Goal: Task Accomplishment & Management: Manage account settings

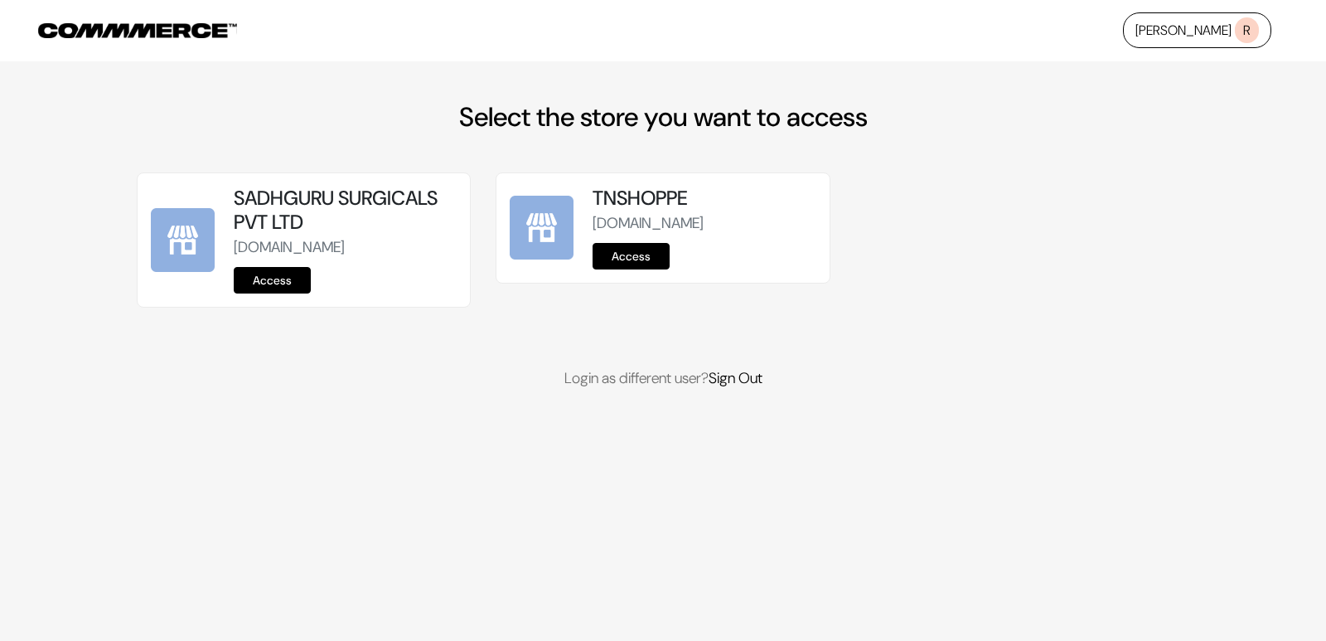
click at [628, 264] on link "Access" at bounding box center [631, 256] width 77 height 27
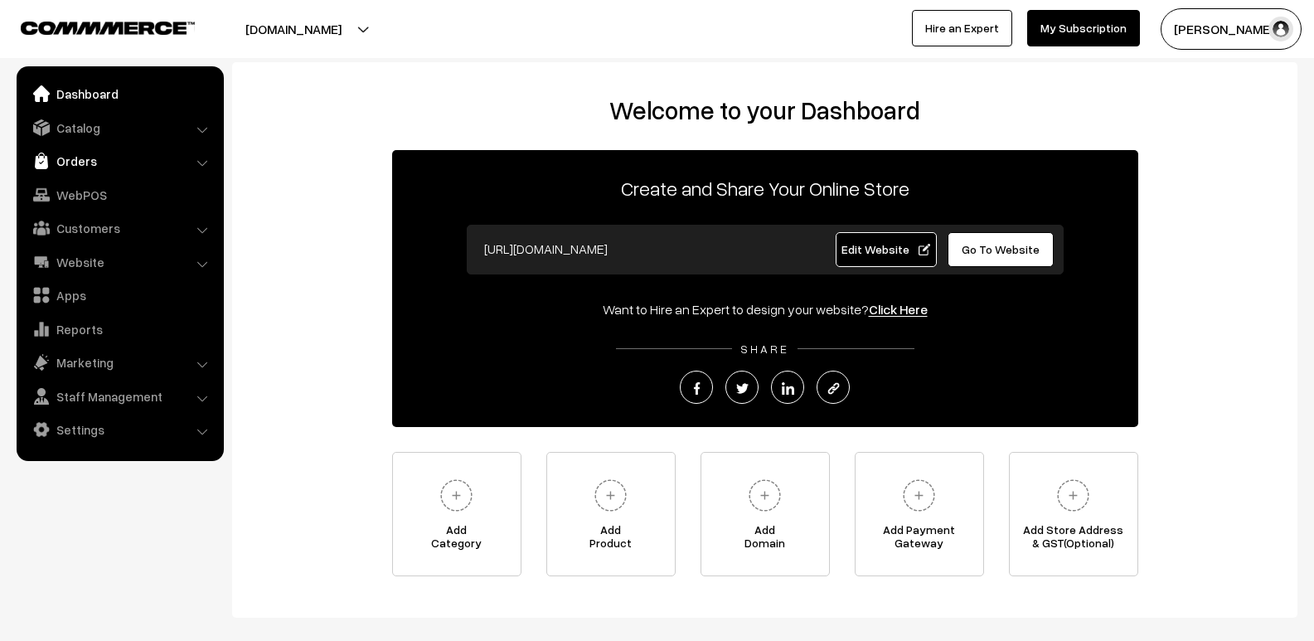
click at [116, 152] on link "Orders" at bounding box center [119, 161] width 197 height 30
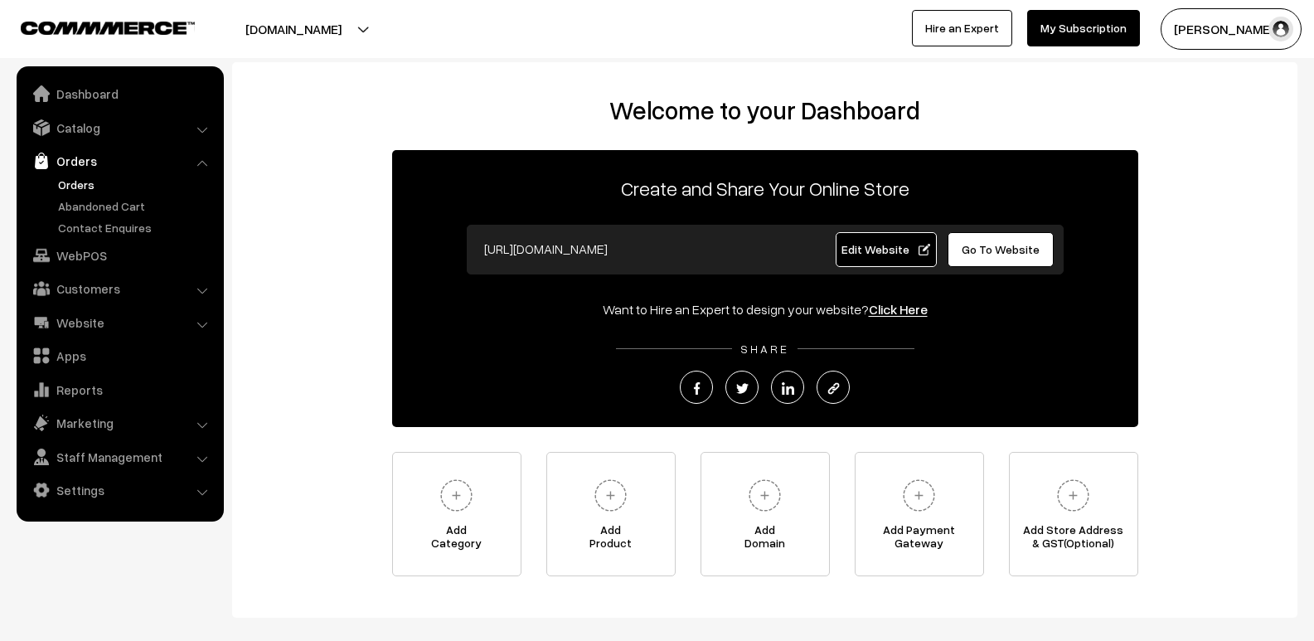
click at [122, 186] on link "Orders" at bounding box center [136, 184] width 164 height 17
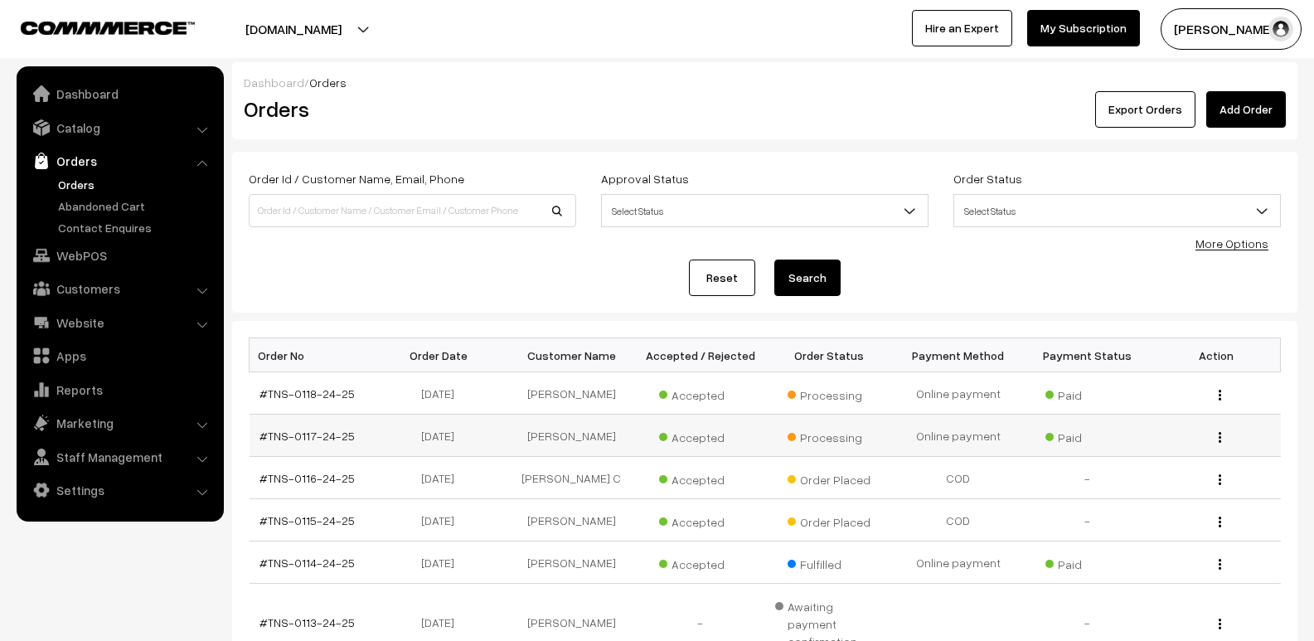
click at [1216, 439] on div "View" at bounding box center [1215, 435] width 109 height 17
click at [1221, 433] on img "button" at bounding box center [1219, 437] width 2 height 11
click at [1195, 443] on link "View" at bounding box center [1145, 461] width 141 height 36
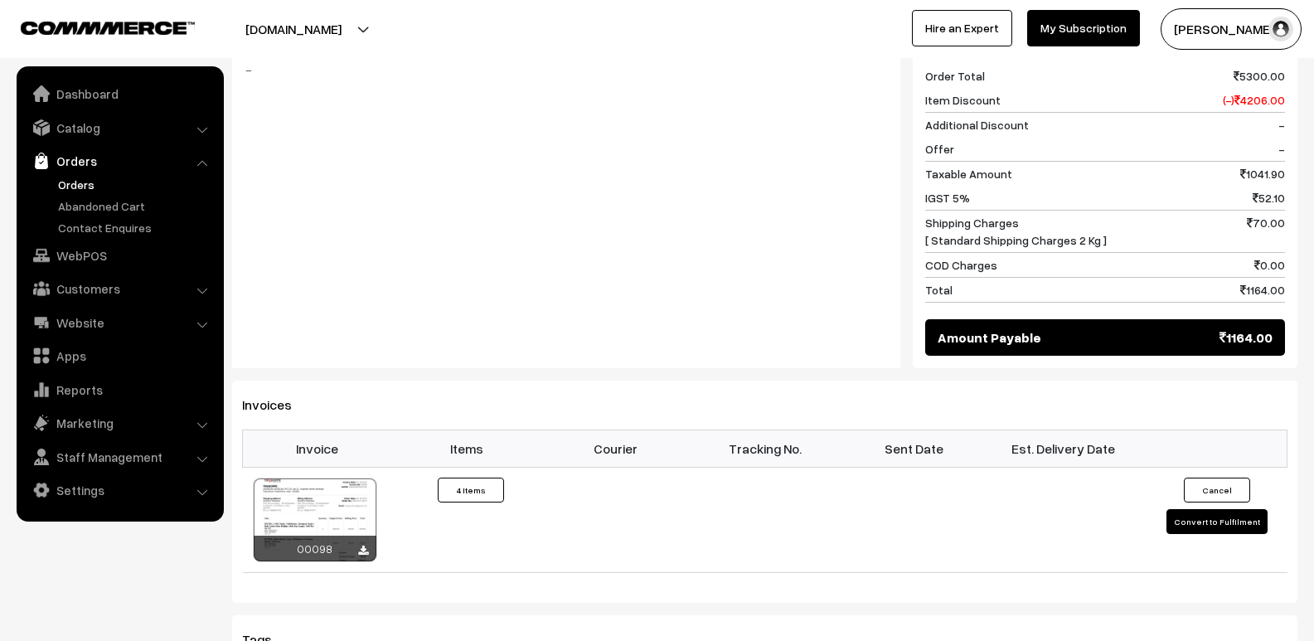
scroll to position [912, 0]
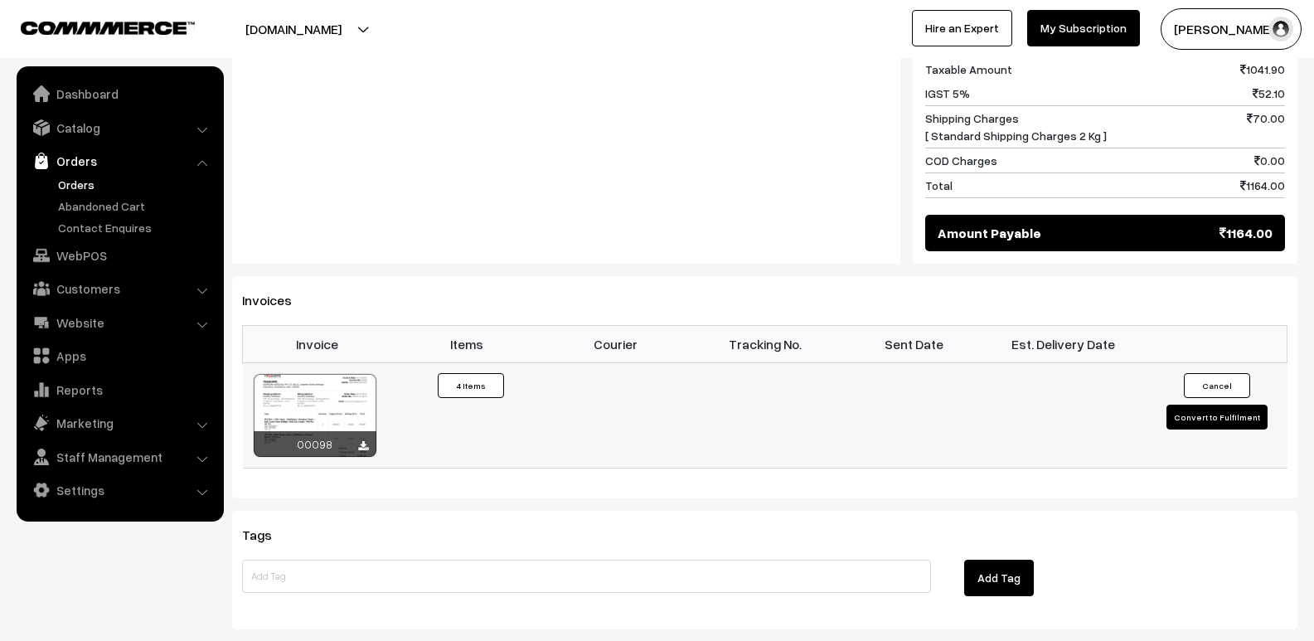
click at [1252, 404] on button "Convert to Fulfilment" at bounding box center [1216, 416] width 101 height 25
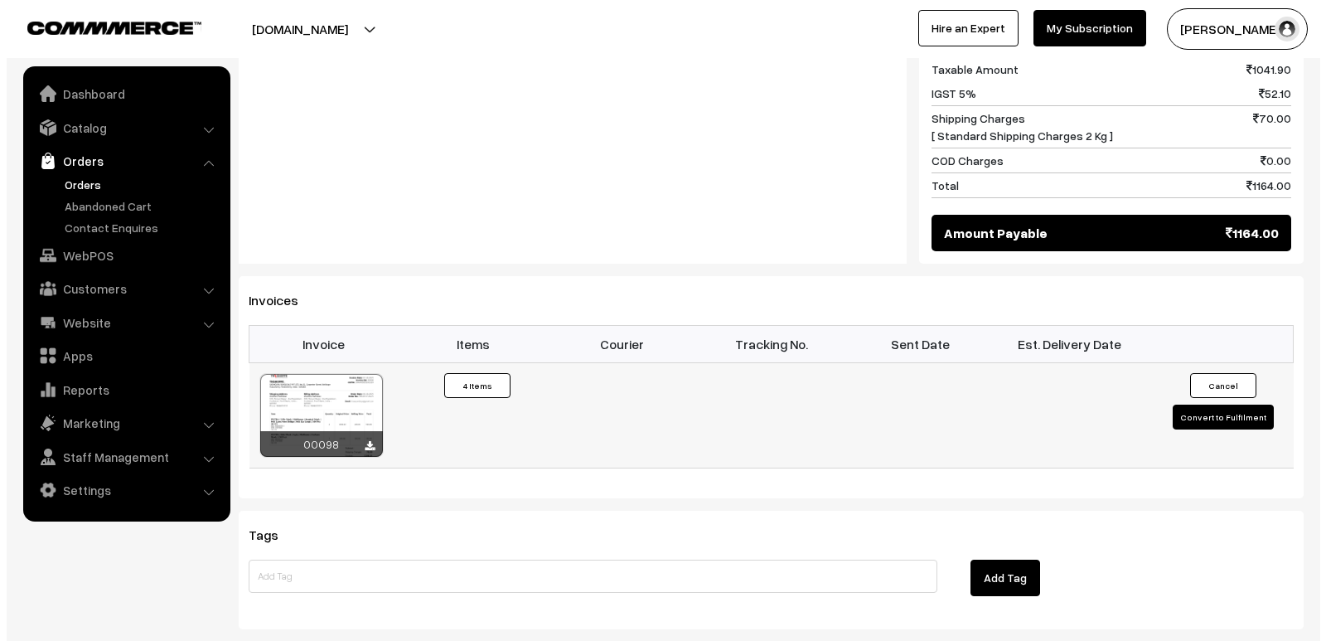
scroll to position [914, 0]
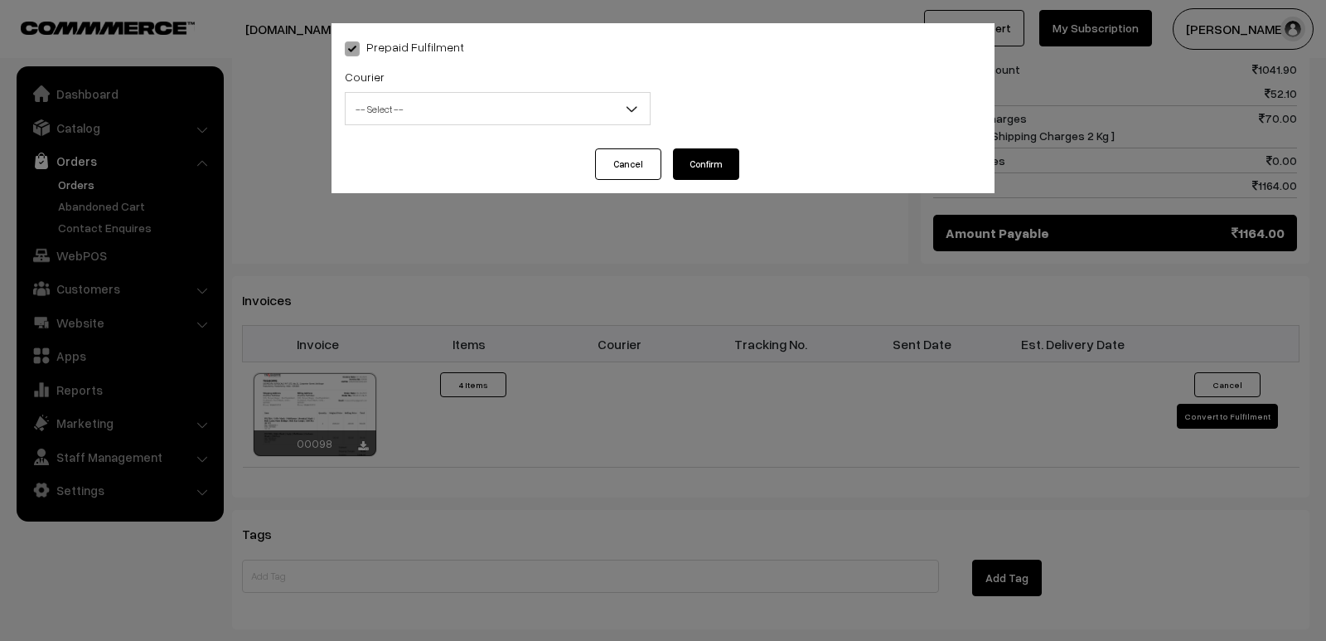
click at [570, 119] on span "-- Select --" at bounding box center [498, 108] width 304 height 29
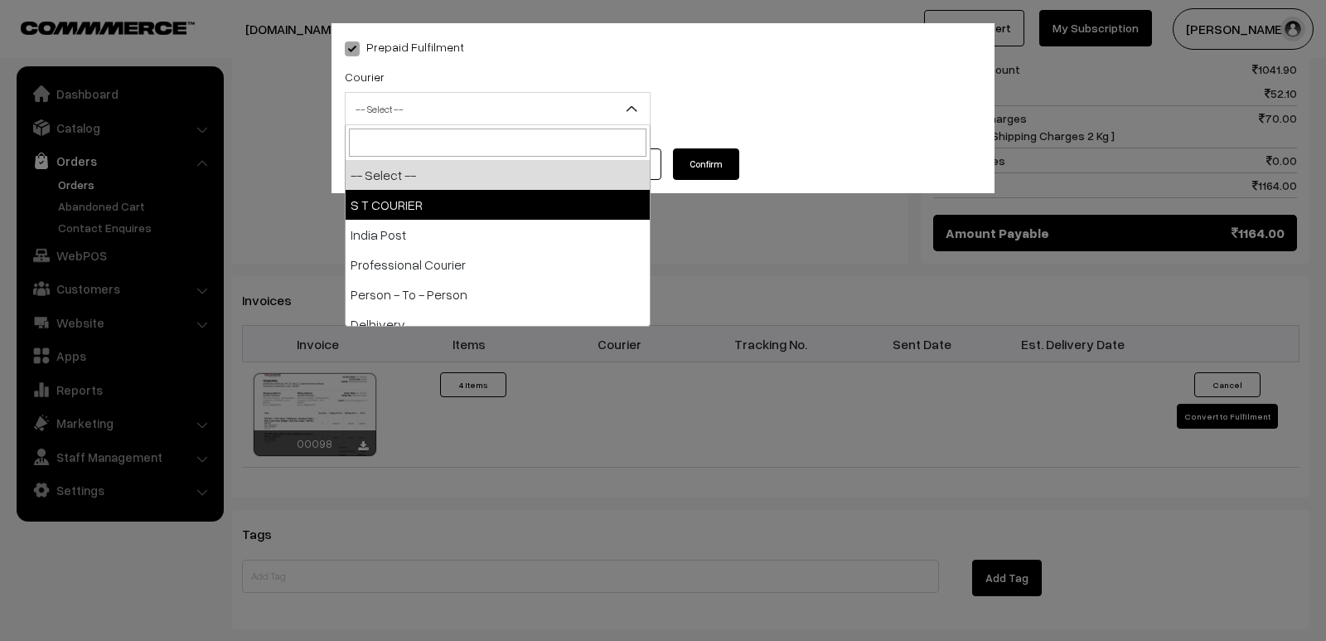
select select "2"
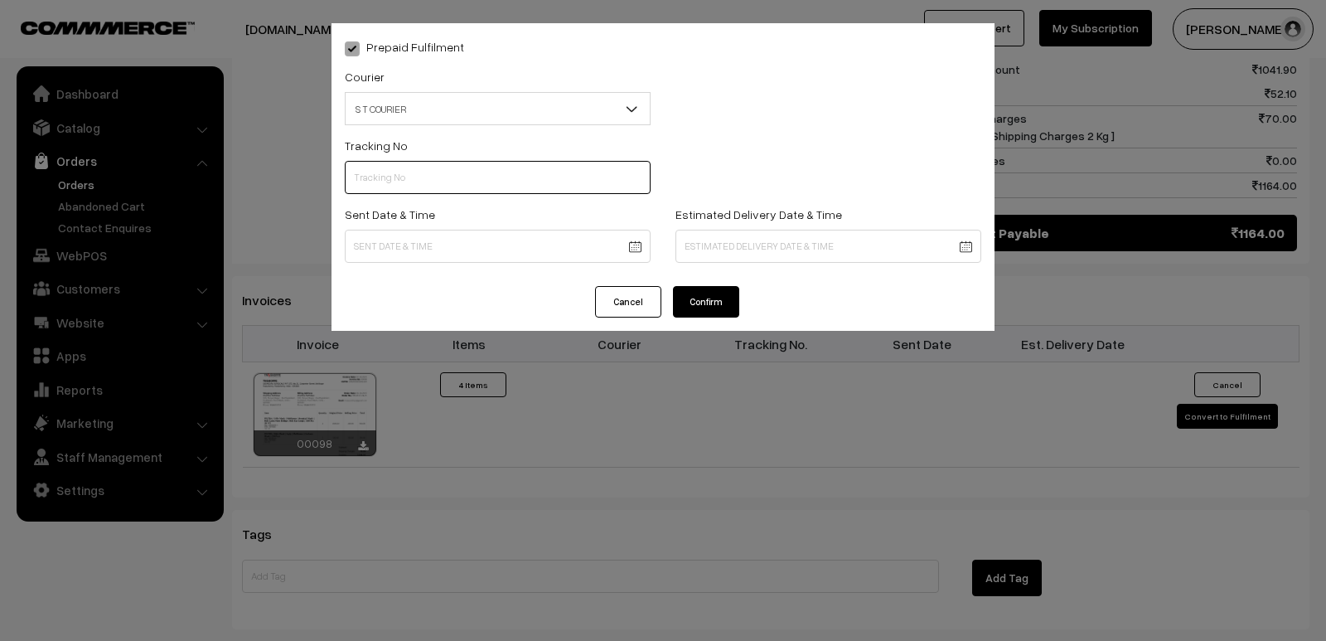
click at [424, 176] on input "text" at bounding box center [498, 177] width 306 height 33
click at [632, 393] on div "Prepaid Fulfilment Courier -- Select -- S T COURIER India Post Professional Cou…" at bounding box center [663, 320] width 1326 height 641
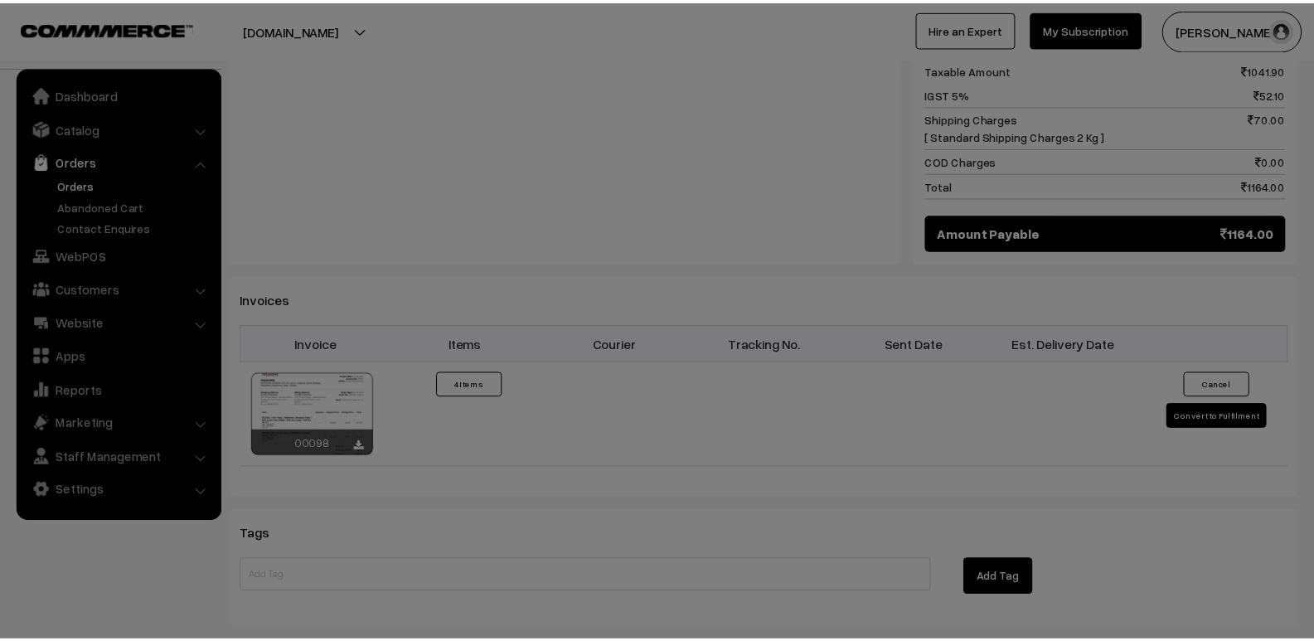
scroll to position [912, 0]
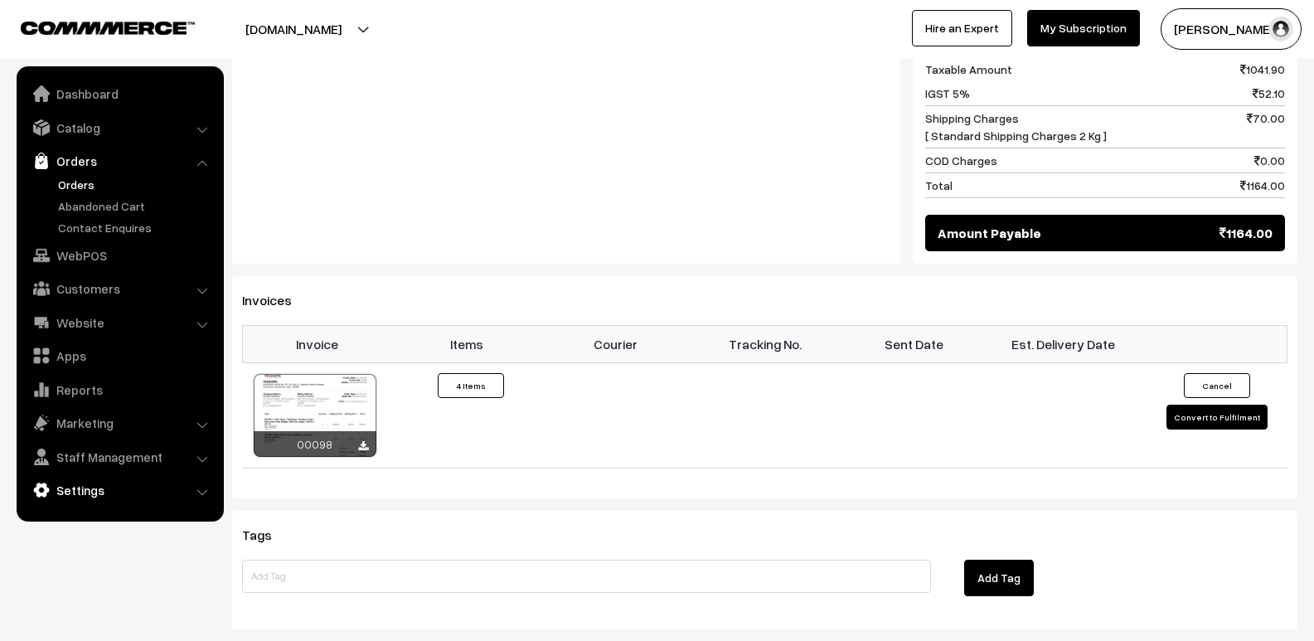
click at [84, 486] on link "Settings" at bounding box center [119, 490] width 197 height 30
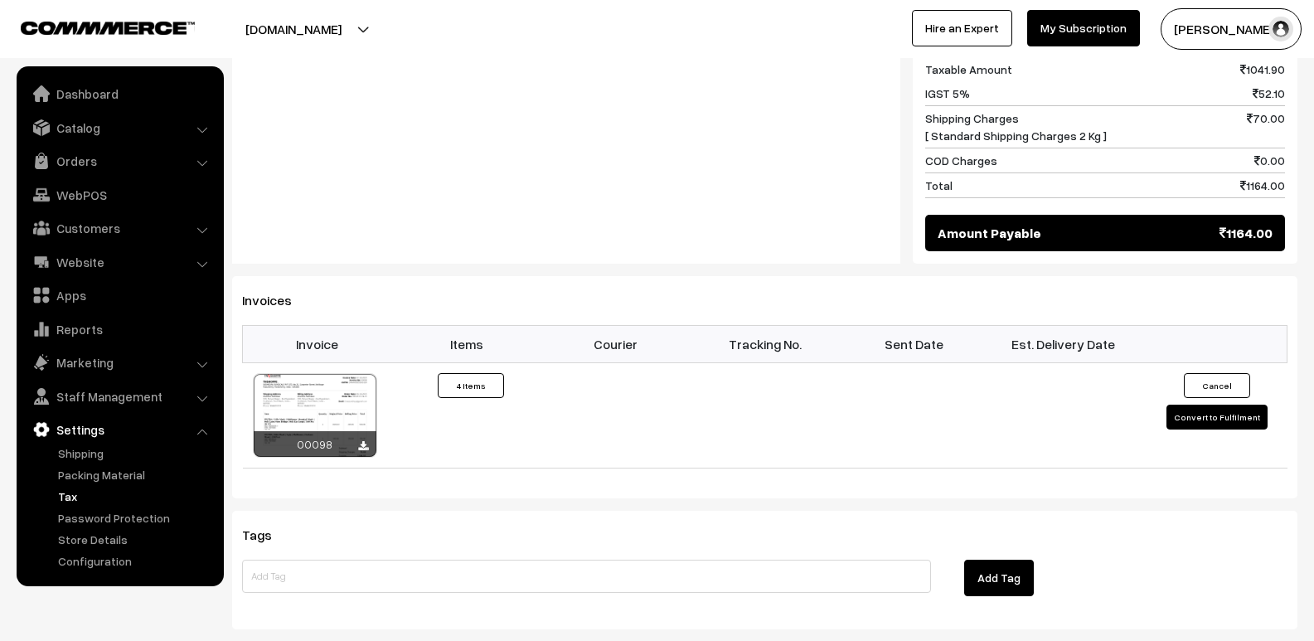
click at [81, 501] on link "Tax" at bounding box center [136, 495] width 164 height 17
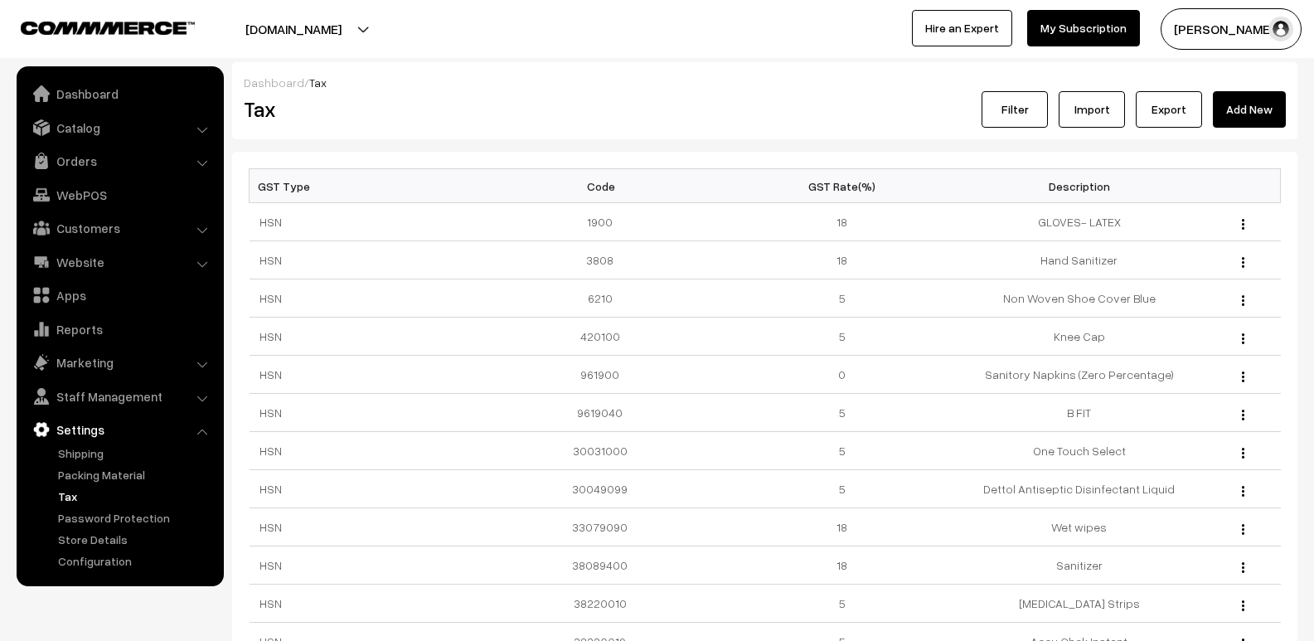
click at [1173, 112] on link "Export" at bounding box center [1168, 109] width 66 height 36
click at [1107, 109] on link "Import" at bounding box center [1091, 109] width 66 height 36
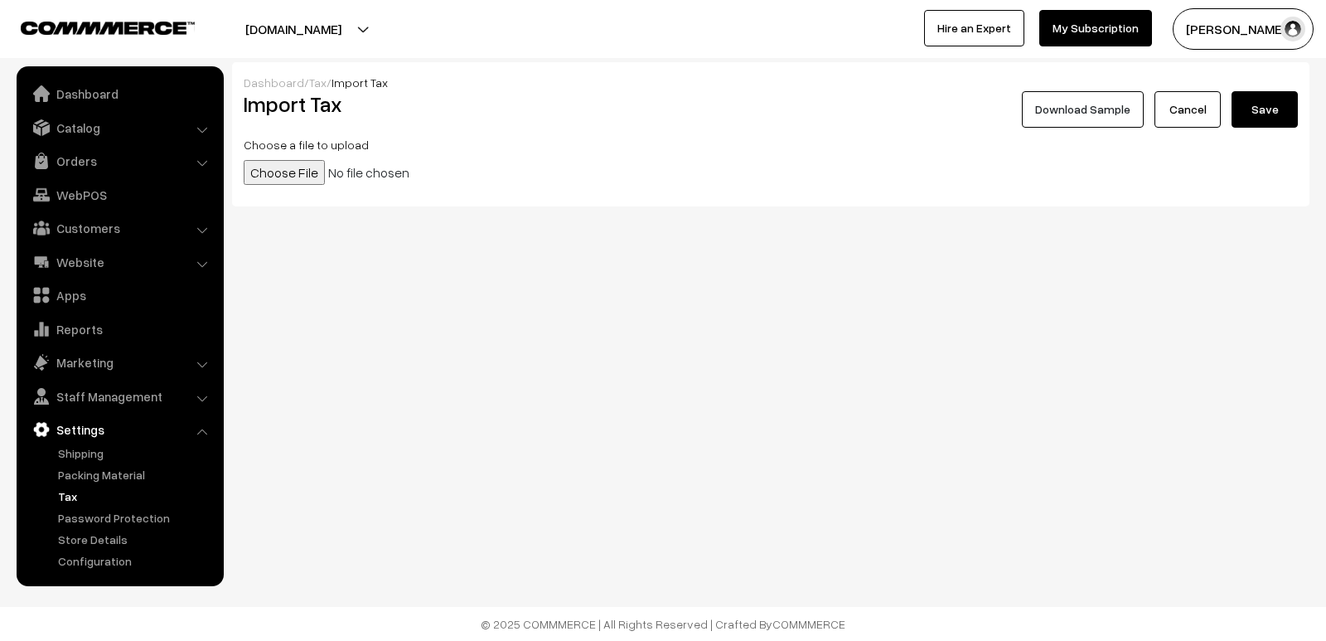
click at [293, 169] on input "file" at bounding box center [371, 172] width 254 height 25
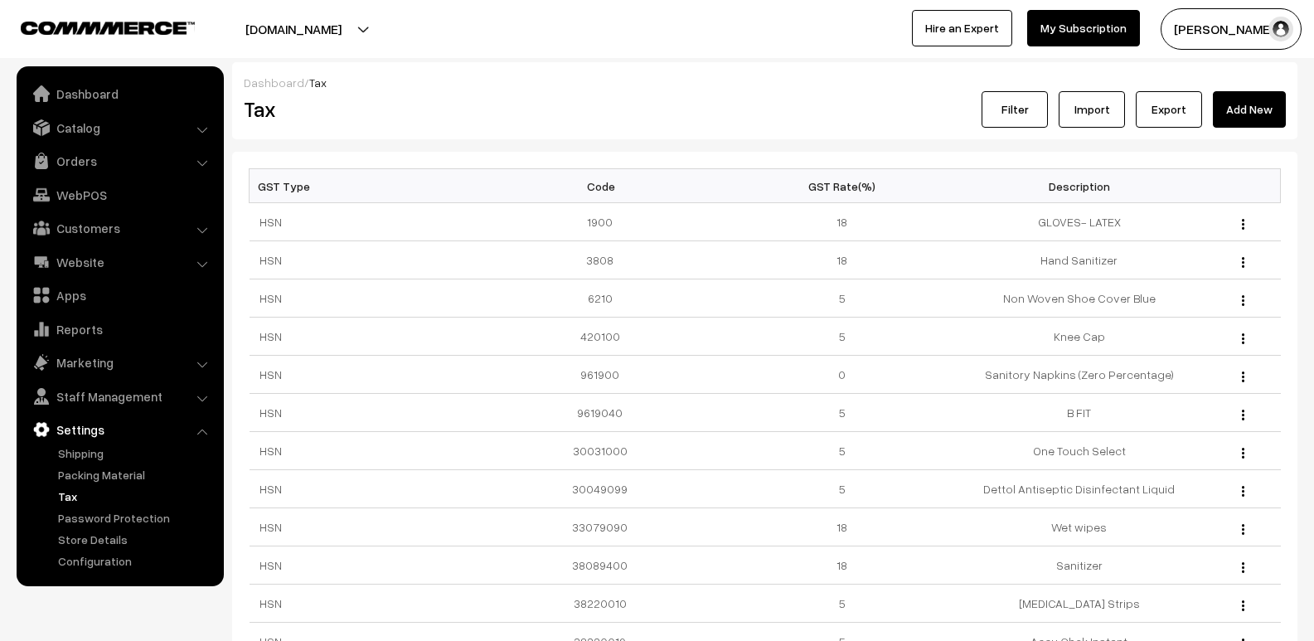
click at [1183, 109] on link "Export" at bounding box center [1168, 109] width 66 height 36
click at [1099, 109] on link "Import" at bounding box center [1091, 109] width 66 height 36
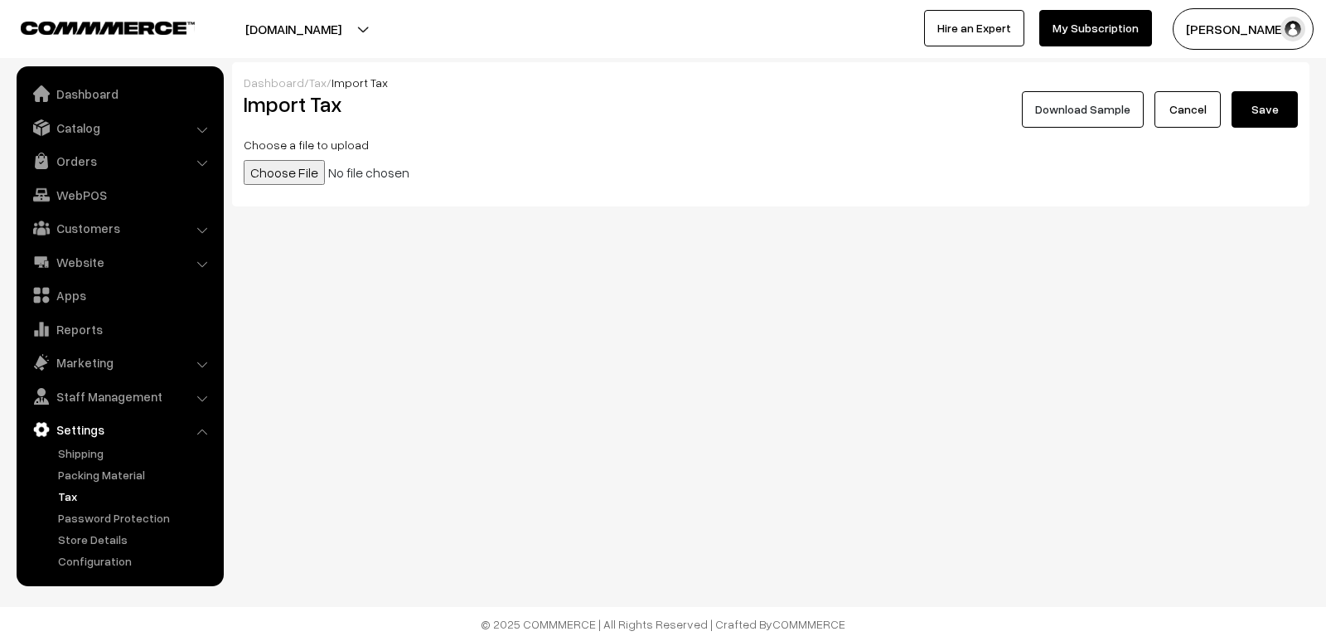
click at [271, 171] on input "file" at bounding box center [371, 172] width 254 height 25
type input "C:\fakepath\data_export_2025-10-10 (2).csv"
click at [1252, 110] on button "Save" at bounding box center [1265, 109] width 66 height 36
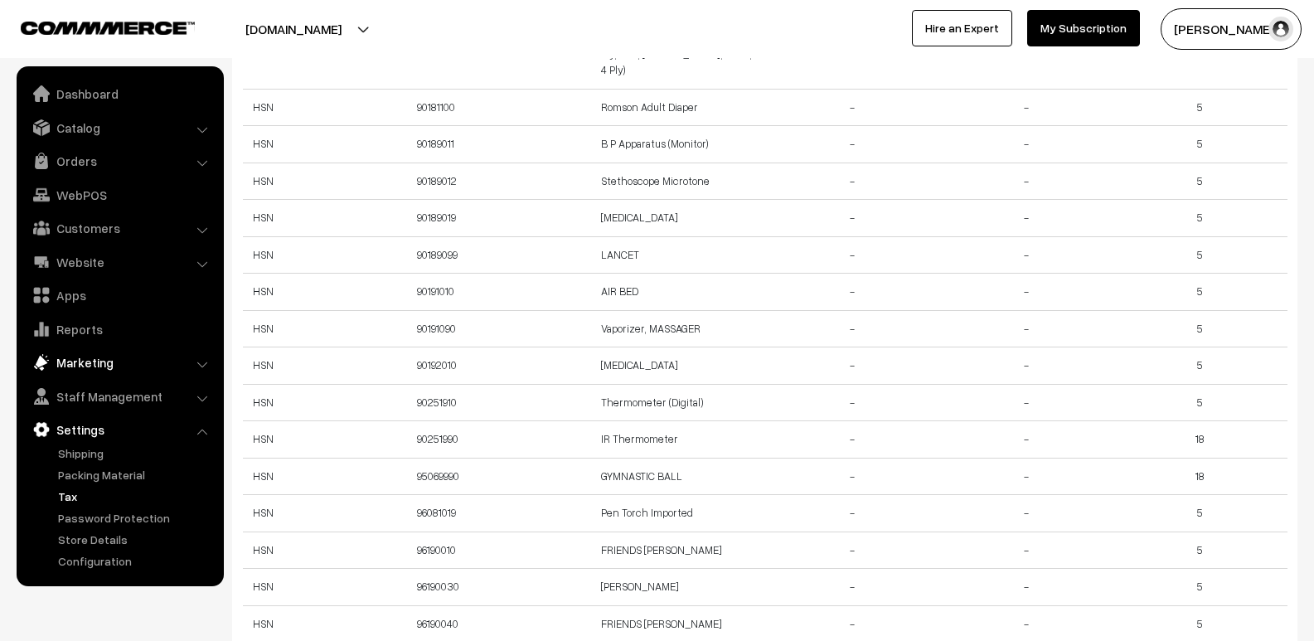
scroll to position [874, 0]
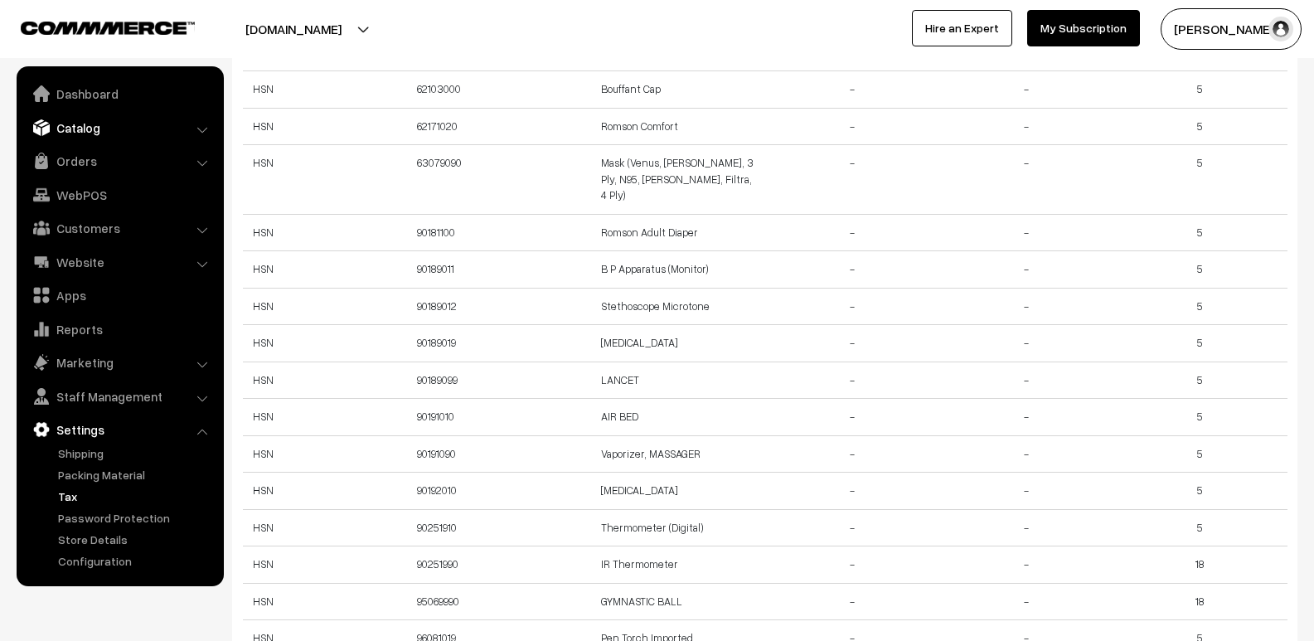
click at [97, 129] on link "Catalog" at bounding box center [119, 128] width 197 height 30
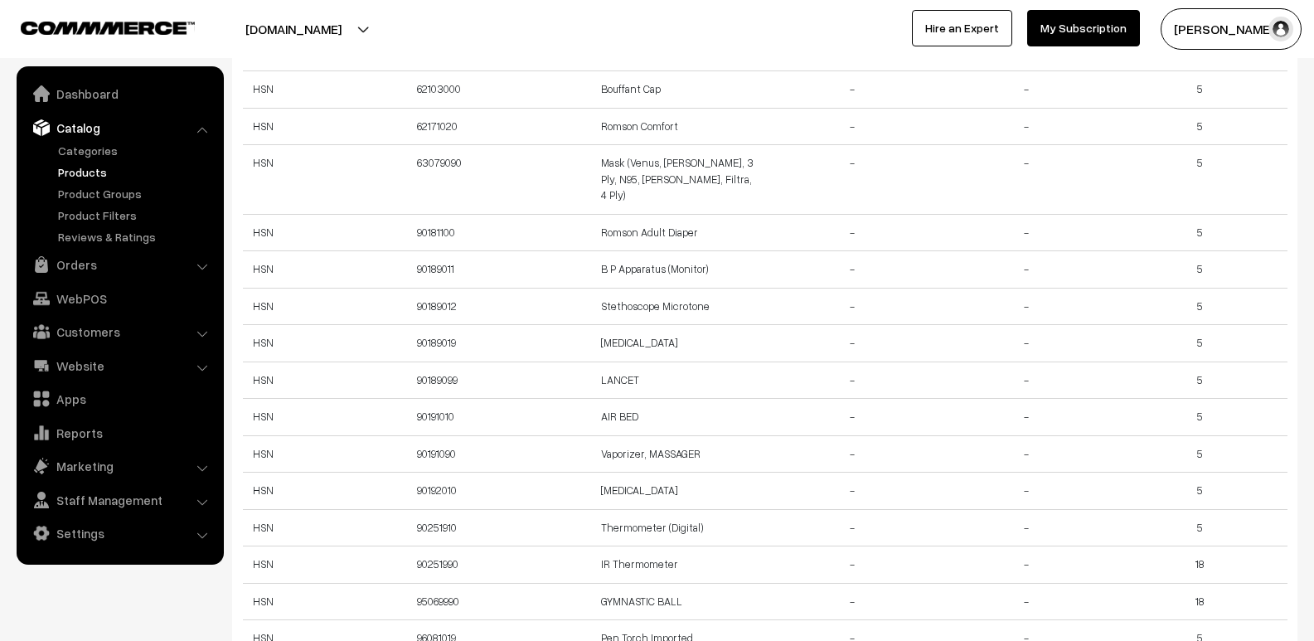
click at [85, 166] on link "Products" at bounding box center [136, 171] width 164 height 17
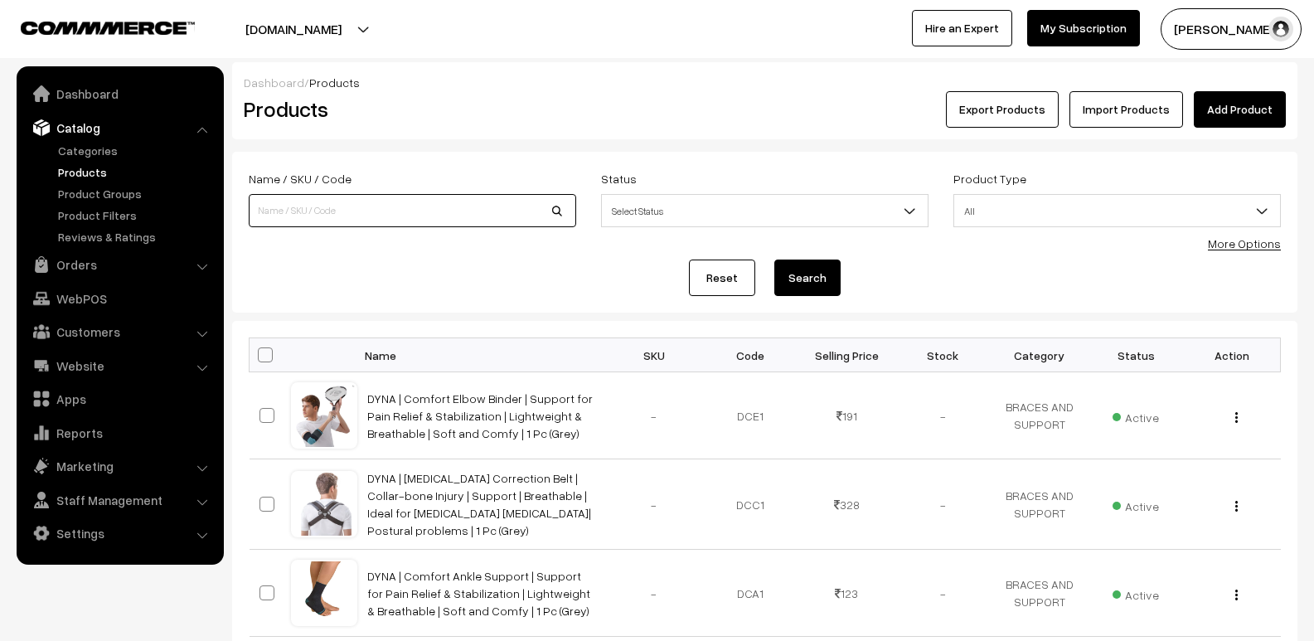
click at [423, 209] on input at bounding box center [412, 210] width 327 height 33
type input "FILTRA MASK"
click at [820, 279] on button "Search" at bounding box center [807, 277] width 66 height 36
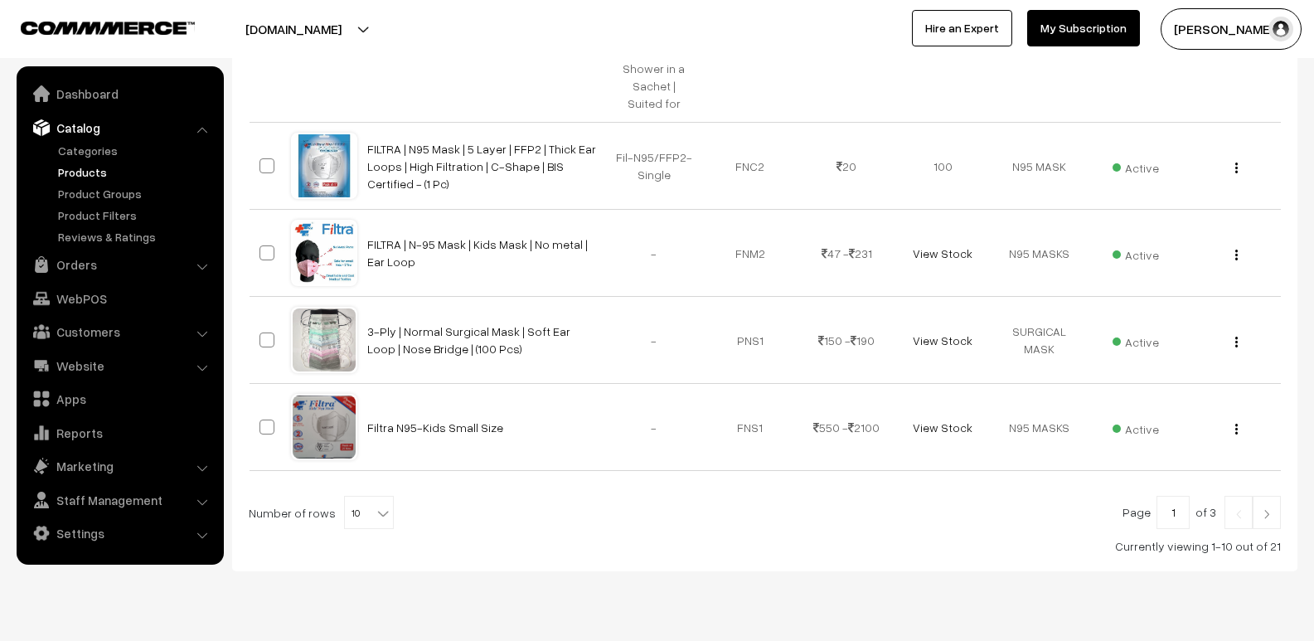
scroll to position [938, 0]
click at [1271, 506] on img at bounding box center [1266, 511] width 15 height 10
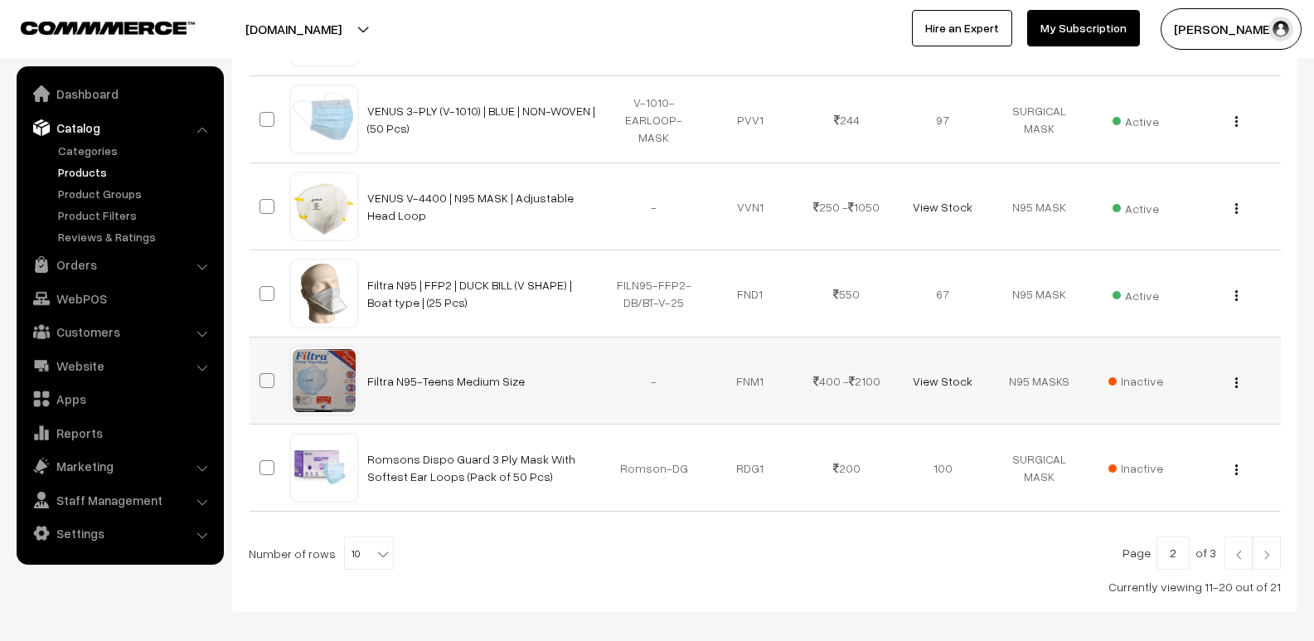
scroll to position [810, 0]
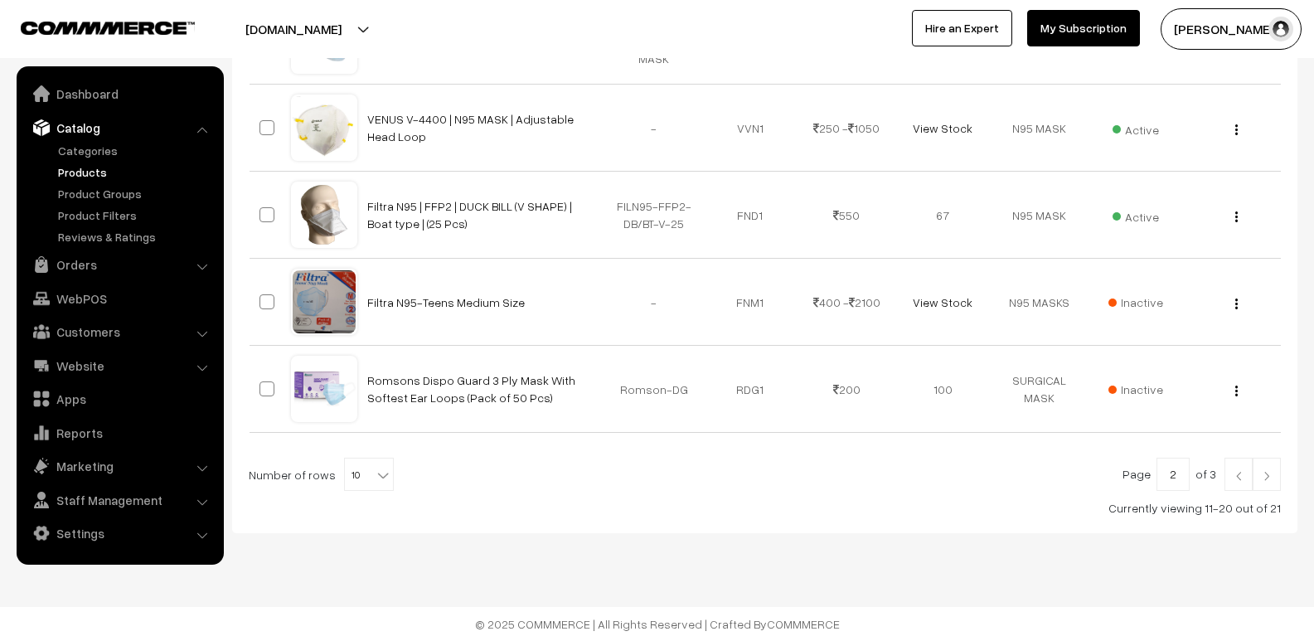
click at [1261, 478] on img at bounding box center [1266, 476] width 15 height 10
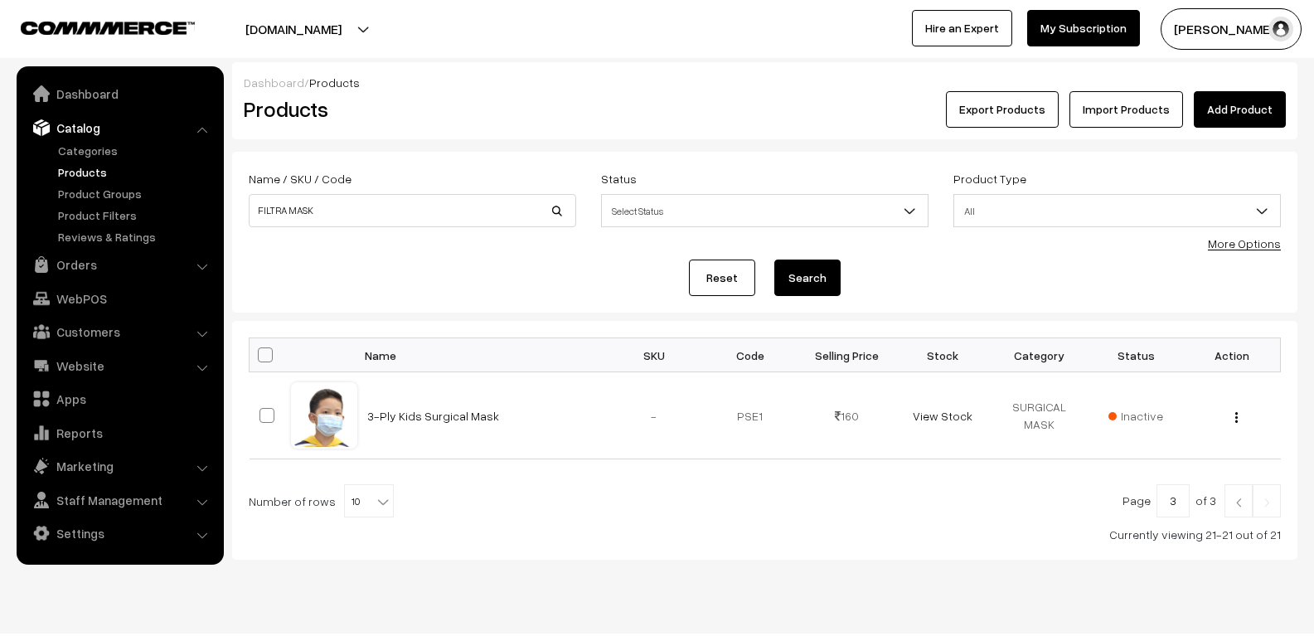
click at [1241, 507] on img at bounding box center [1238, 502] width 15 height 10
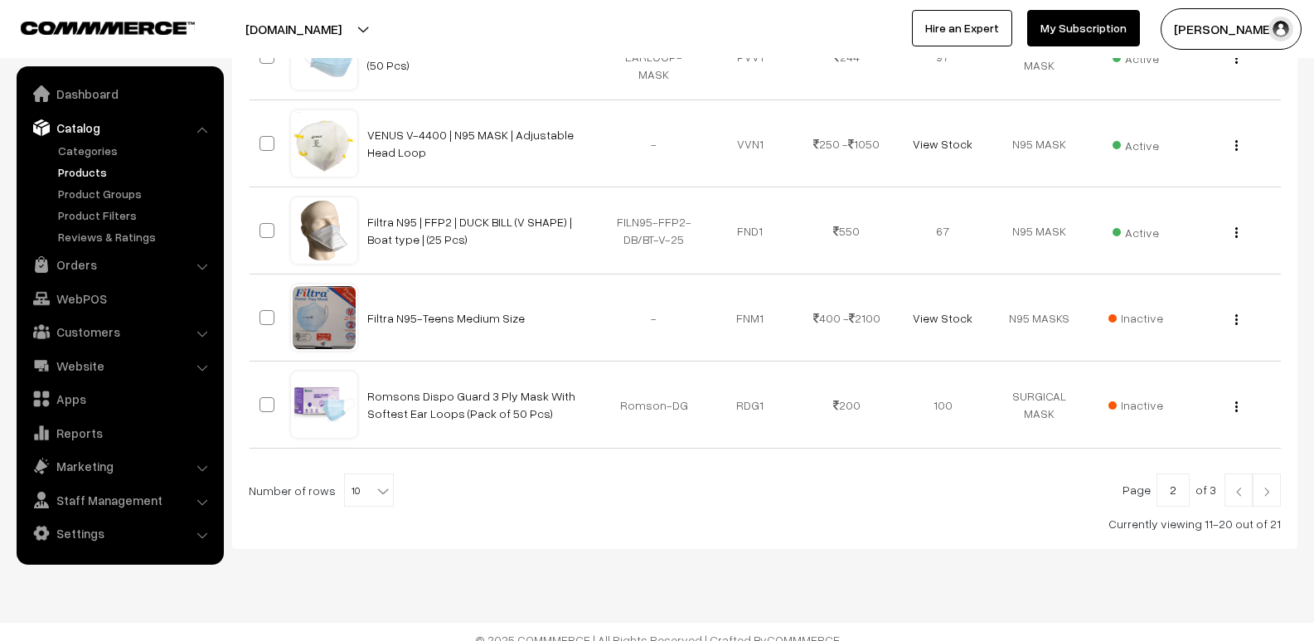
scroll to position [810, 0]
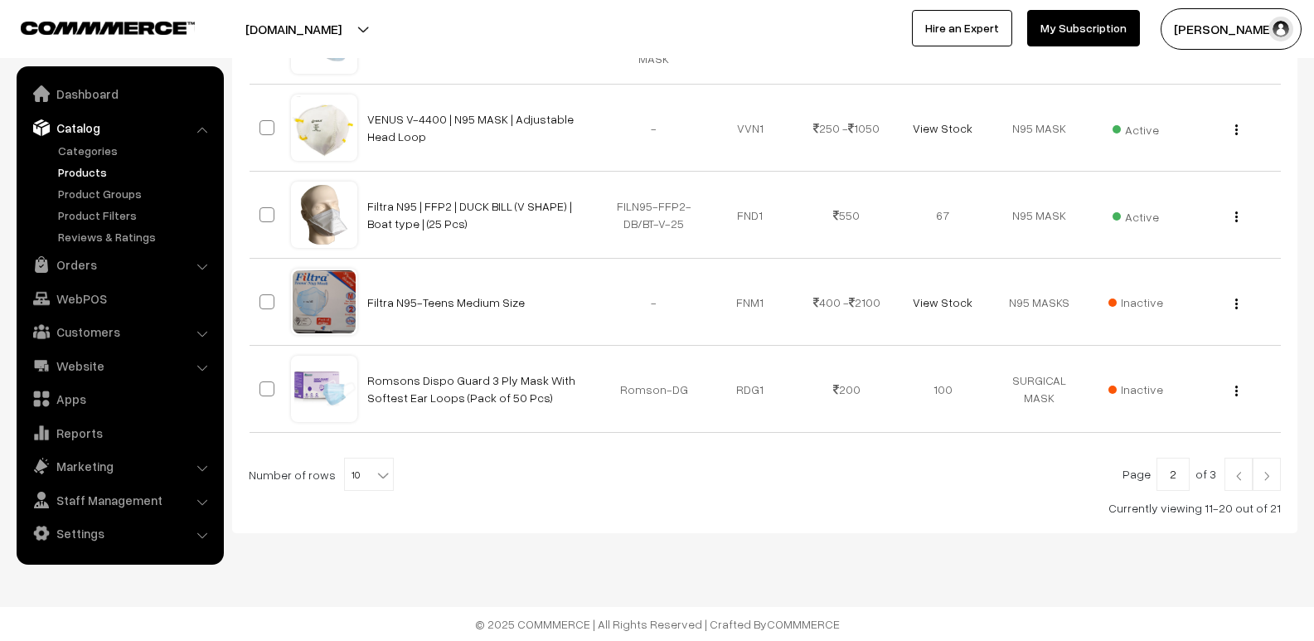
click at [1261, 473] on img at bounding box center [1266, 476] width 15 height 10
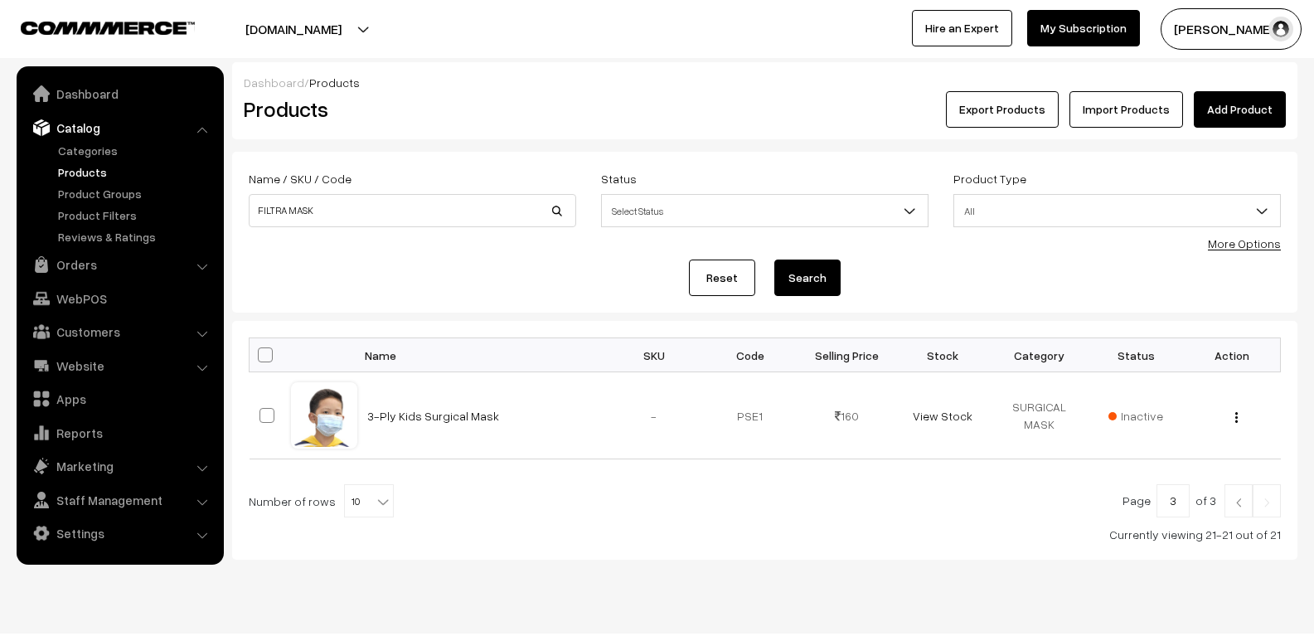
click at [1242, 503] on img at bounding box center [1238, 502] width 15 height 10
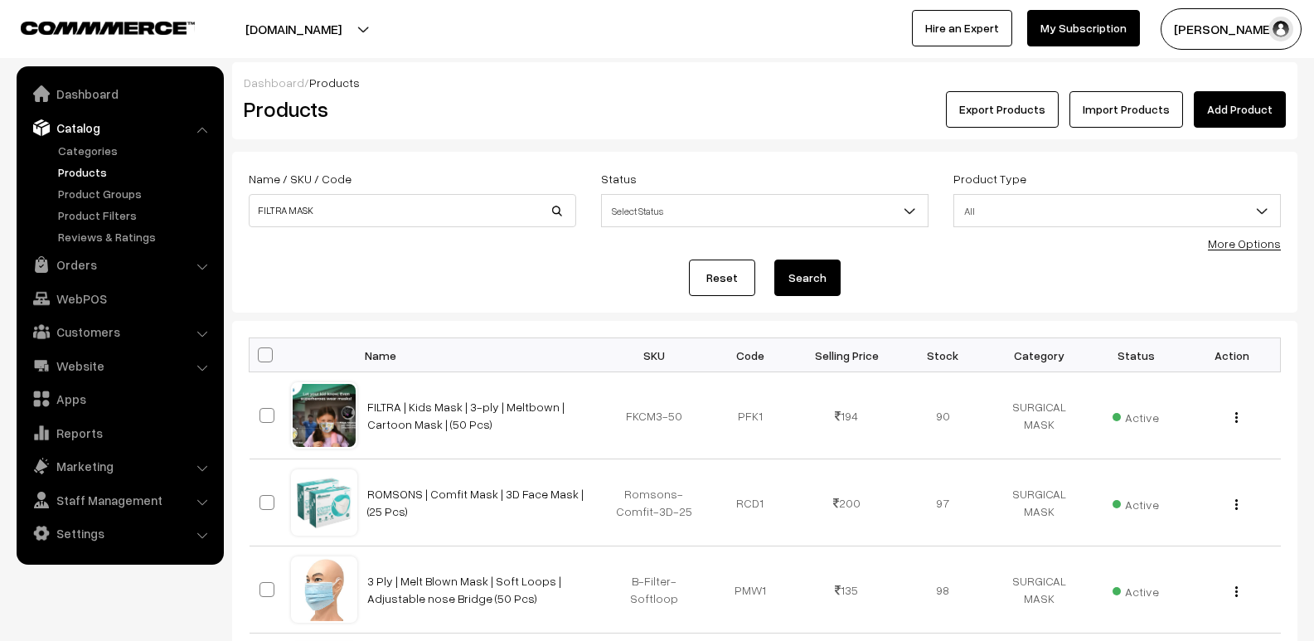
click at [1242, 503] on div "View Edit Delete" at bounding box center [1231, 502] width 76 height 17
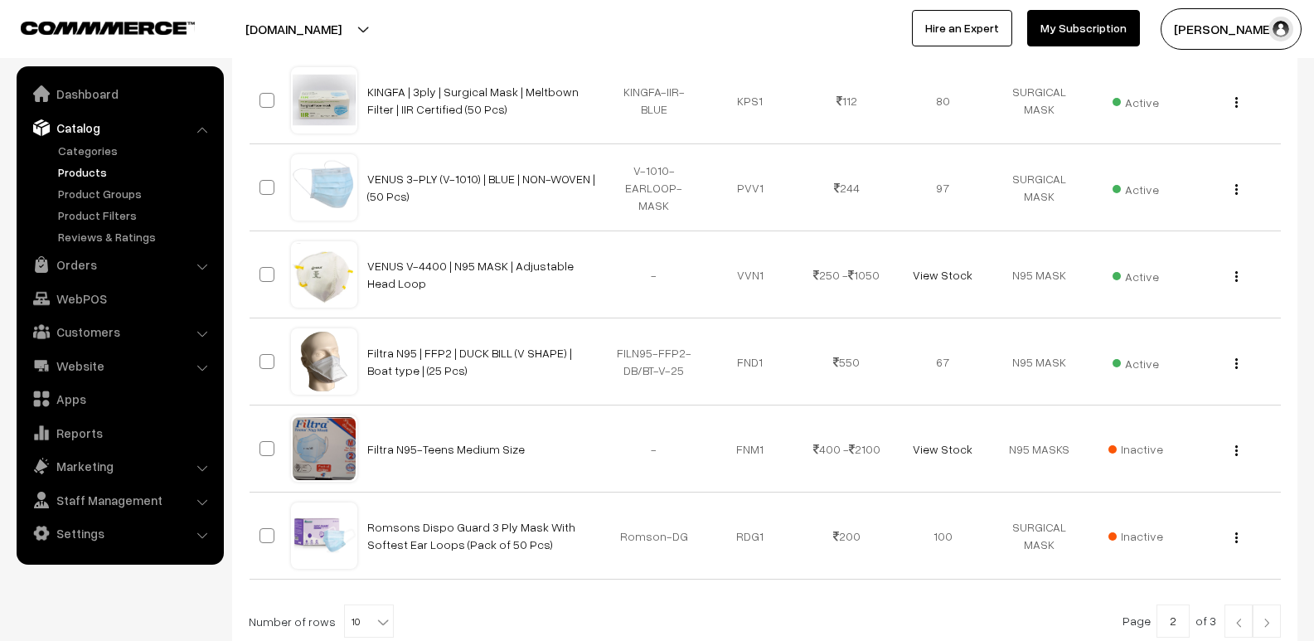
scroll to position [810, 0]
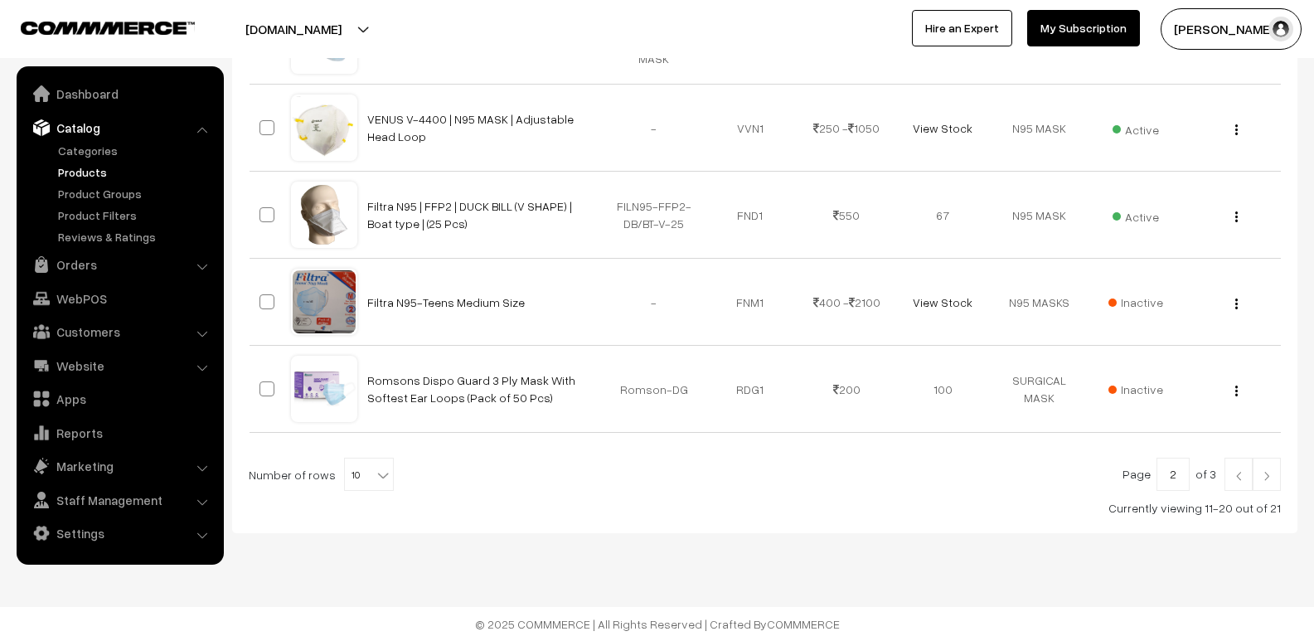
click at [1236, 472] on img at bounding box center [1238, 476] width 15 height 10
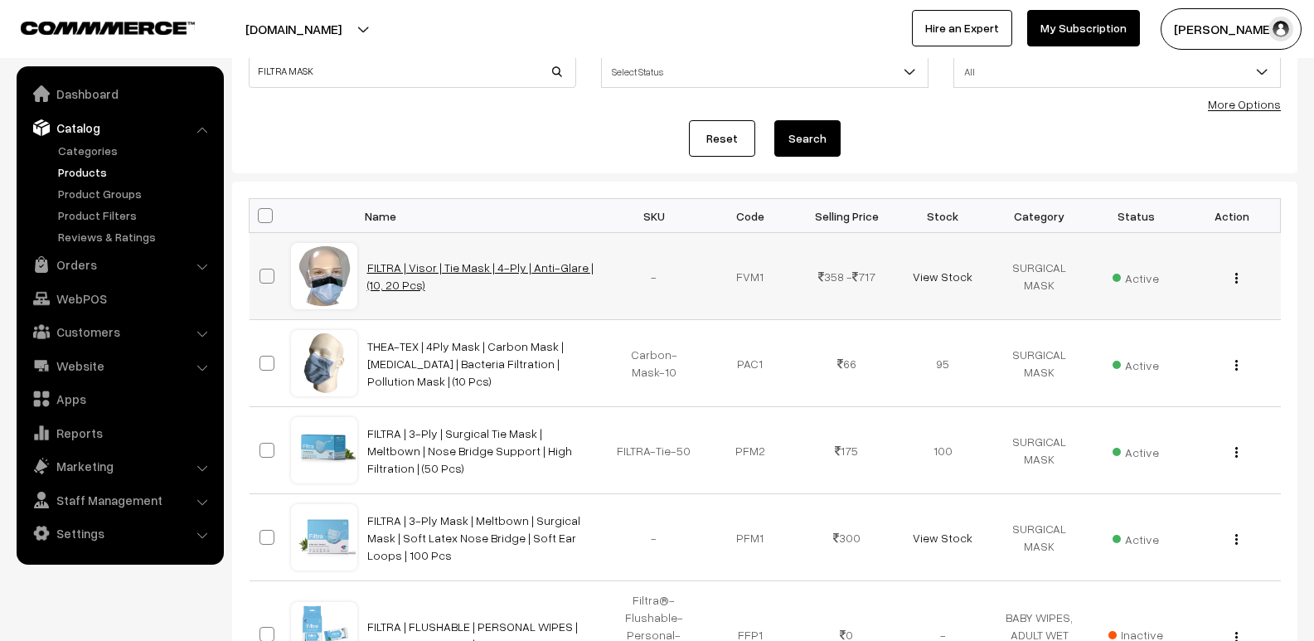
scroll to position [166, 0]
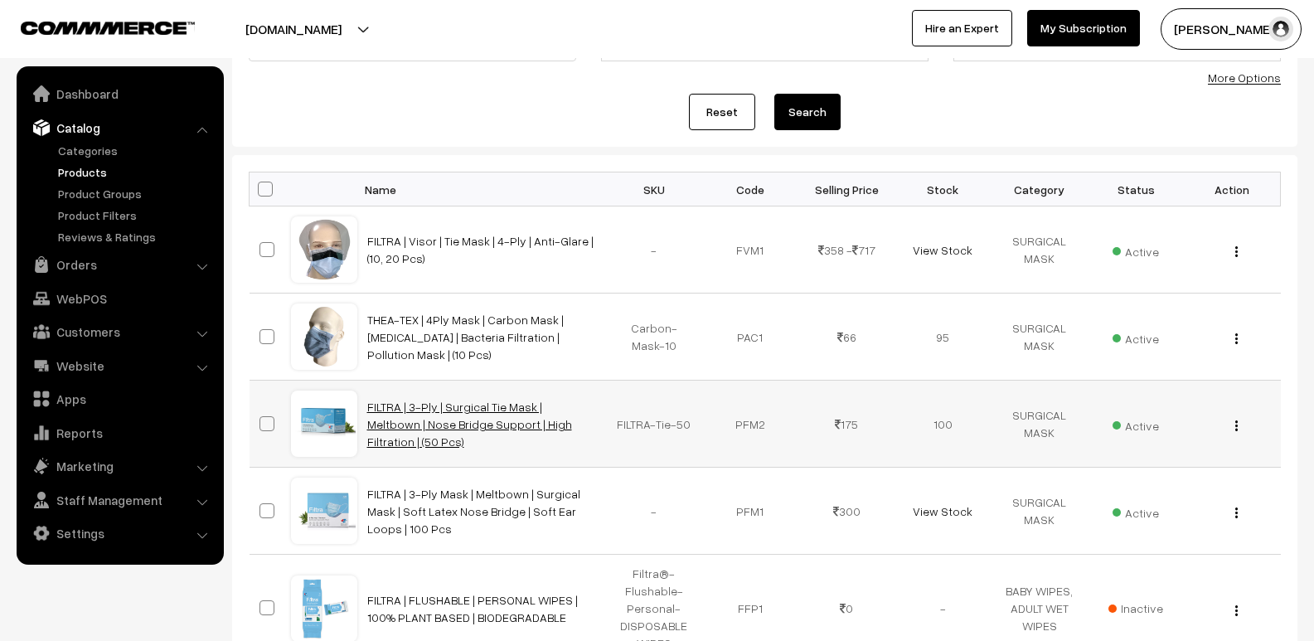
click at [511, 432] on link "FILTRA | 3-Ply | Surgical Tie Mask | Meltbown | Nose Bridge Support | High Filt…" at bounding box center [469, 423] width 205 height 49
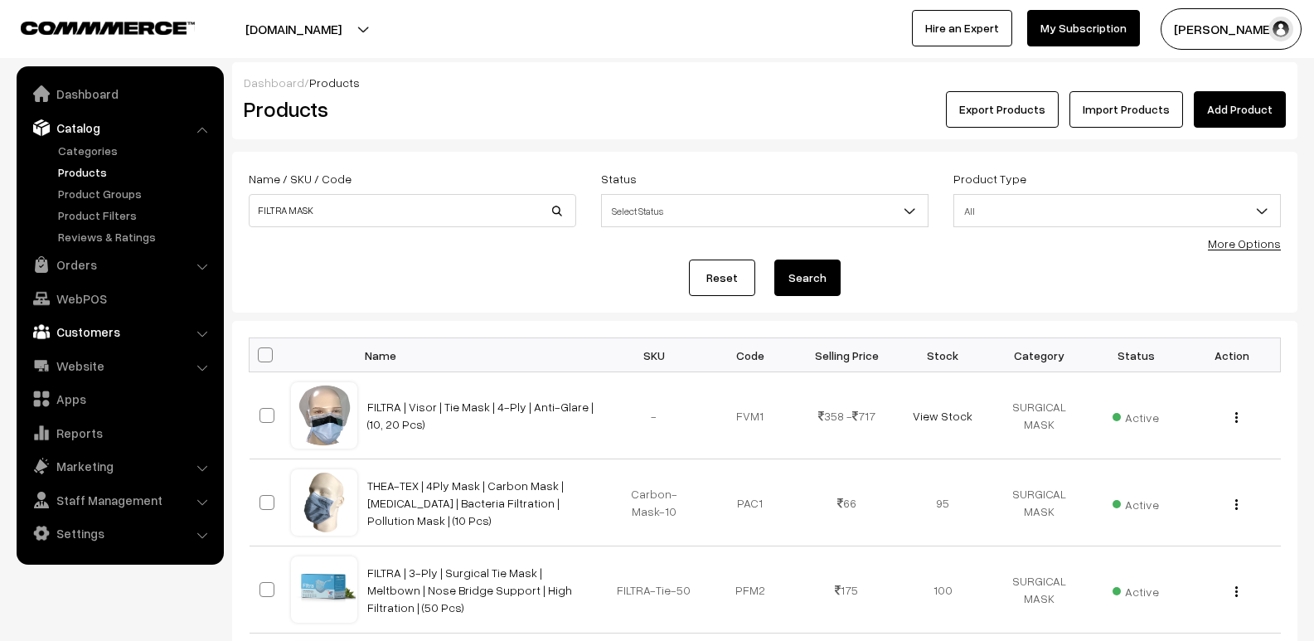
scroll to position [166, 0]
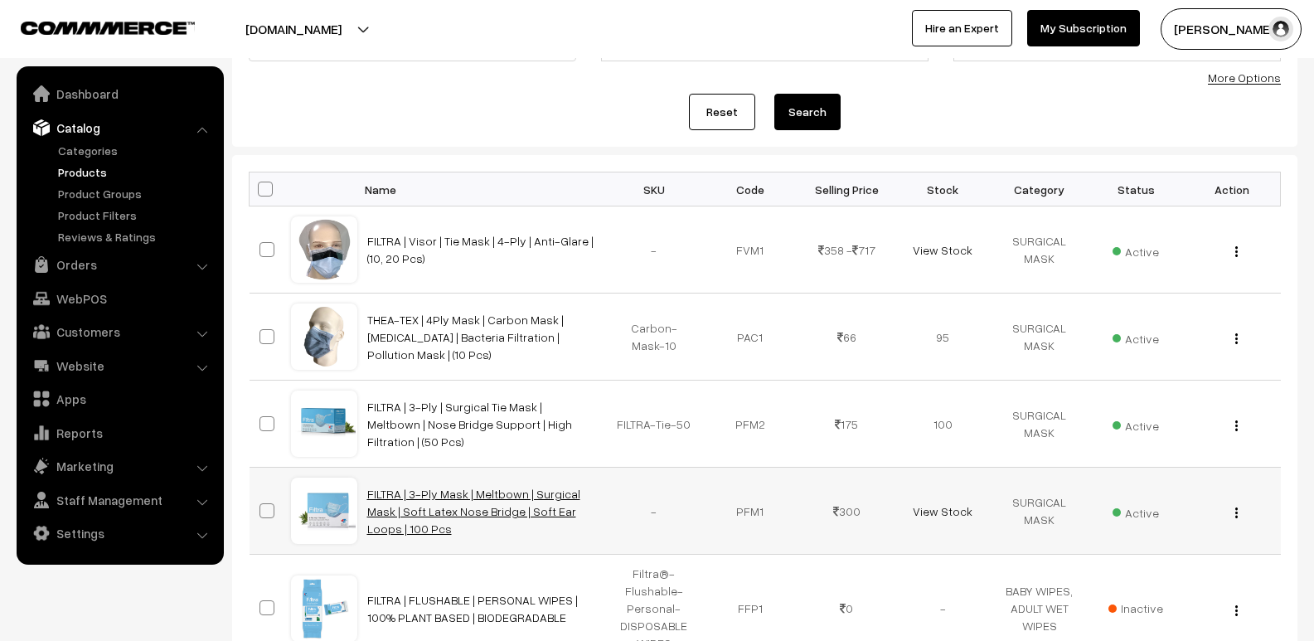
click at [415, 499] on link "FILTRA | 3-Ply Mask | Meltbown | Surgical Mask | Soft Latex Nose Bridge | Soft …" at bounding box center [473, 510] width 213 height 49
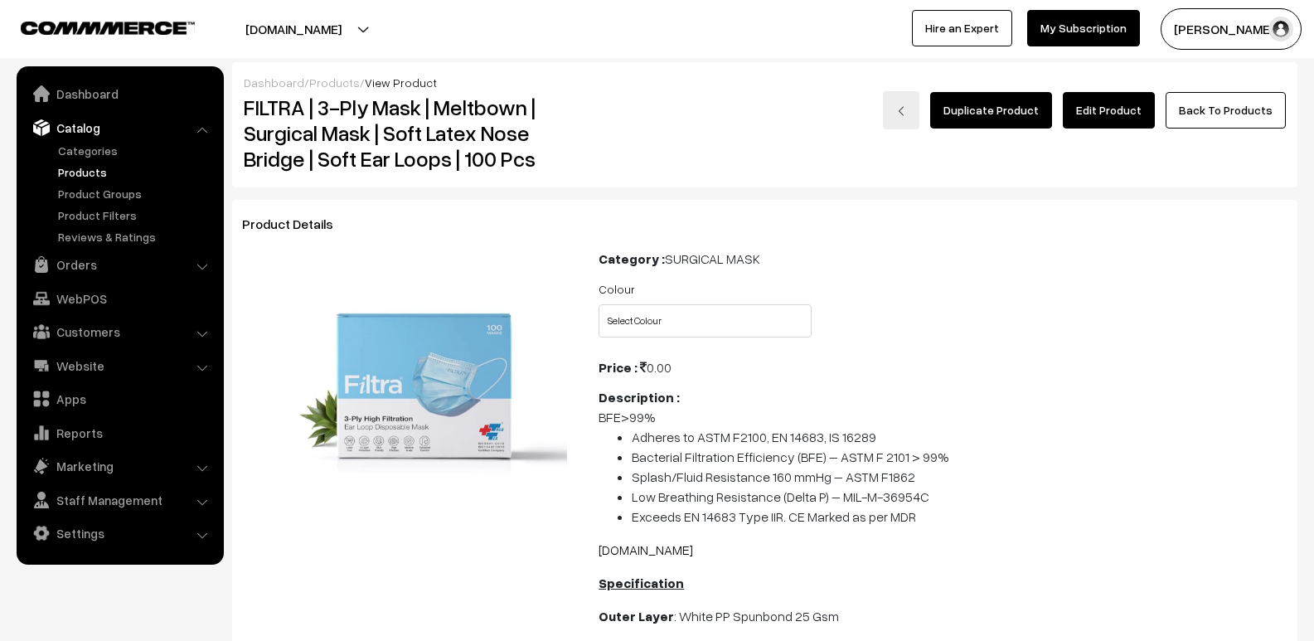
click at [1084, 108] on link "Edit Product" at bounding box center [1108, 110] width 92 height 36
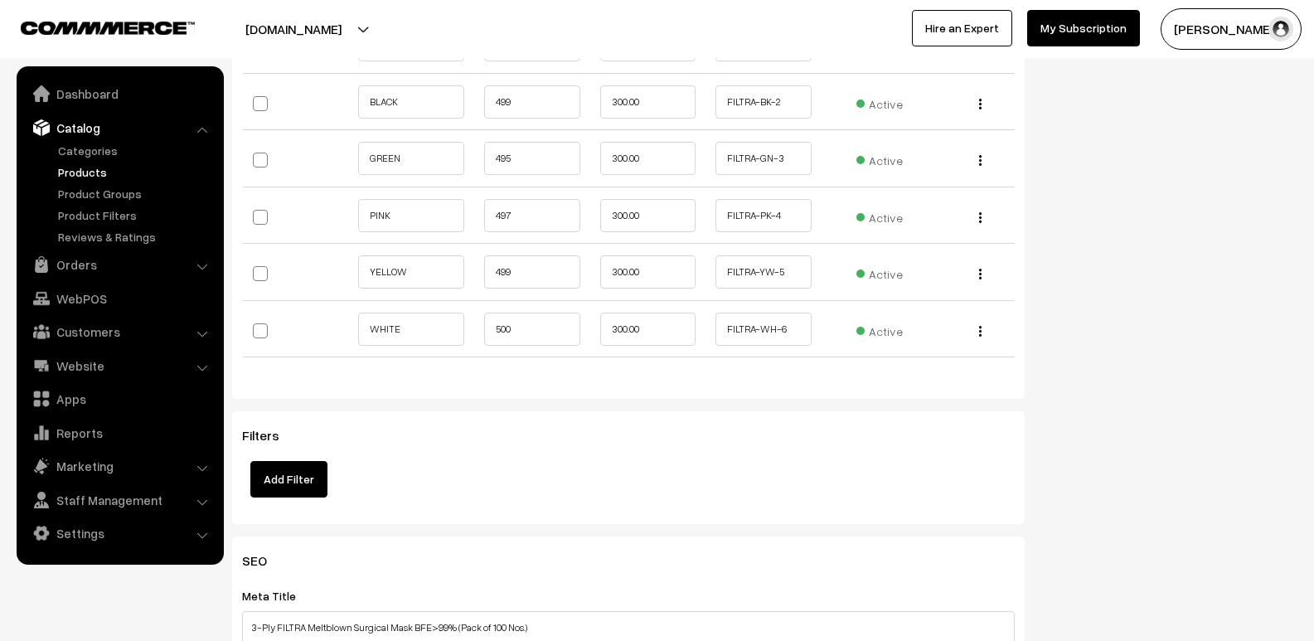
scroll to position [1823, 0]
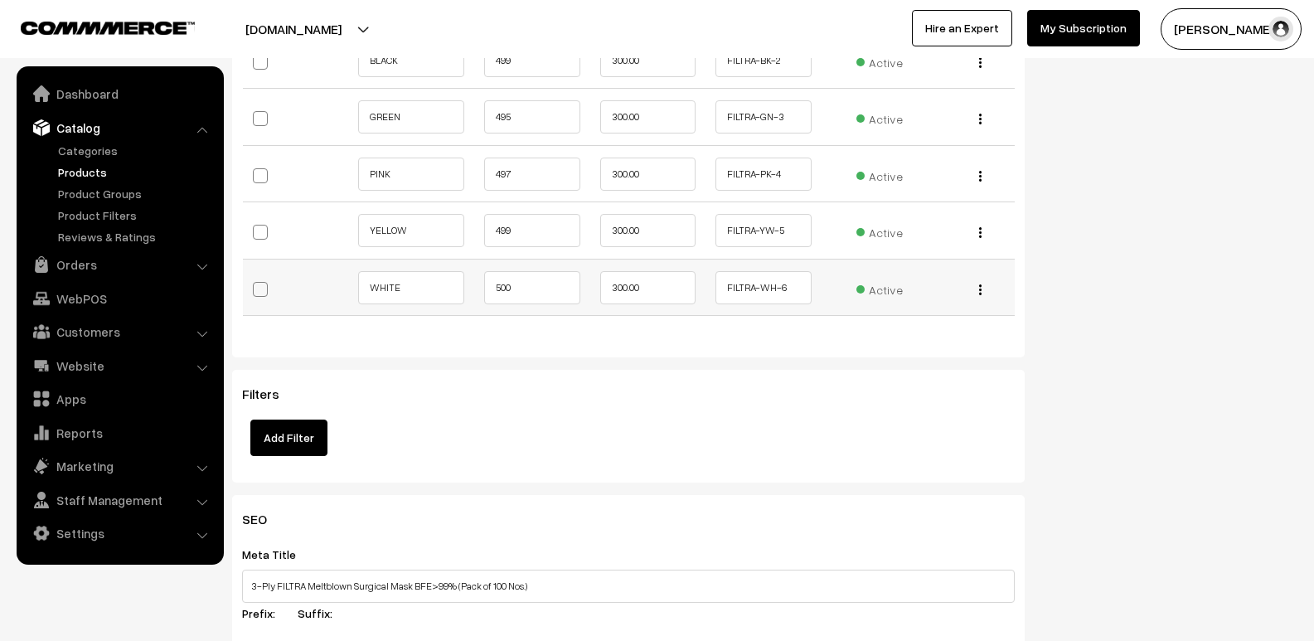
click at [975, 278] on div "Edit Change to Bulk Price Delete" at bounding box center [975, 286] width 57 height 17
click at [980, 284] on img "button" at bounding box center [980, 289] width 2 height 11
click at [891, 303] on link "Edit" at bounding box center [906, 312] width 147 height 36
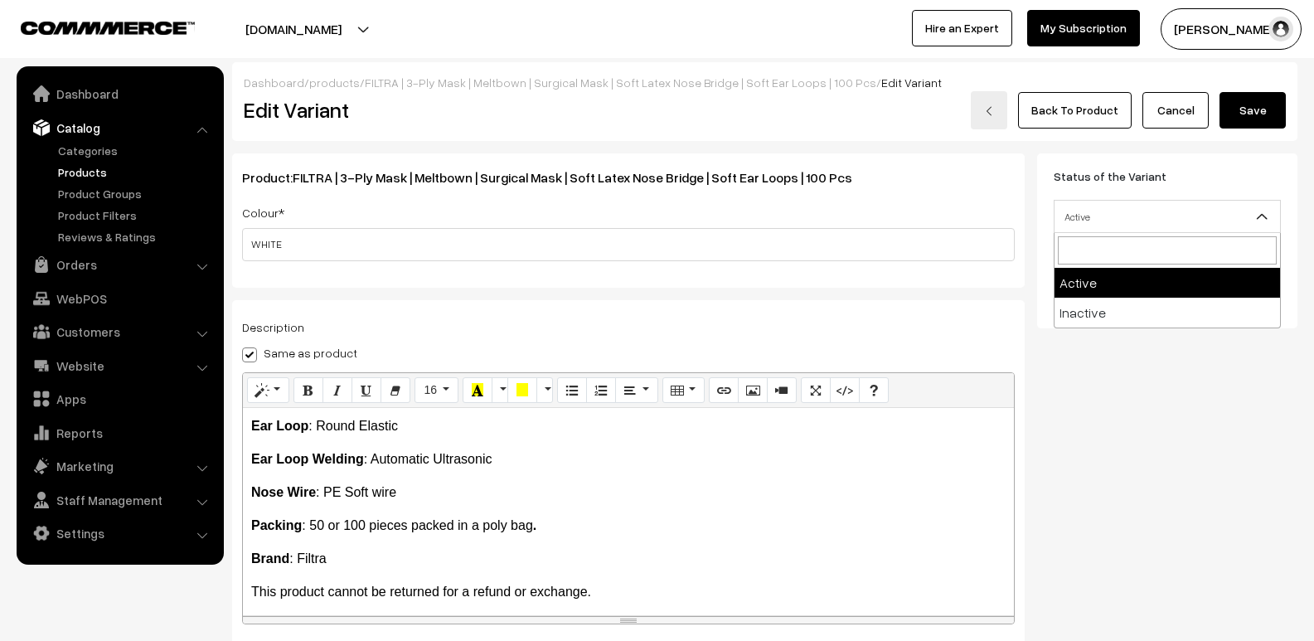
click at [1137, 217] on span "Active" at bounding box center [1166, 216] width 225 height 29
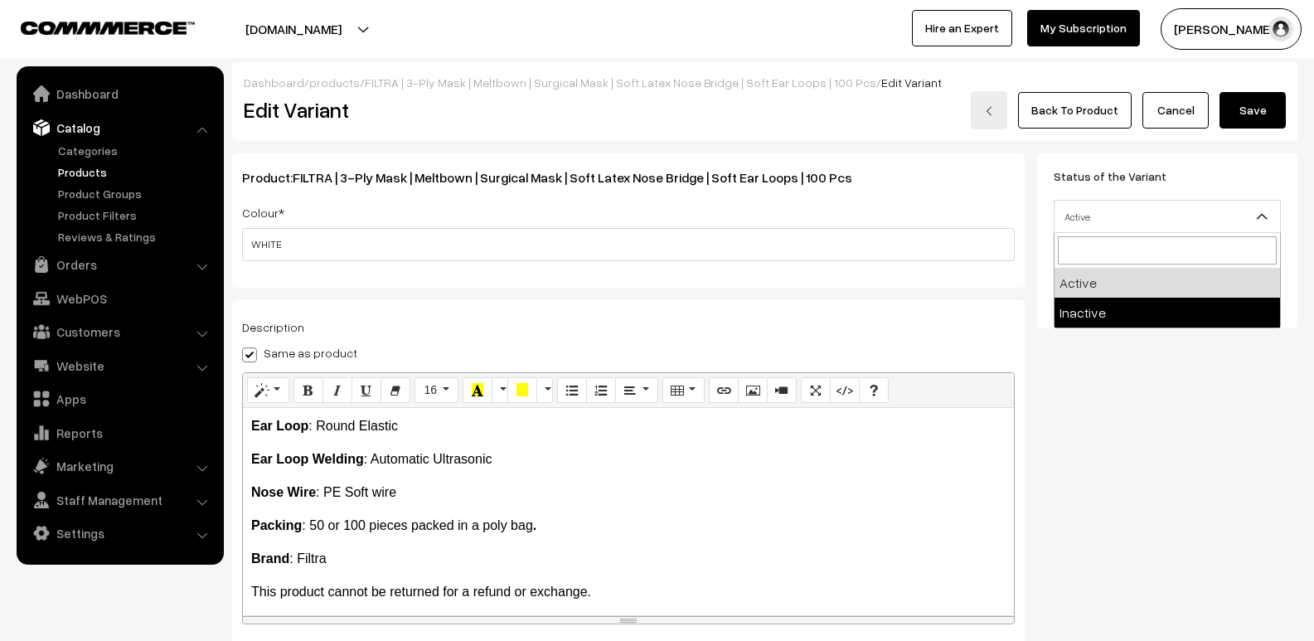
select select "2"
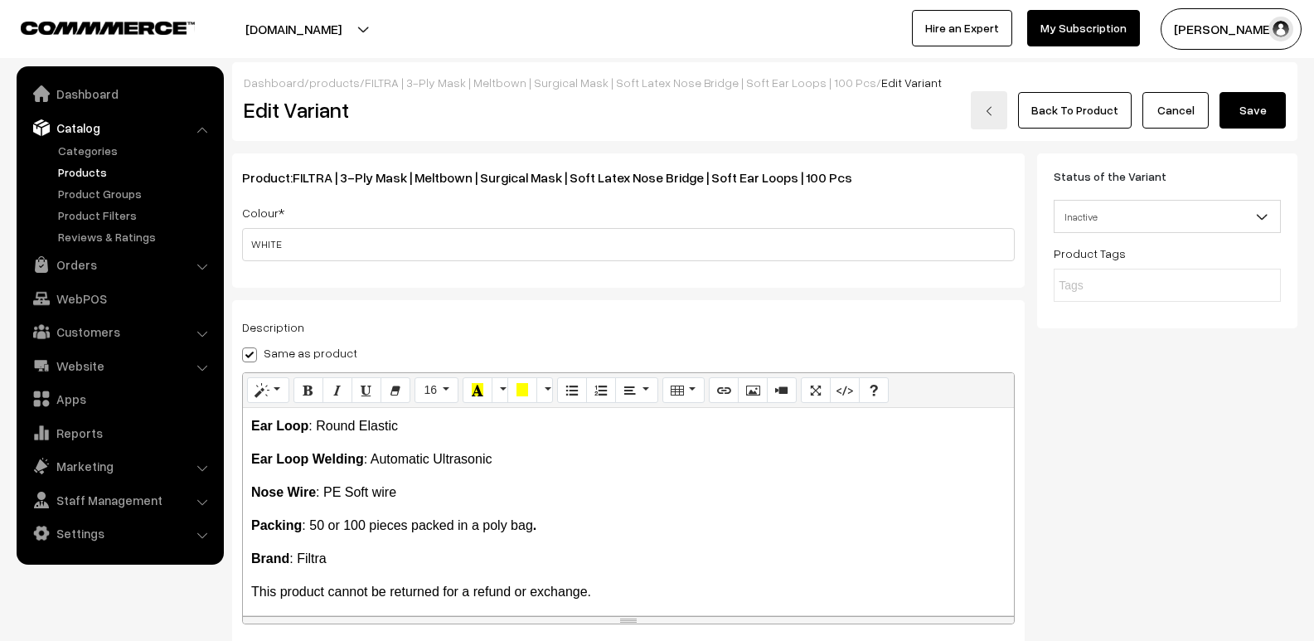
click at [1240, 119] on button "Save" at bounding box center [1252, 110] width 66 height 36
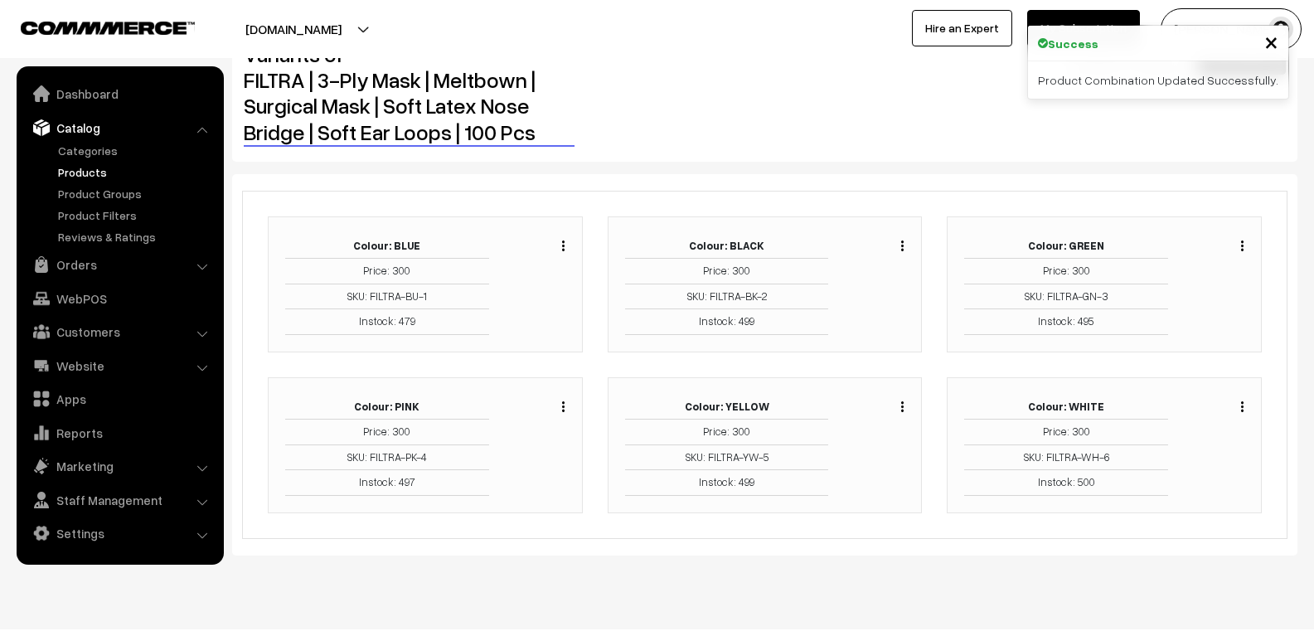
scroll to position [75, 0]
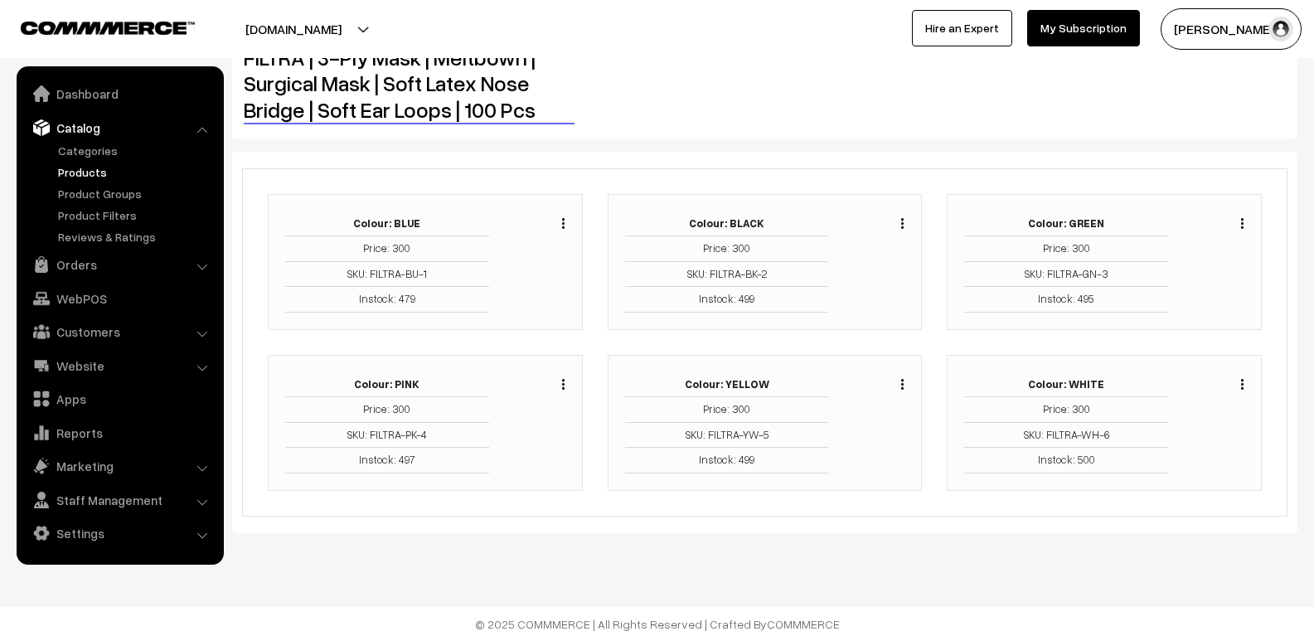
click at [903, 382] on img "button" at bounding box center [902, 384] width 2 height 11
click at [808, 439] on link "Edit" at bounding box center [827, 444] width 141 height 36
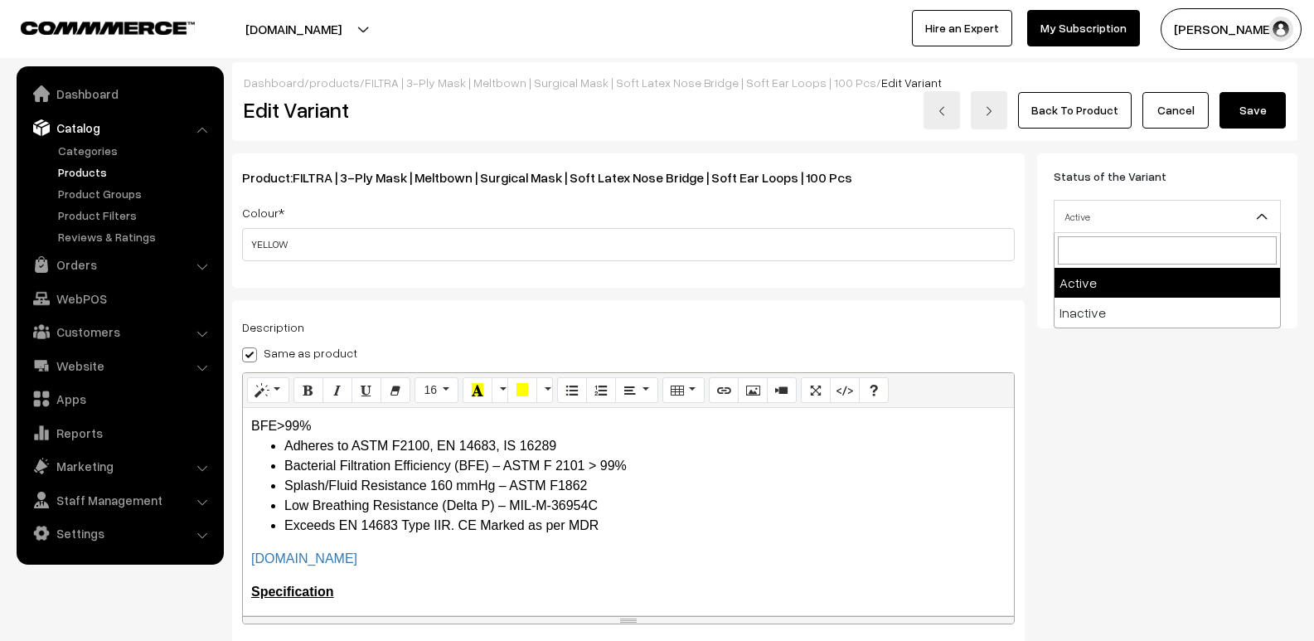
click at [1140, 215] on span "Active" at bounding box center [1166, 216] width 225 height 29
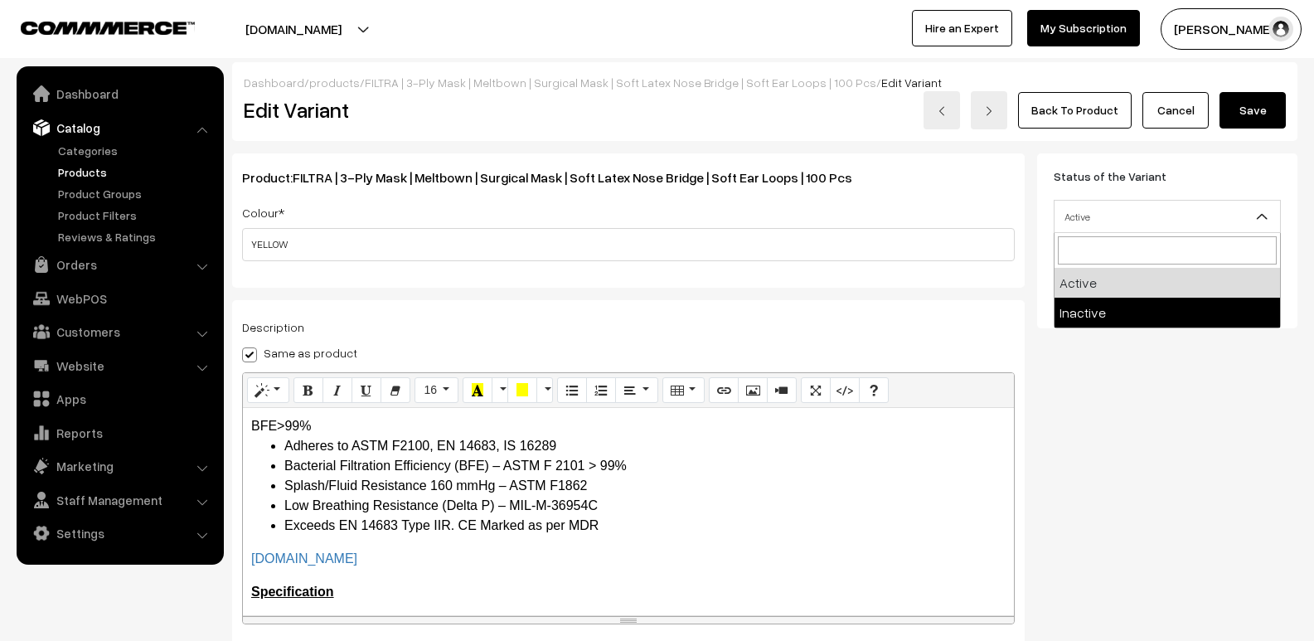
select select "2"
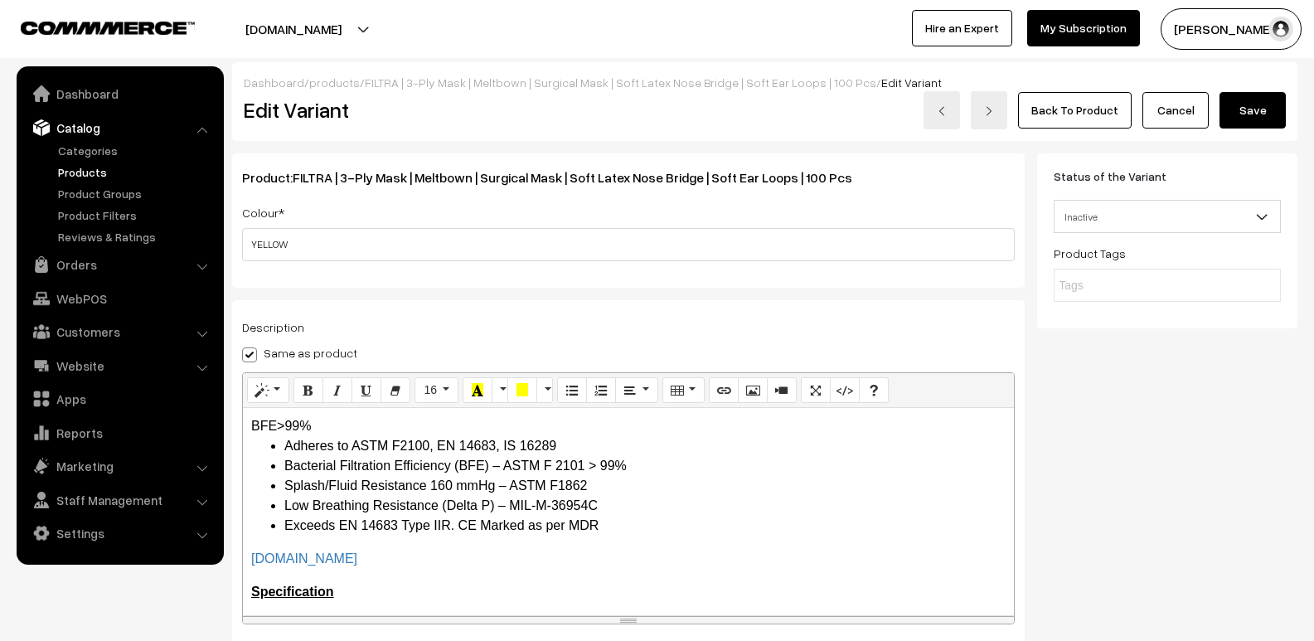
click at [1261, 109] on button "Save" at bounding box center [1252, 110] width 66 height 36
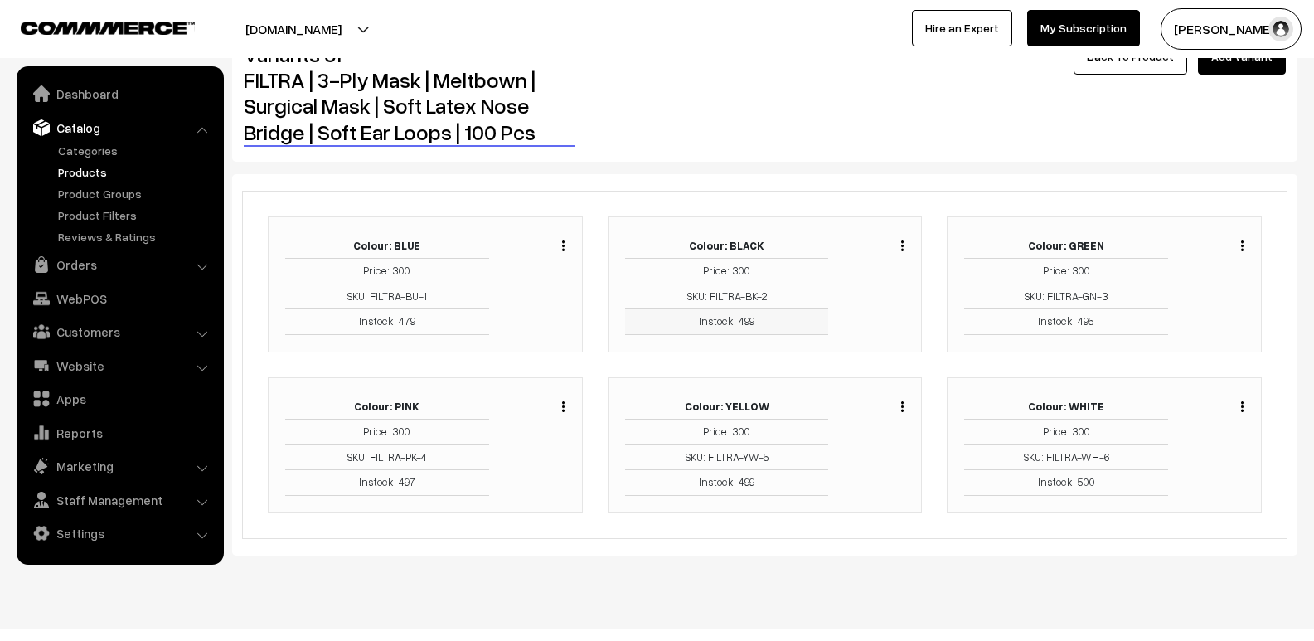
scroll to position [75, 0]
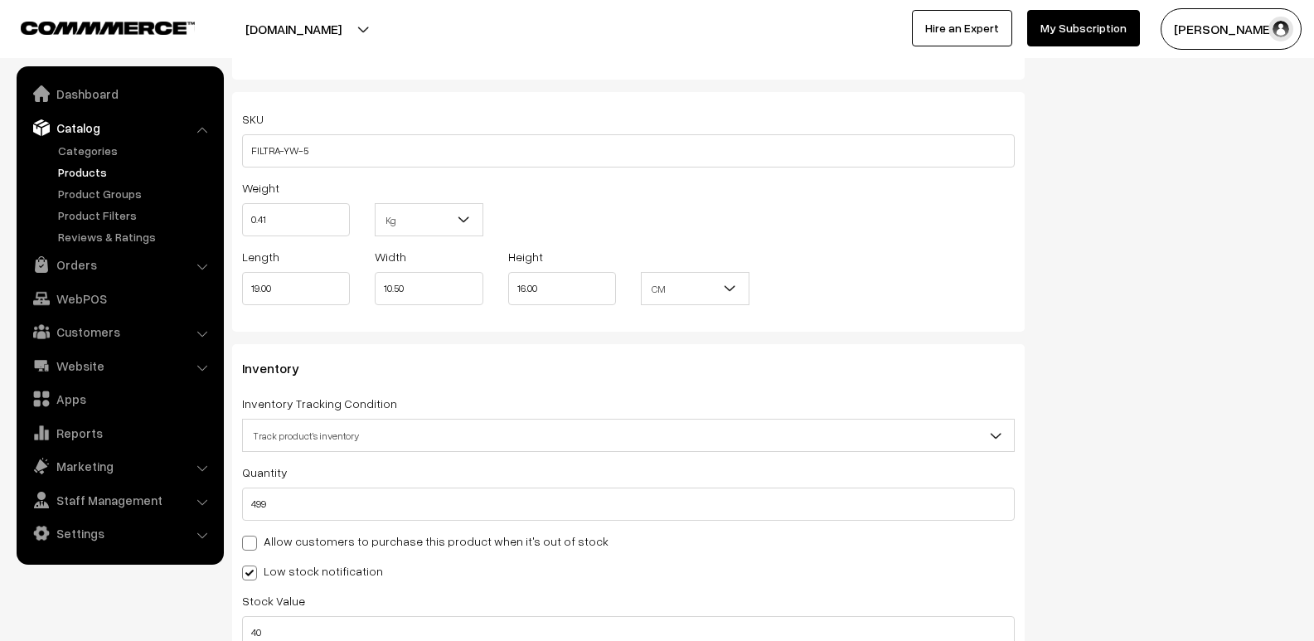
scroll to position [1807, 0]
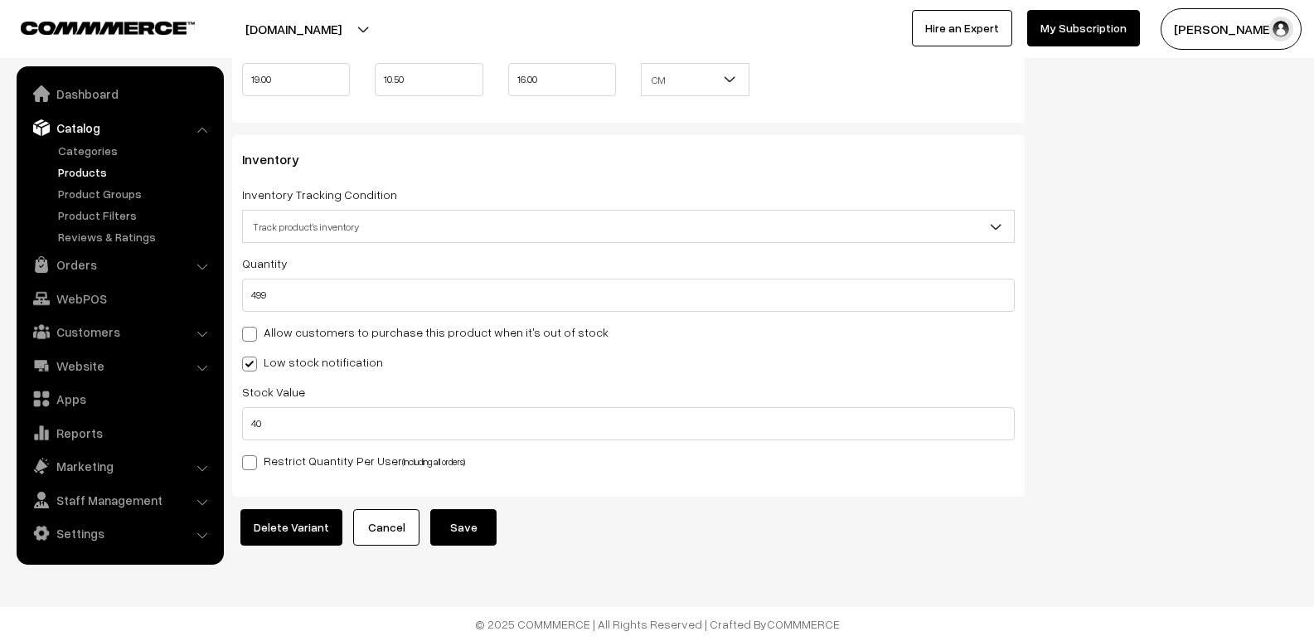
click at [461, 509] on button "Save" at bounding box center [463, 527] width 66 height 36
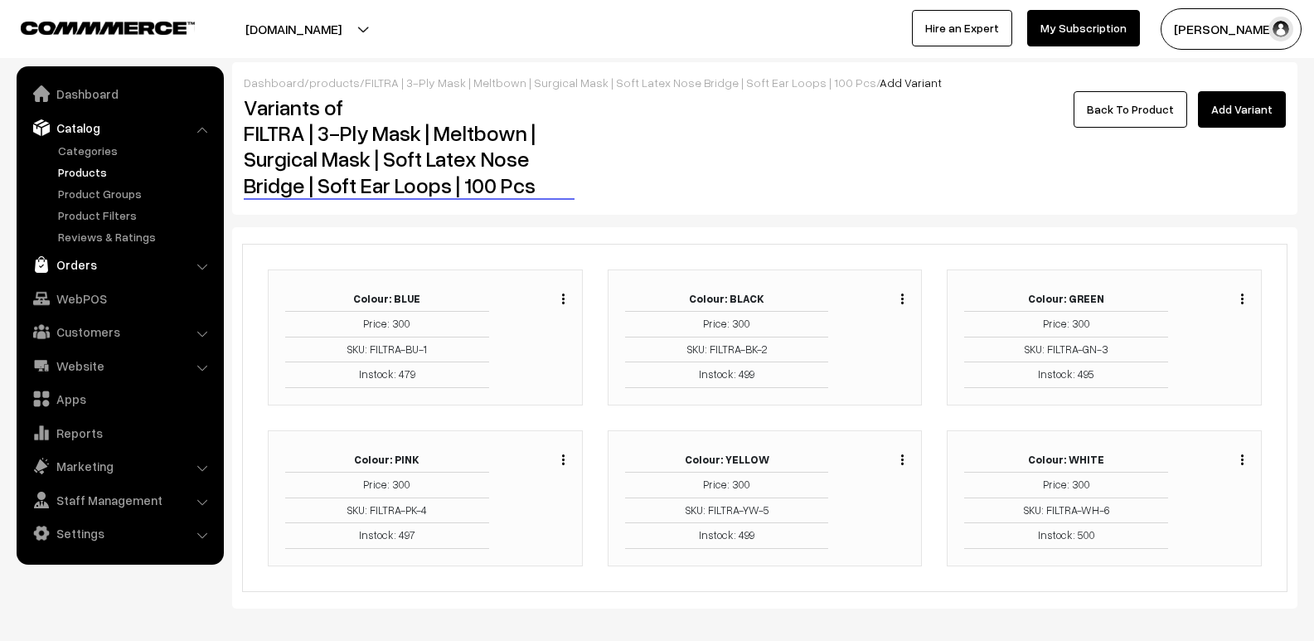
click at [75, 264] on link "Orders" at bounding box center [119, 264] width 197 height 30
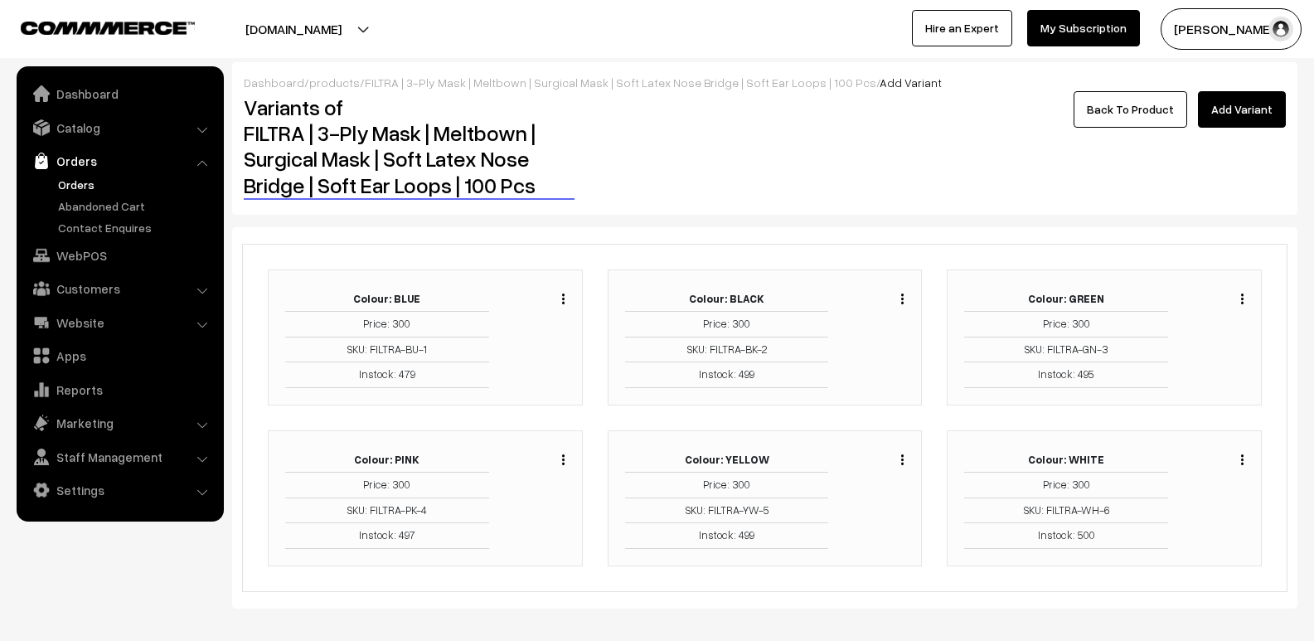
click at [121, 180] on link "Orders" at bounding box center [136, 184] width 164 height 17
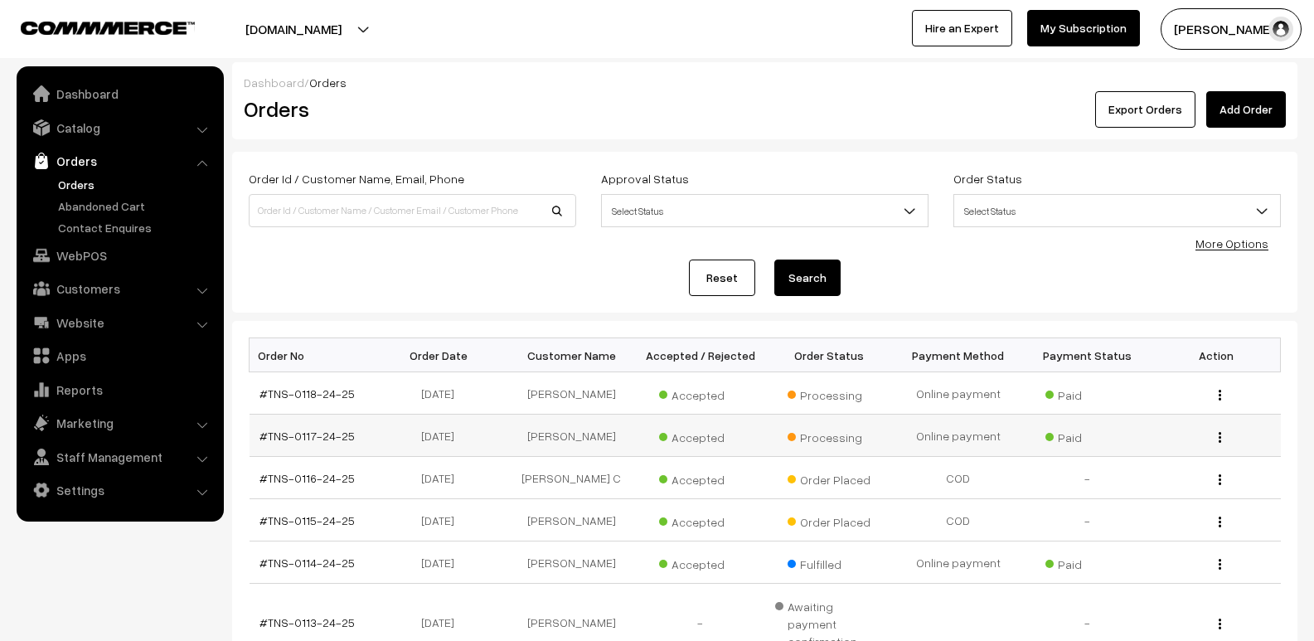
click at [1219, 438] on img "button" at bounding box center [1219, 437] width 2 height 11
click at [1150, 454] on link "View" at bounding box center [1145, 461] width 141 height 36
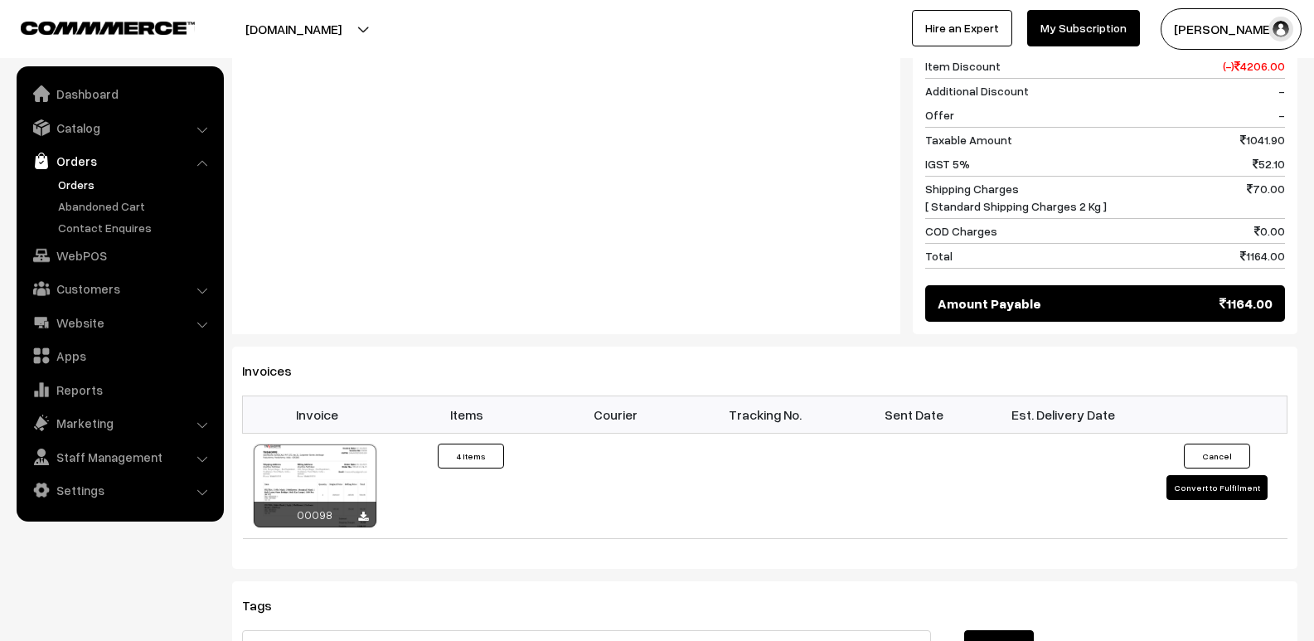
scroll to position [844, 0]
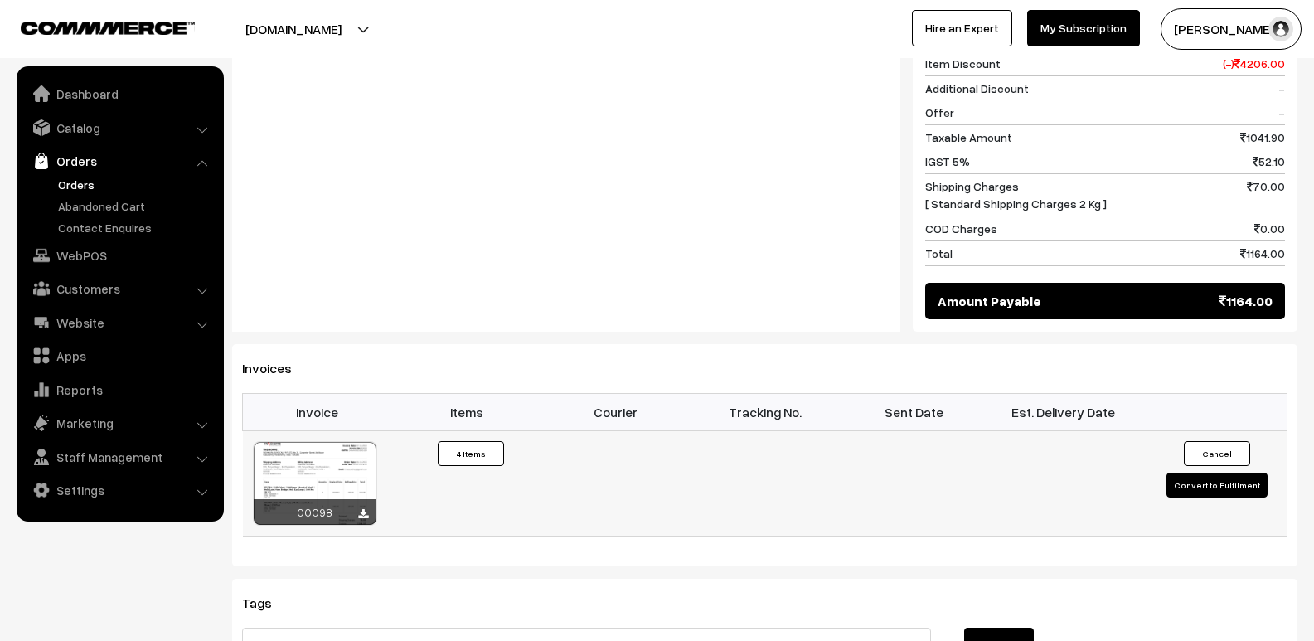
click at [1207, 472] on button "Convert to Fulfilment" at bounding box center [1216, 484] width 101 height 25
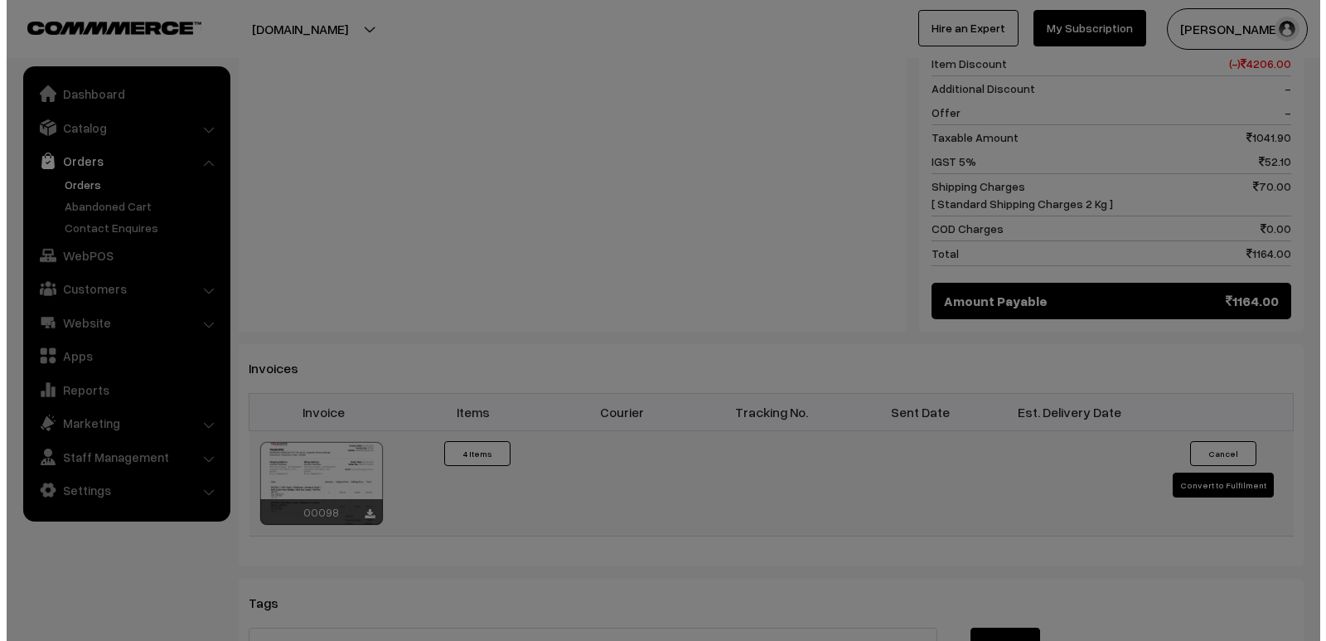
scroll to position [846, 0]
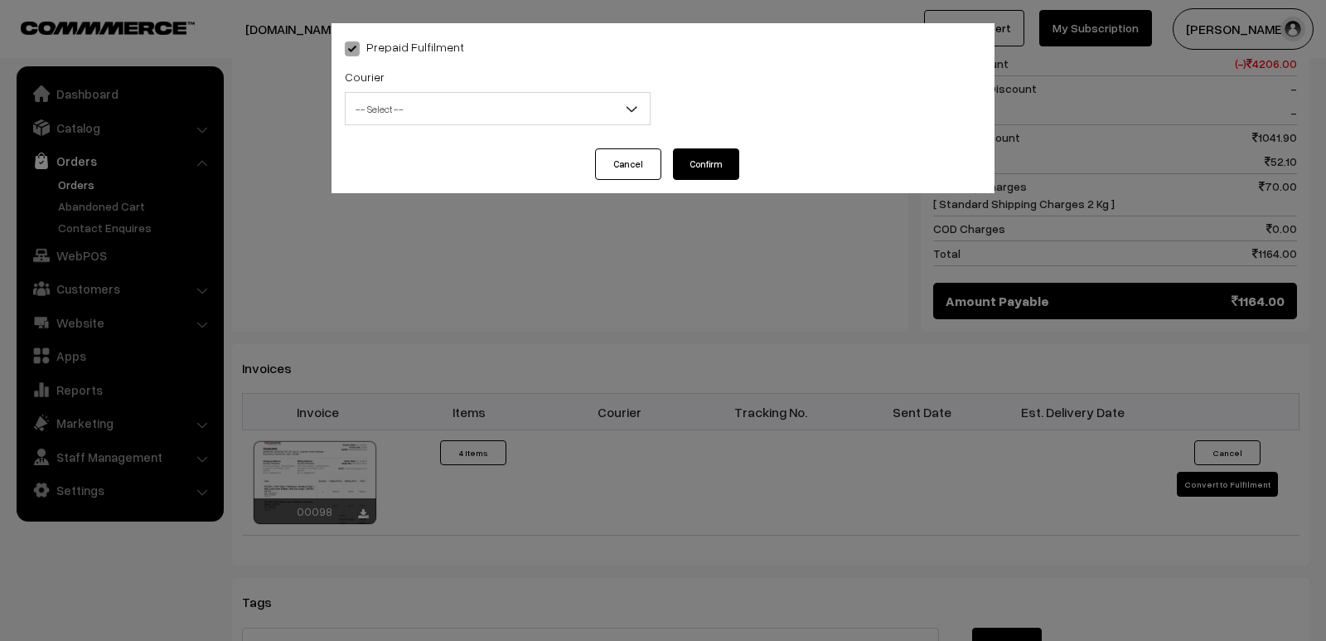
drag, startPoint x: 604, startPoint y: 109, endPoint x: 596, endPoint y: 116, distance: 11.1
click at [602, 109] on span "-- Select --" at bounding box center [498, 108] width 304 height 29
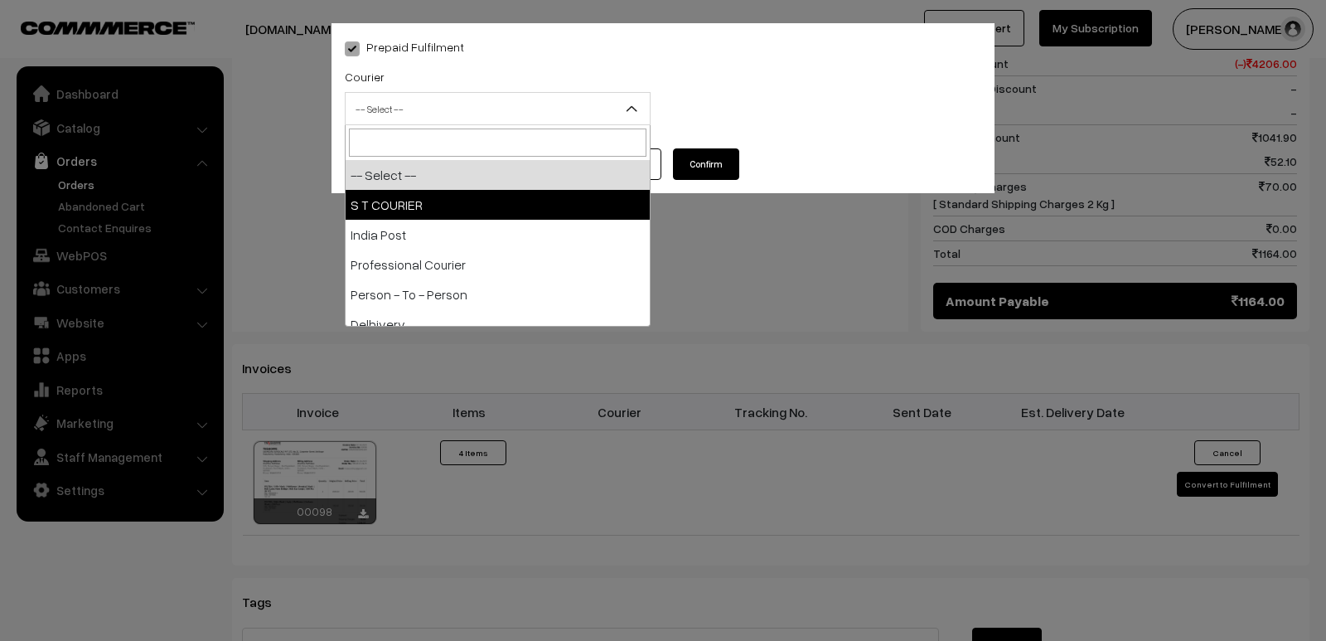
select select "2"
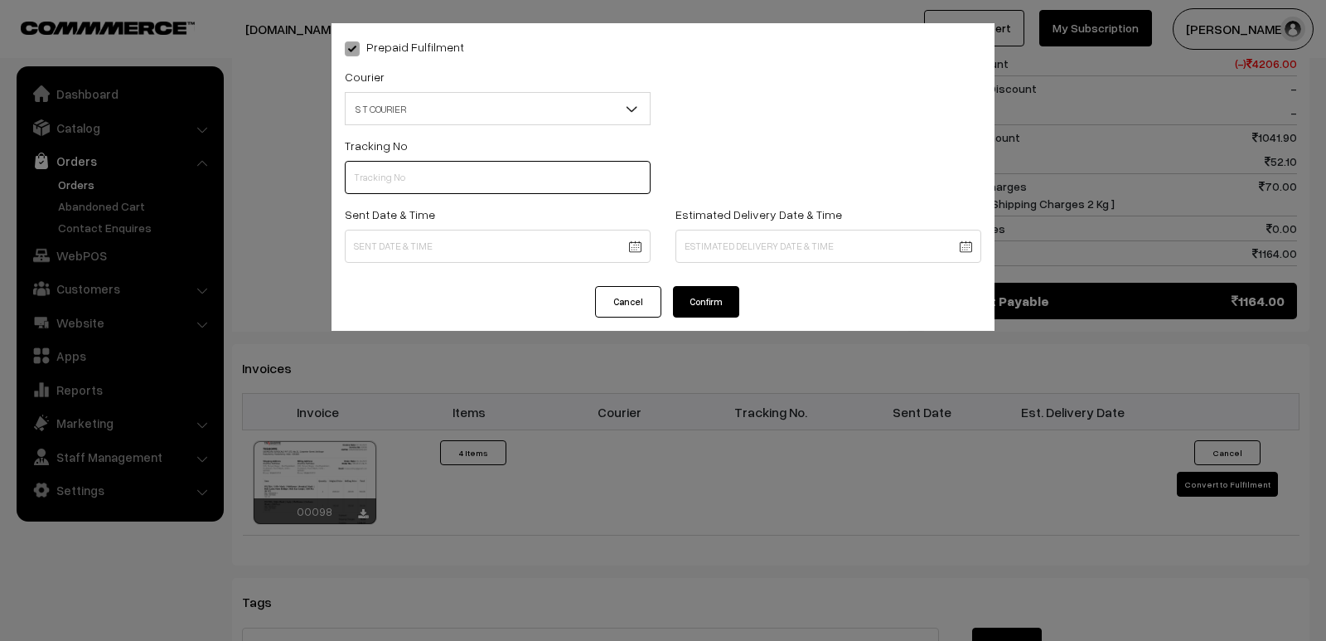
click at [437, 181] on input "text" at bounding box center [498, 177] width 306 height 33
type input "64178698813"
click at [432, 248] on body "Thank you for showing interest. Our team will call you shortly. Close [DOMAIN_N…" at bounding box center [663, 70] width 1326 height 1832
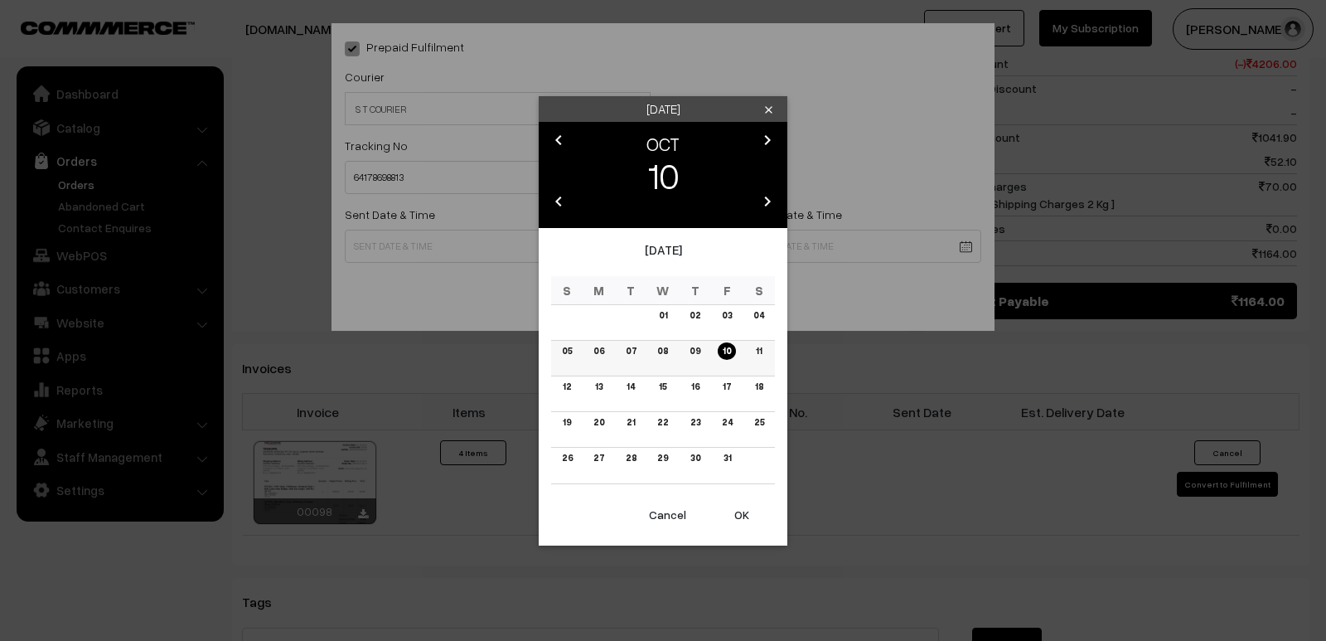
click at [664, 357] on link "08" at bounding box center [662, 350] width 21 height 17
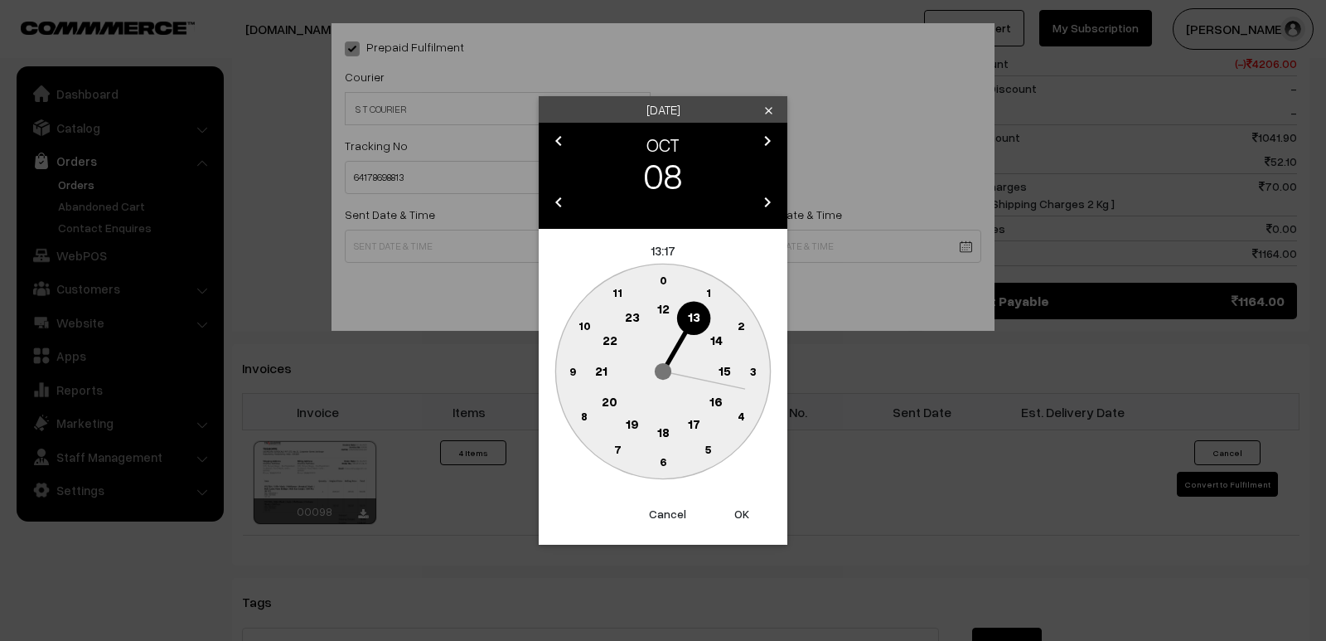
click at [697, 425] on text "17" at bounding box center [694, 423] width 12 height 15
click at [666, 467] on text "30" at bounding box center [663, 461] width 14 height 14
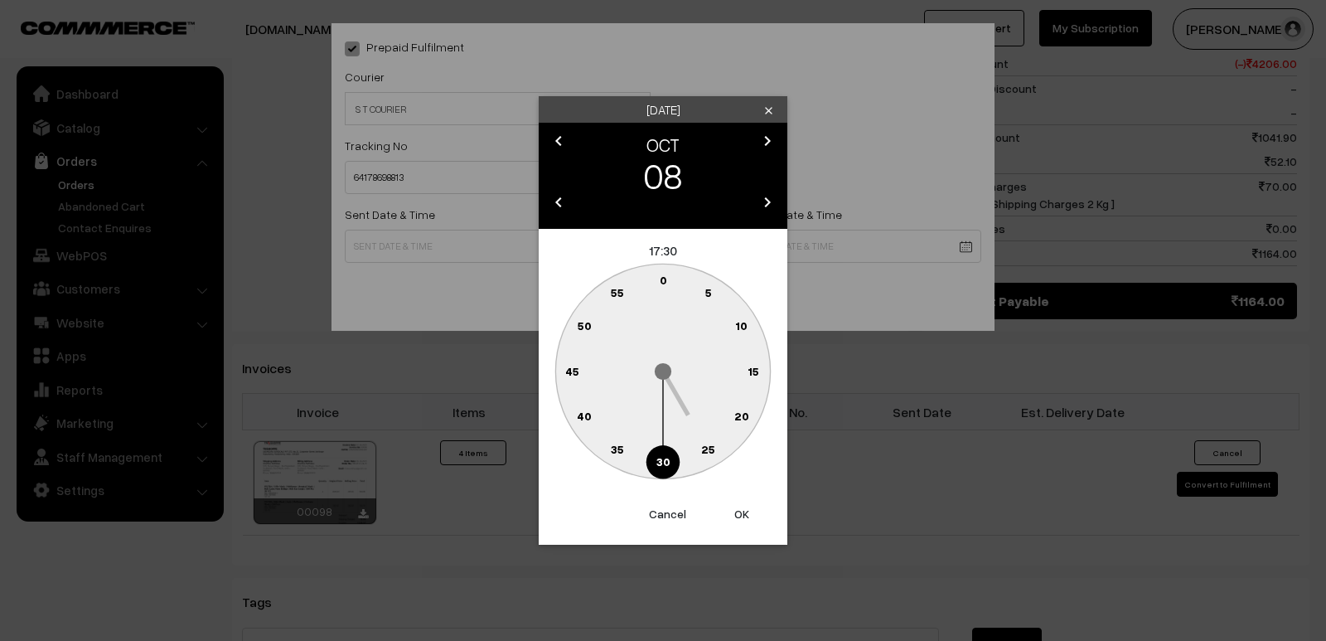
type input "08-10-2025 17:30"
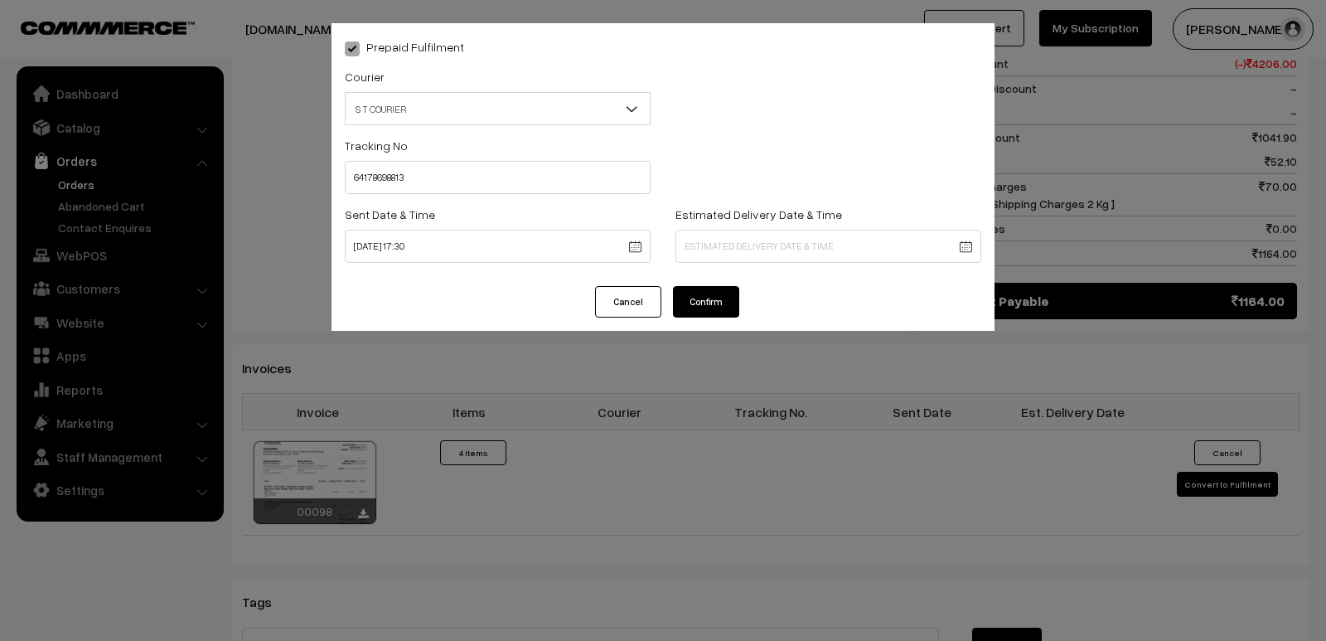
click at [734, 246] on body "Thank you for showing interest. Our team will call you shortly. Close tnshoppe.…" at bounding box center [663, 70] width 1326 height 1832
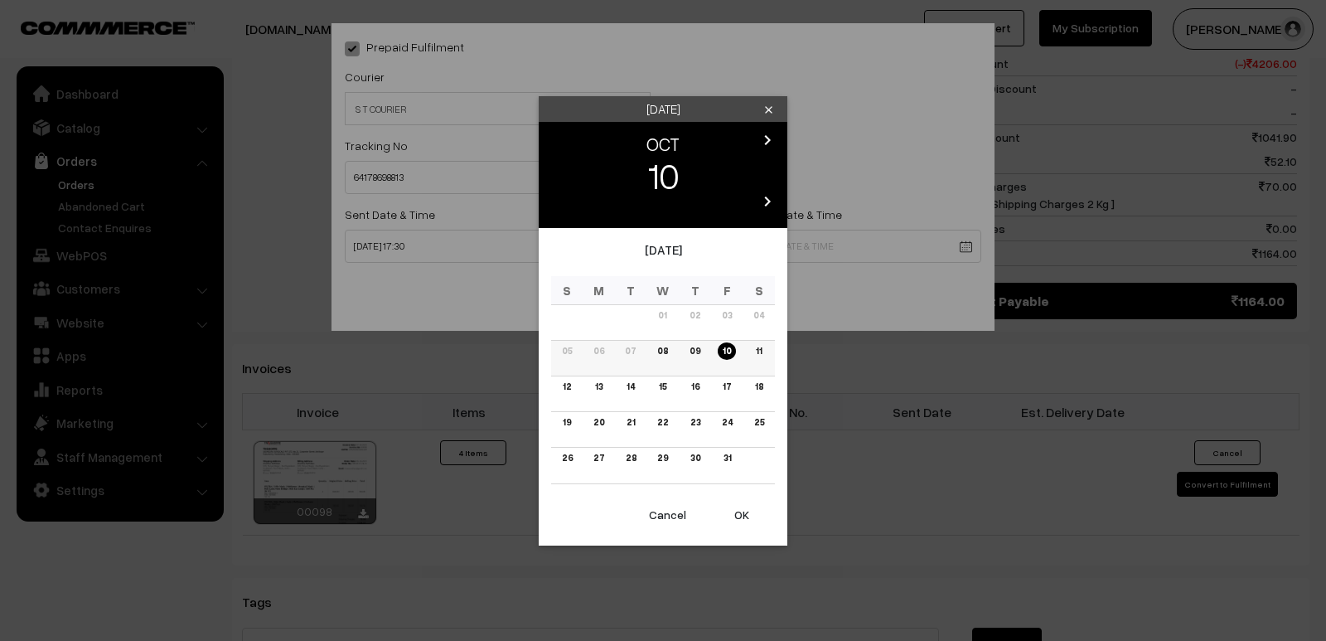
click at [762, 353] on link "11" at bounding box center [759, 350] width 16 height 17
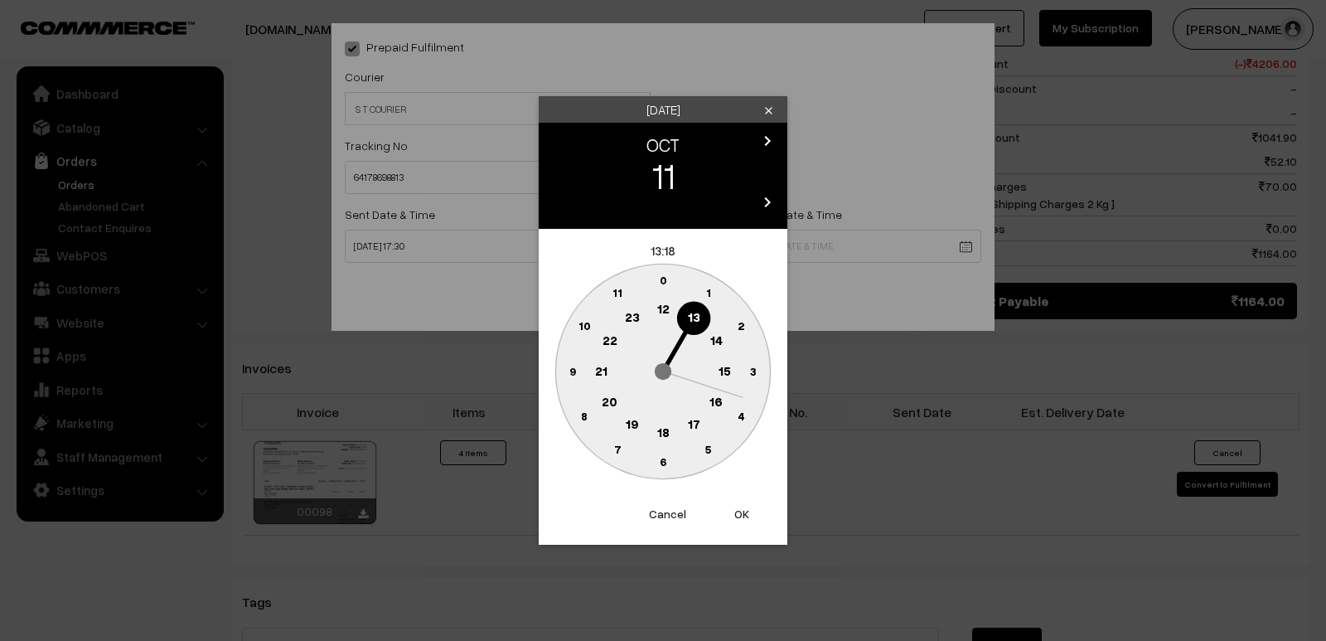
click at [666, 433] on text "18" at bounding box center [663, 431] width 12 height 15
click at [657, 459] on text "30" at bounding box center [663, 461] width 14 height 14
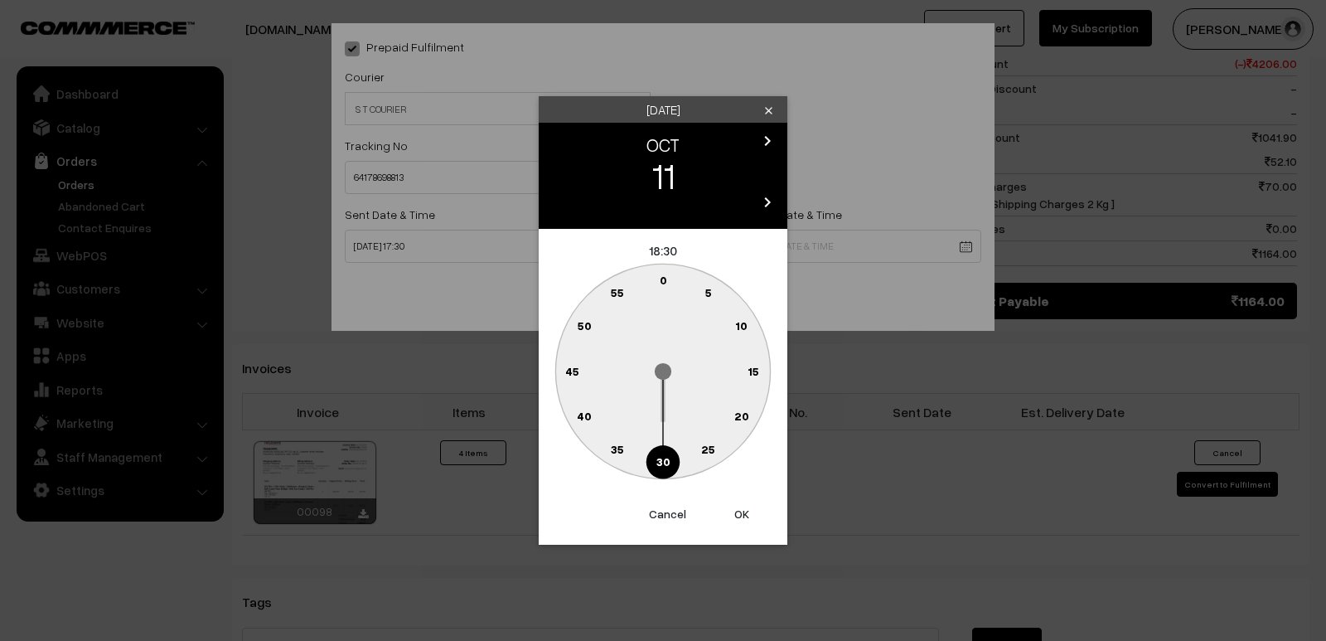
type input "11-10-2025 18:30"
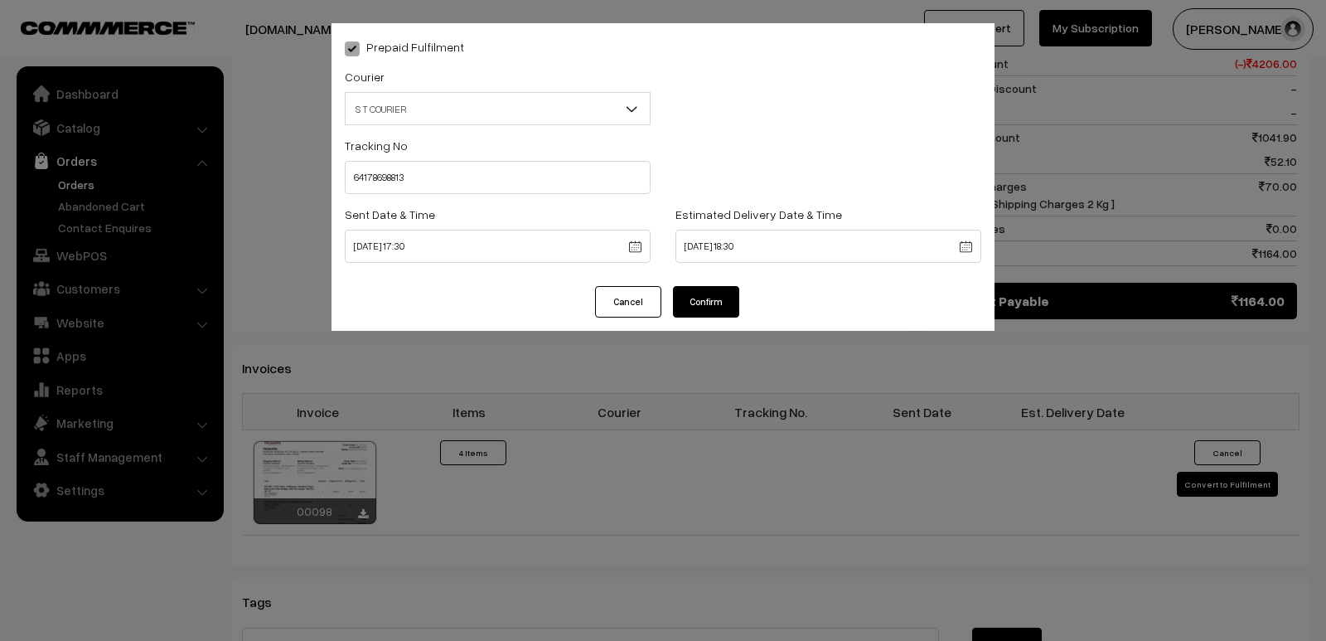
click at [719, 304] on button "Confirm" at bounding box center [706, 301] width 66 height 31
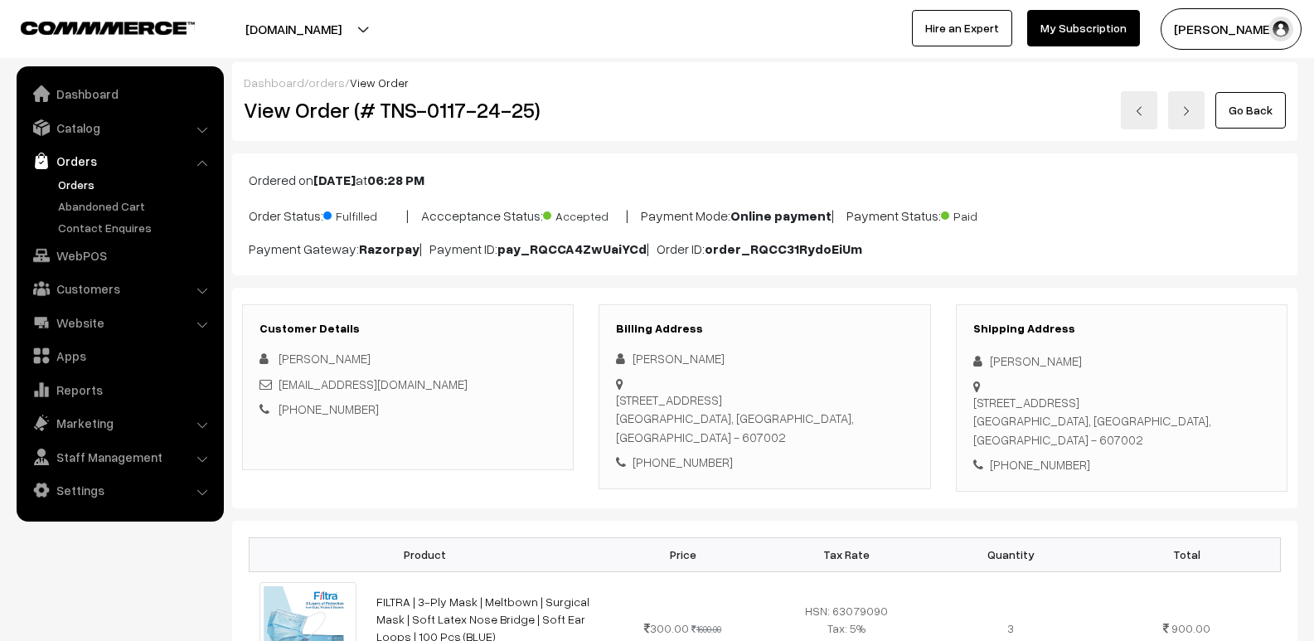
scroll to position [841, 0]
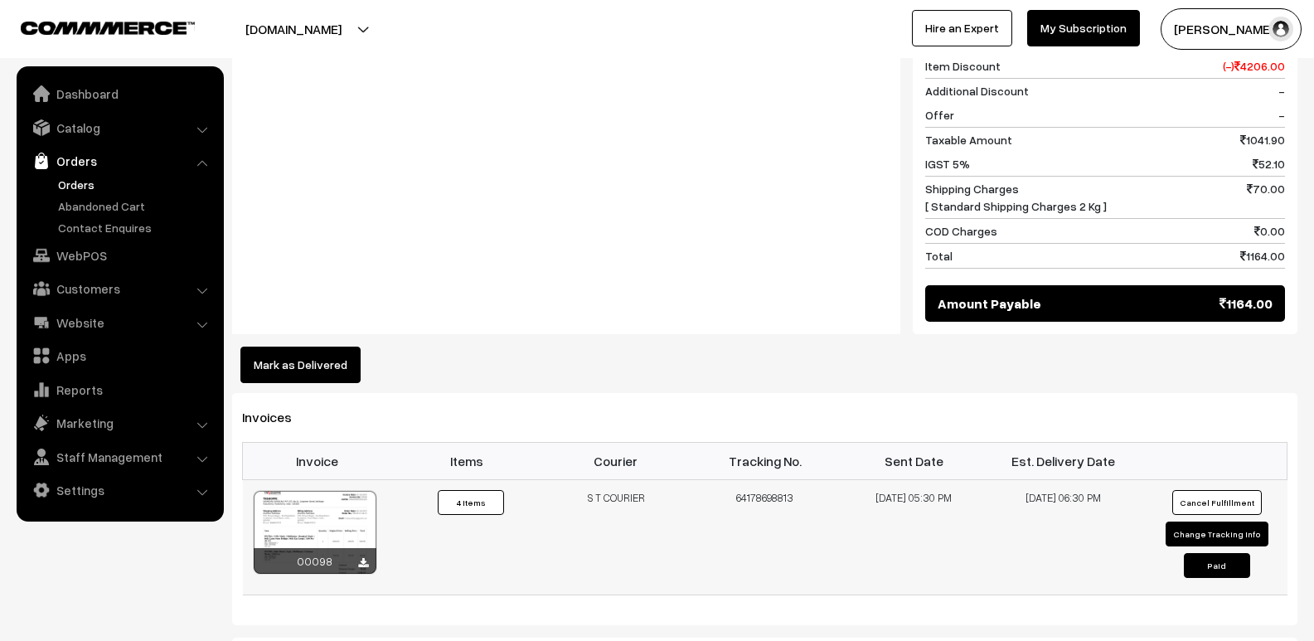
click at [1222, 553] on button "Paid" at bounding box center [1216, 565] width 66 height 25
click at [1214, 521] on button "Change Tracking Info" at bounding box center [1216, 533] width 103 height 25
select select "2"
type input "64178698813"
type input "08-10-2025 17:30"
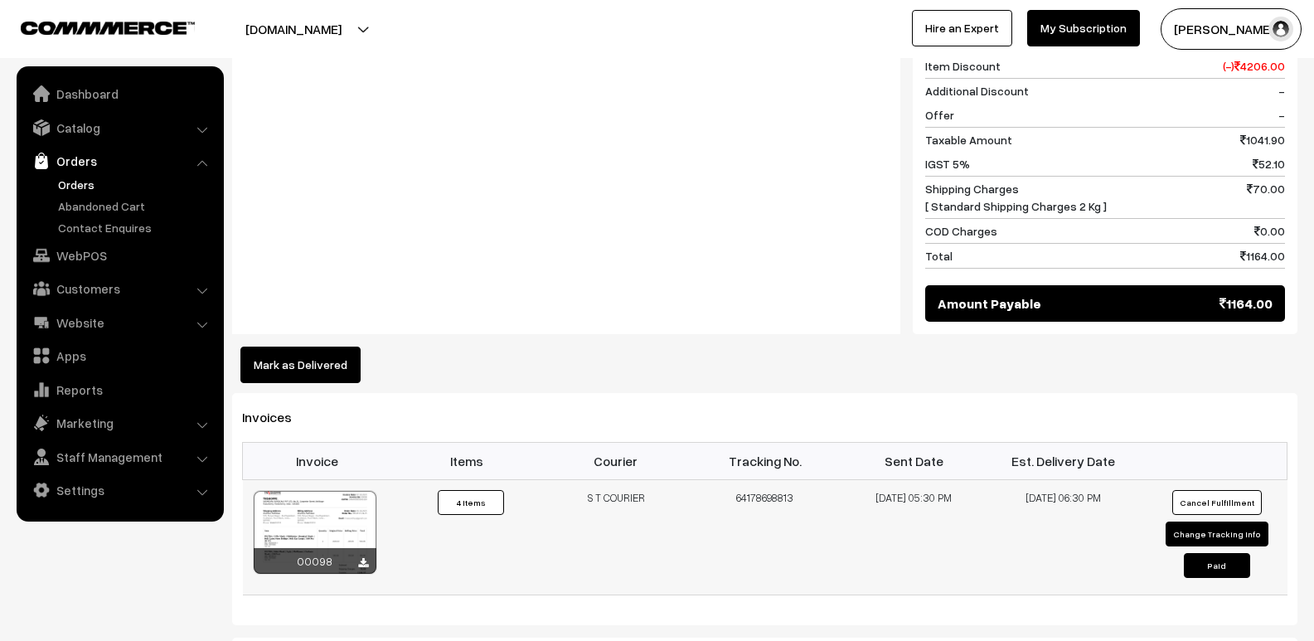
type input "11-10-2025 18:30"
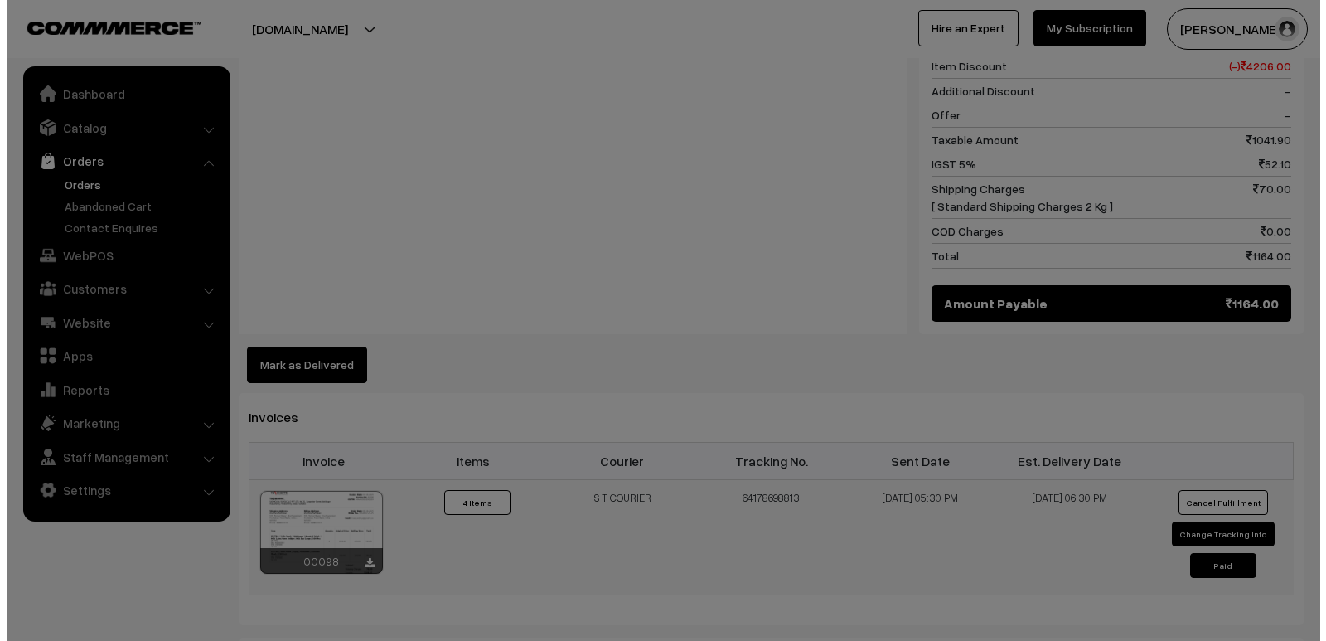
scroll to position [844, 0]
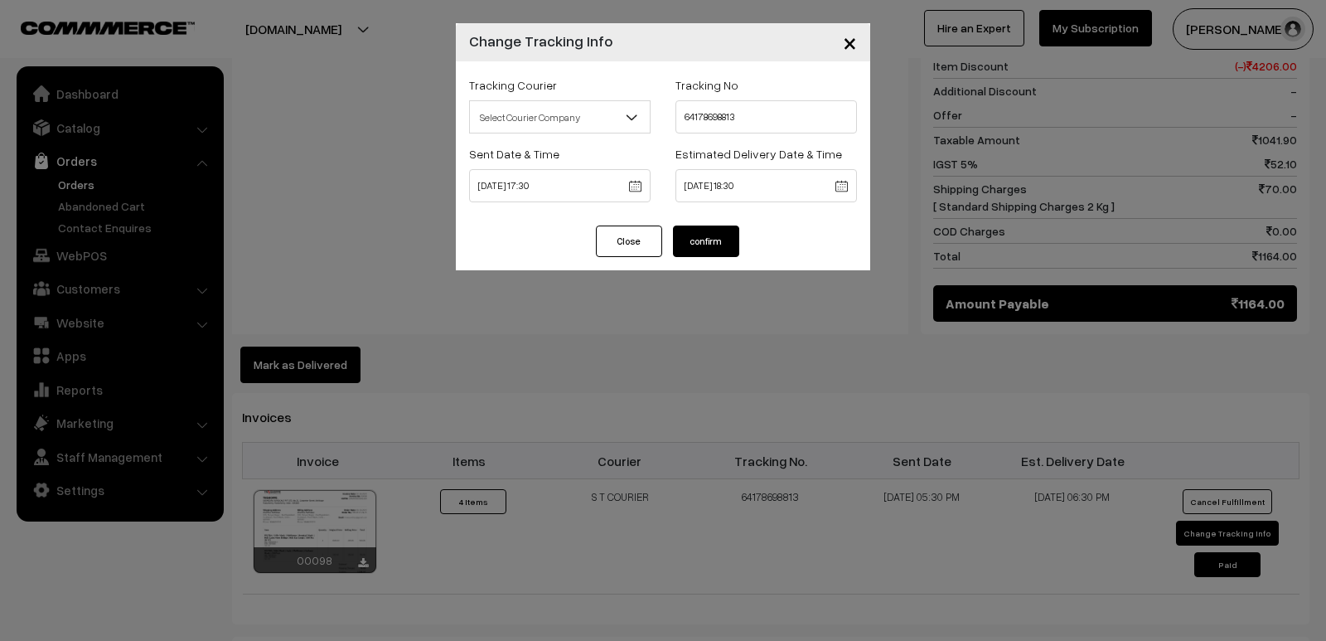
click at [707, 230] on button "confirm" at bounding box center [706, 240] width 66 height 31
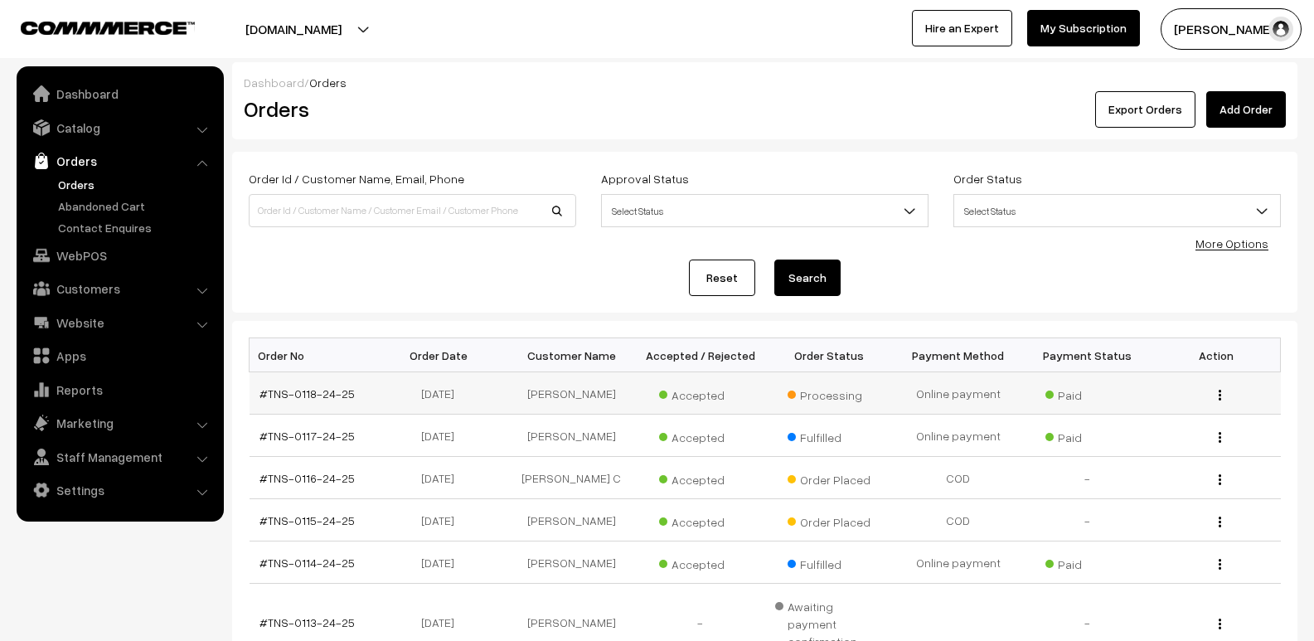
click at [1220, 393] on img "button" at bounding box center [1219, 395] width 2 height 11
click at [1098, 422] on link "View" at bounding box center [1145, 418] width 141 height 36
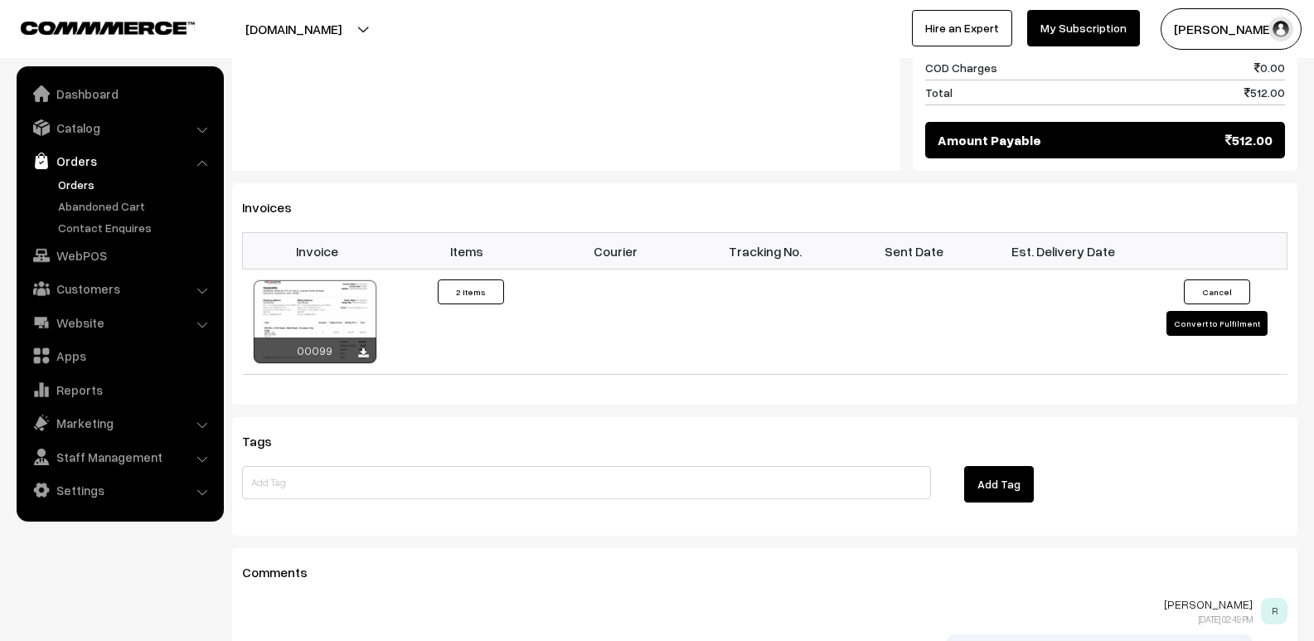
scroll to position [929, 0]
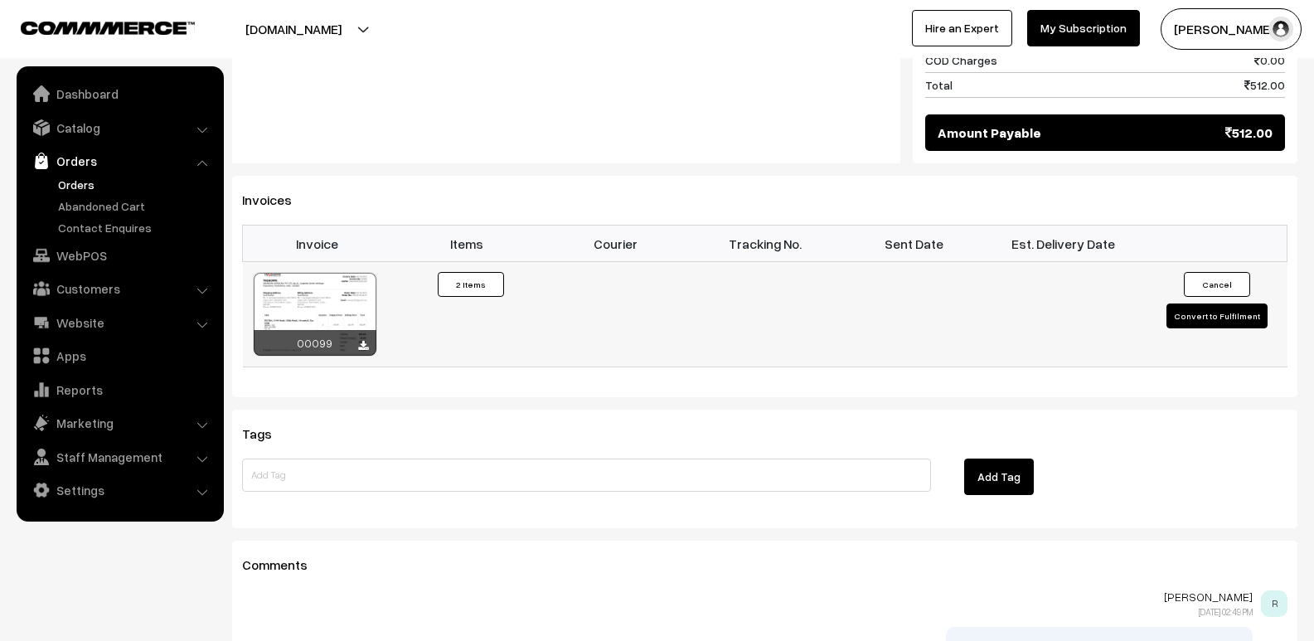
click at [1216, 321] on button "Convert to Fulfilment" at bounding box center [1216, 315] width 101 height 25
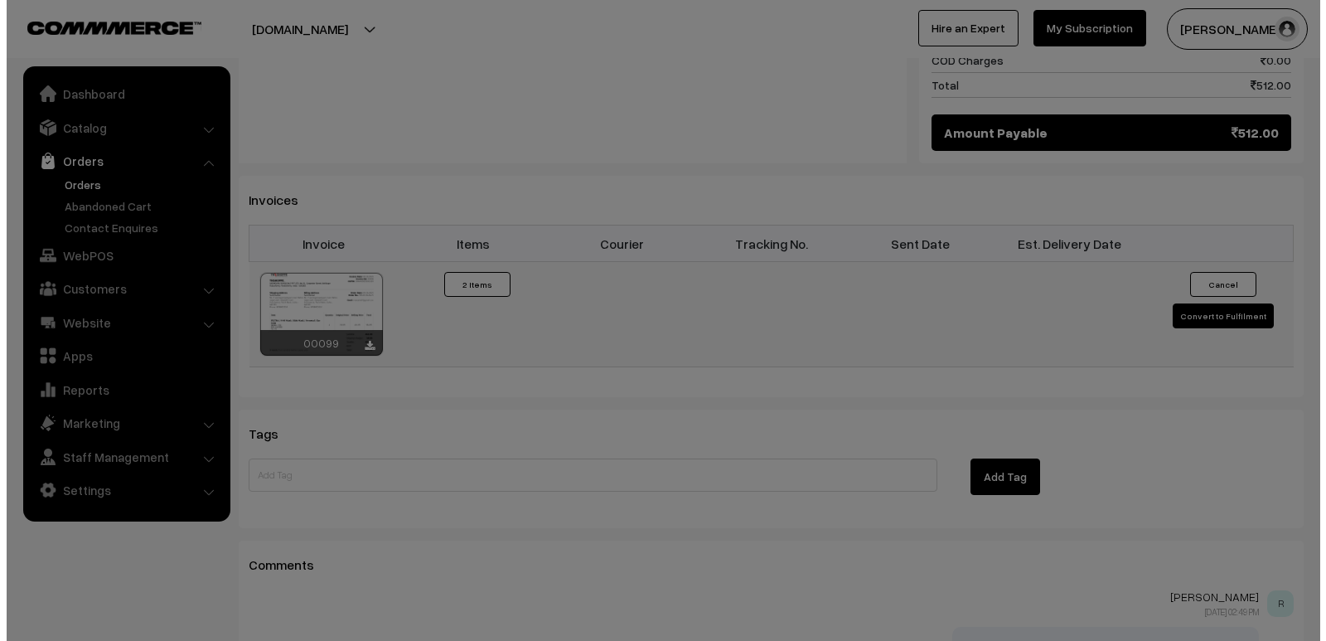
scroll to position [931, 0]
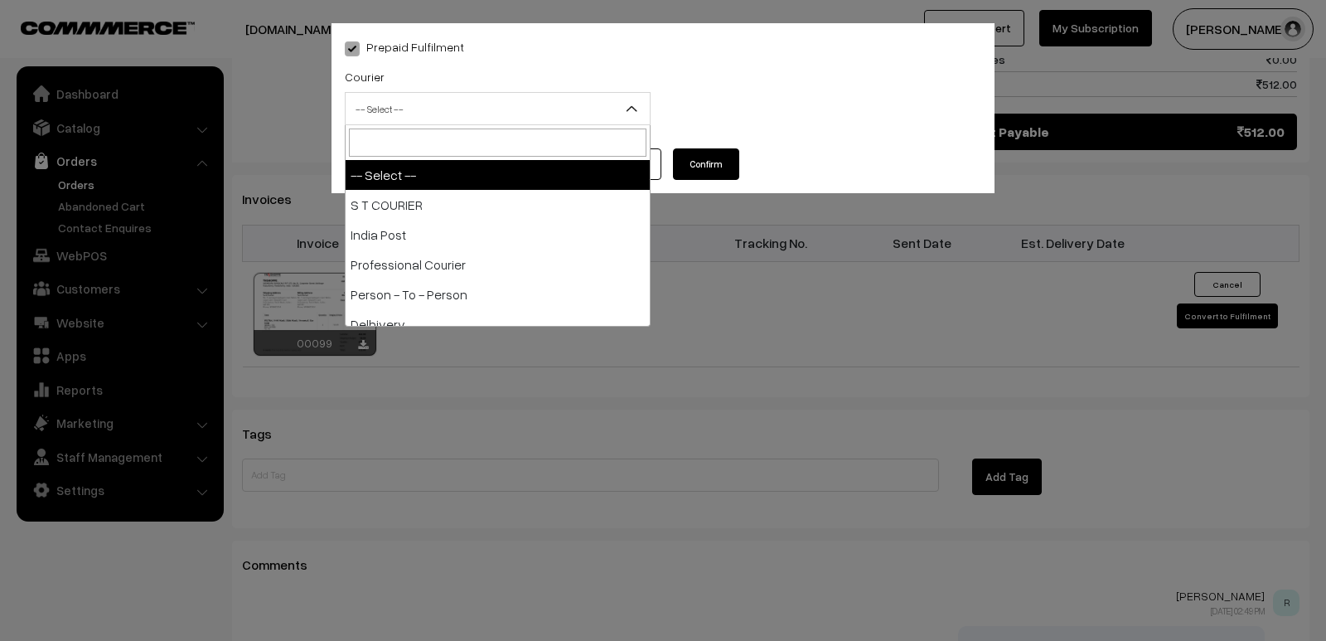
click at [438, 119] on span "-- Select --" at bounding box center [498, 108] width 304 height 29
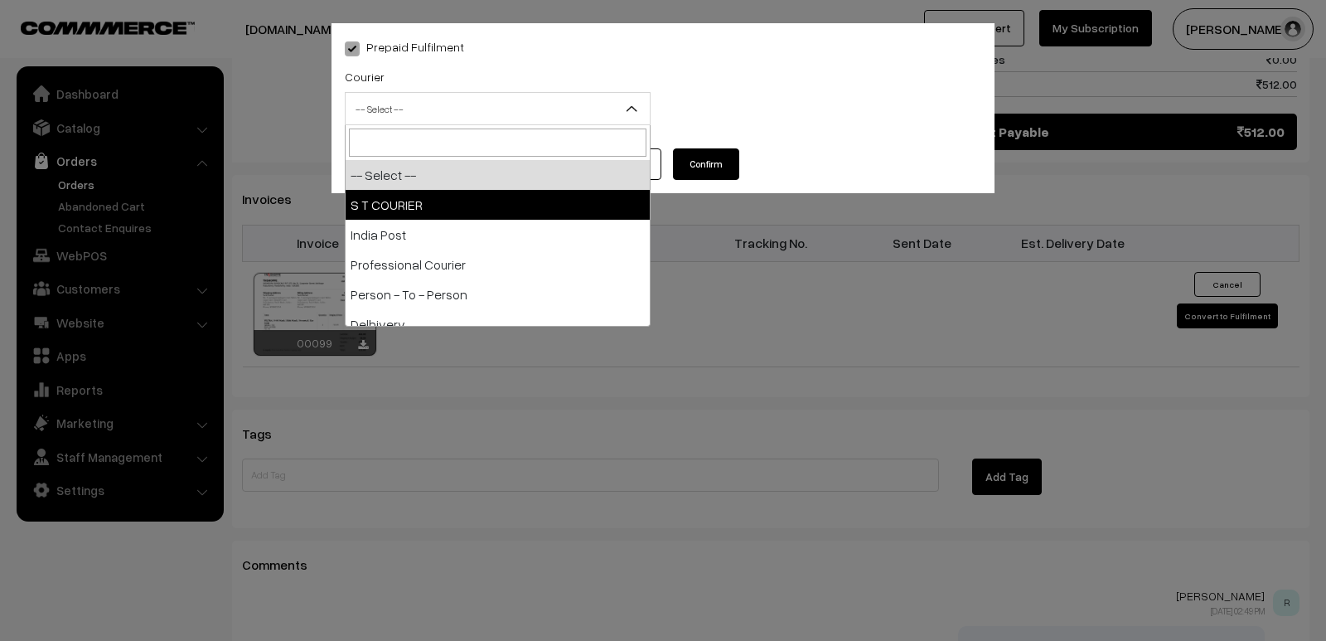
select select "2"
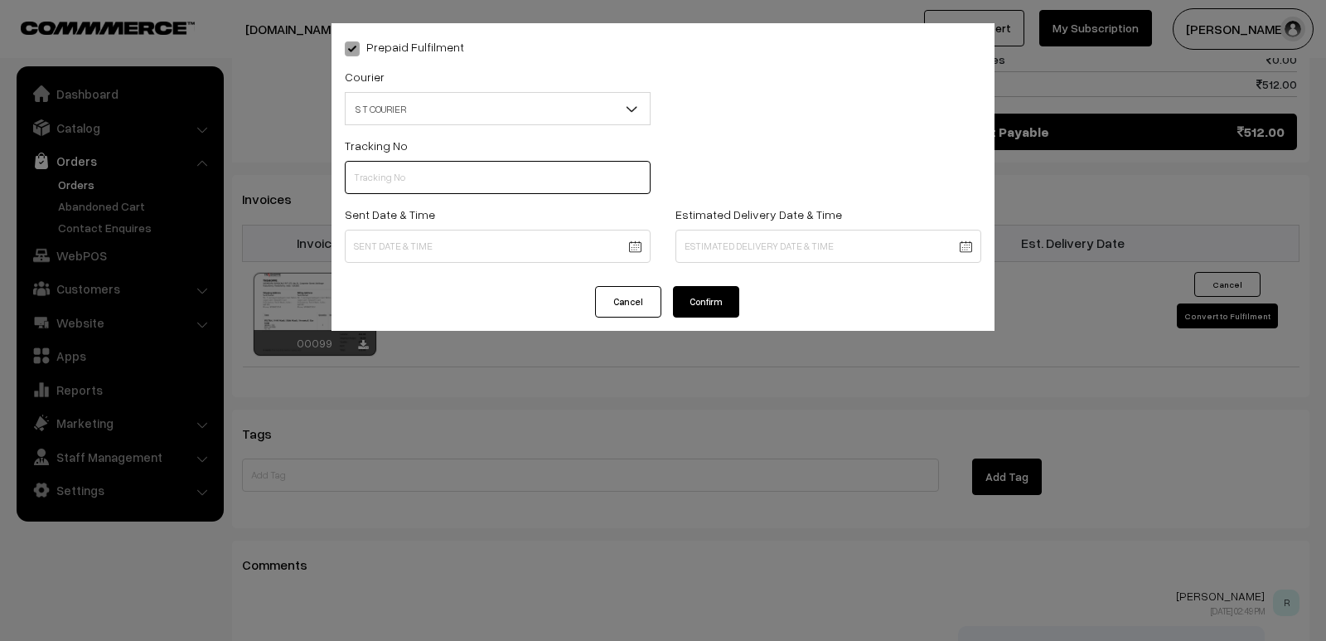
click at [464, 170] on input "text" at bounding box center [498, 177] width 306 height 33
type input "64178699060"
click at [505, 264] on div "Sent Date & Time" at bounding box center [497, 238] width 331 height 69
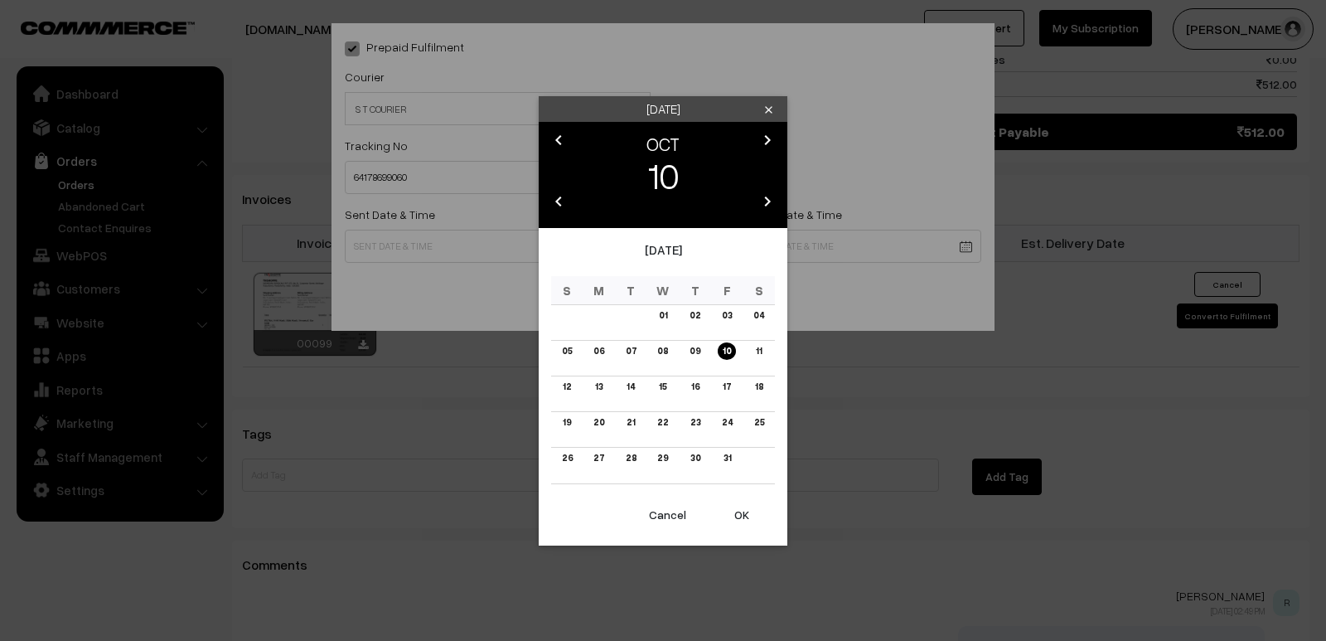
click at [690, 350] on link "09" at bounding box center [695, 350] width 21 height 17
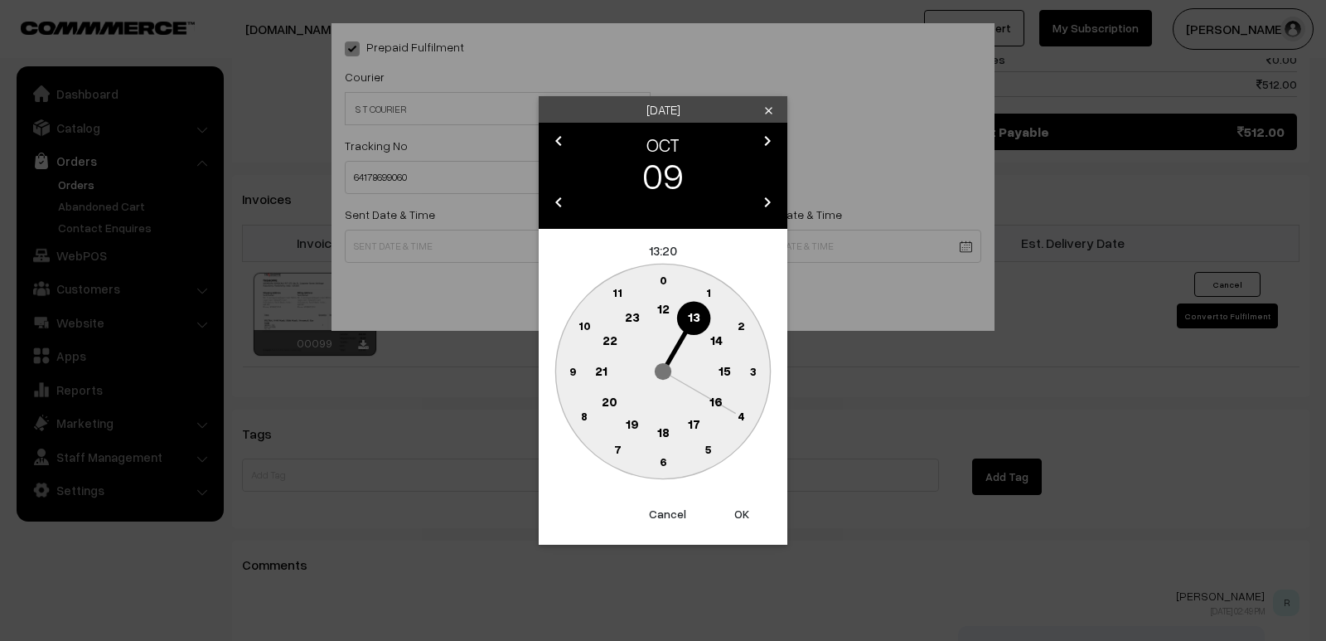
click at [658, 428] on text "18" at bounding box center [663, 431] width 12 height 15
click at [658, 428] on circle at bounding box center [662, 371] width 215 height 215
click at [663, 277] on text "0" at bounding box center [663, 280] width 7 height 14
type input "09-10-2025 18:00"
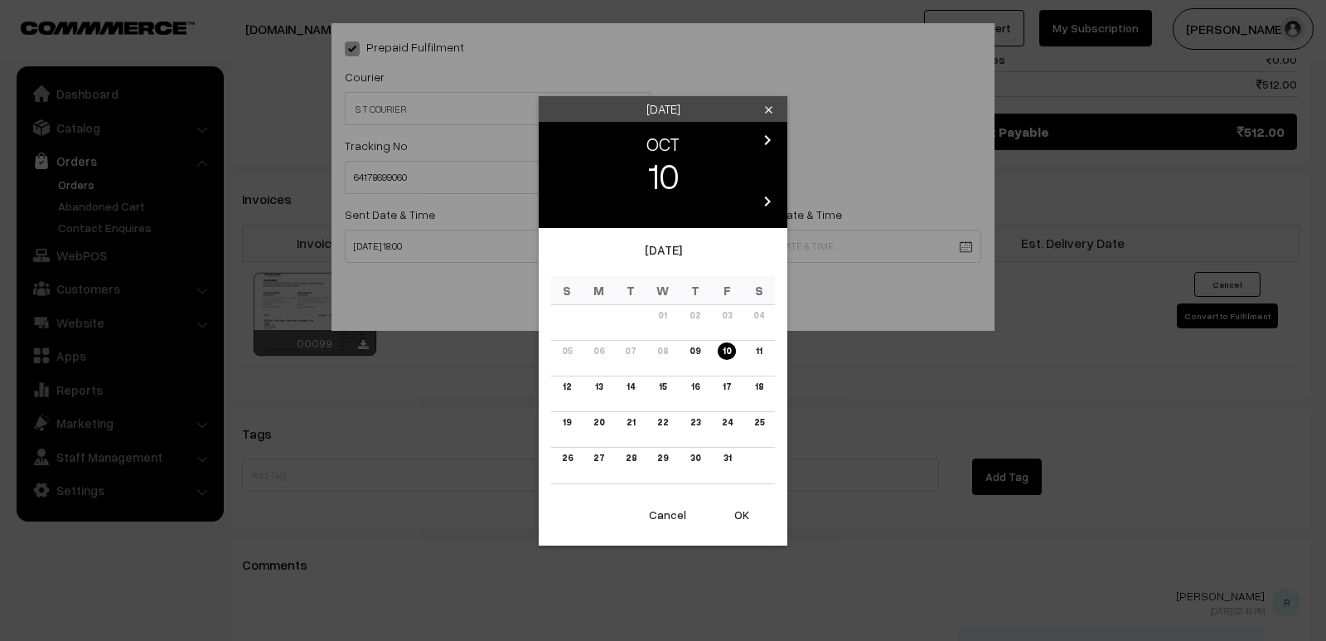
click at [755, 351] on link "11" at bounding box center [759, 350] width 16 height 17
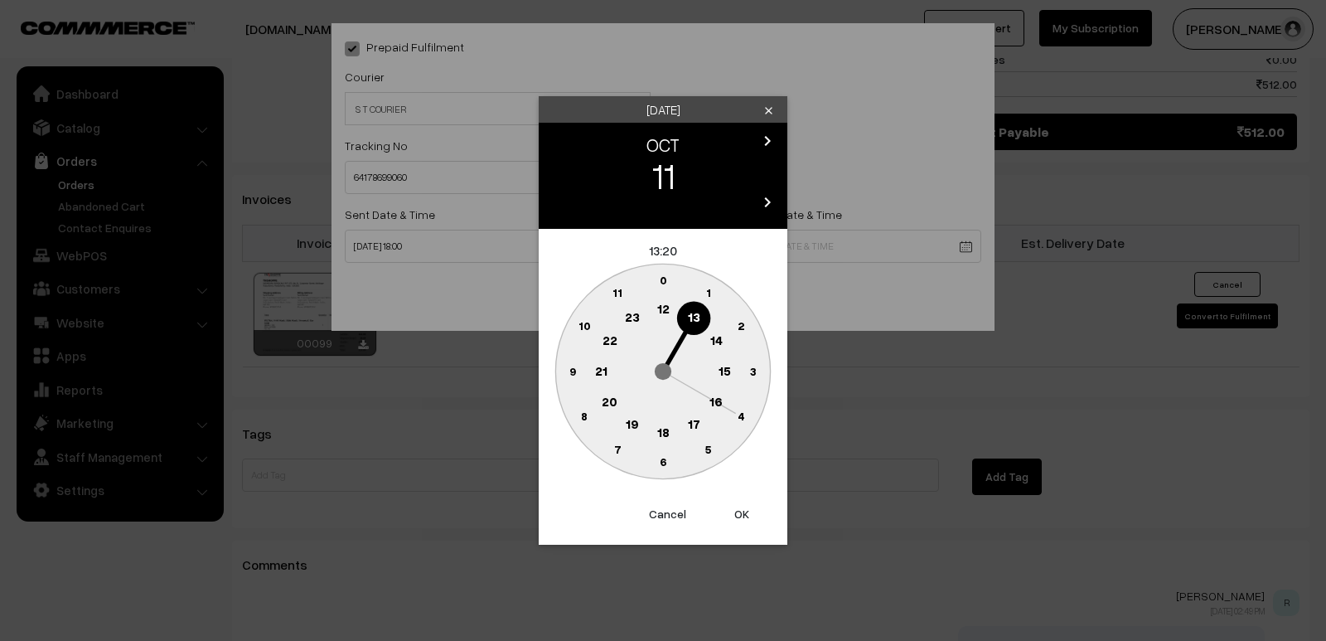
click at [666, 430] on text "18" at bounding box center [663, 431] width 12 height 15
click at [661, 451] on circle at bounding box center [663, 462] width 34 height 34
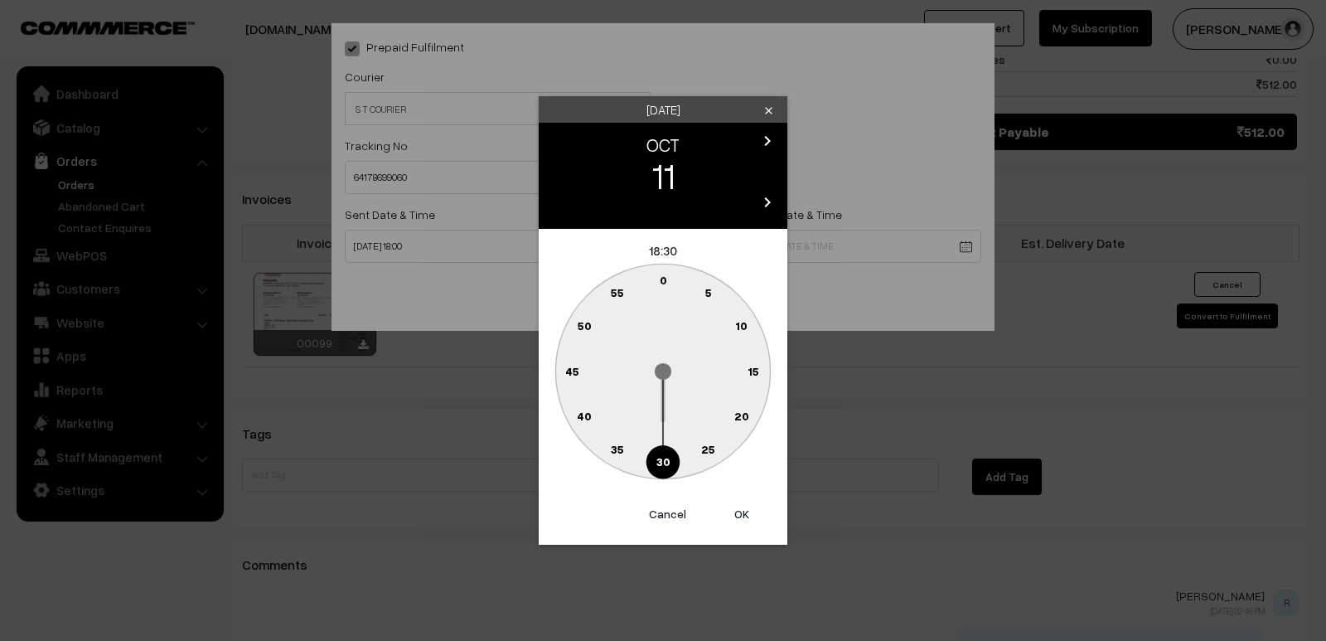
type input "11-10-2025 18:30"
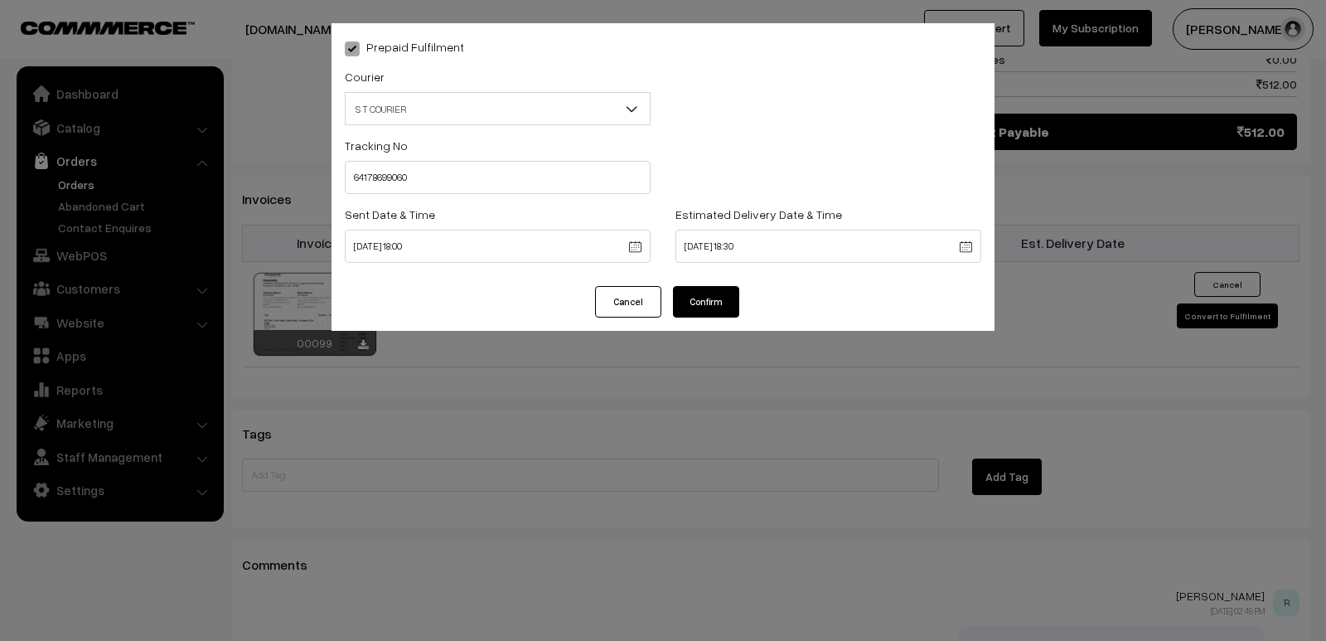
click at [721, 299] on button "Confirm" at bounding box center [706, 301] width 66 height 31
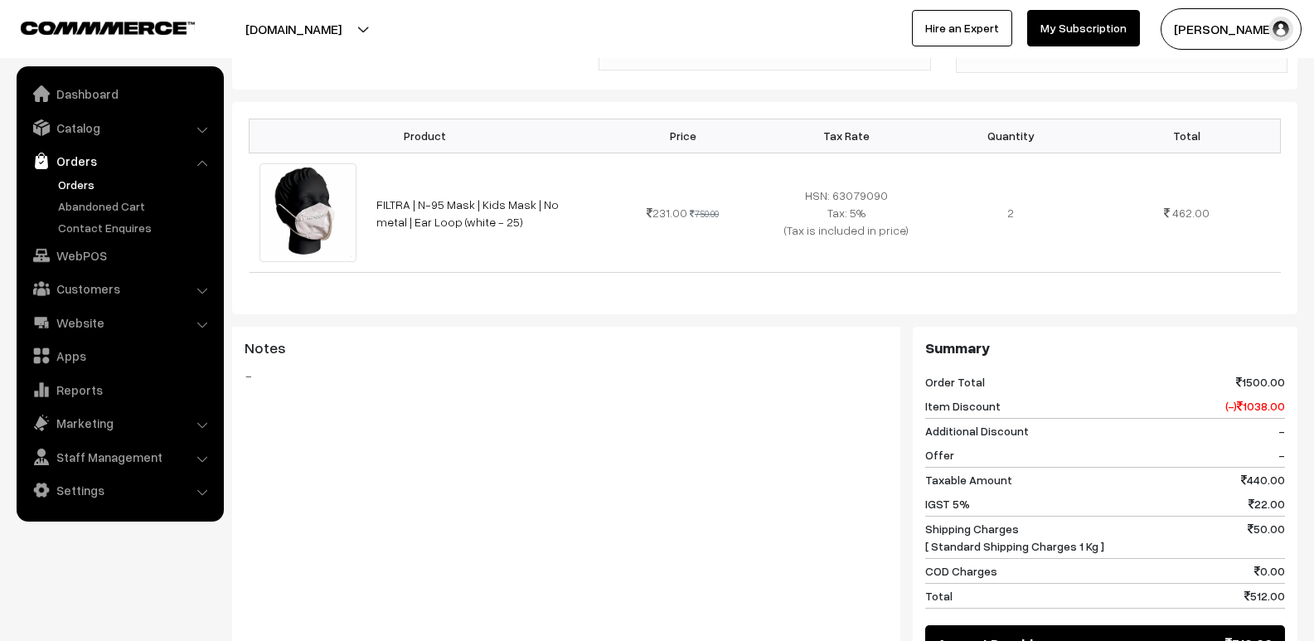
scroll to position [417, 0]
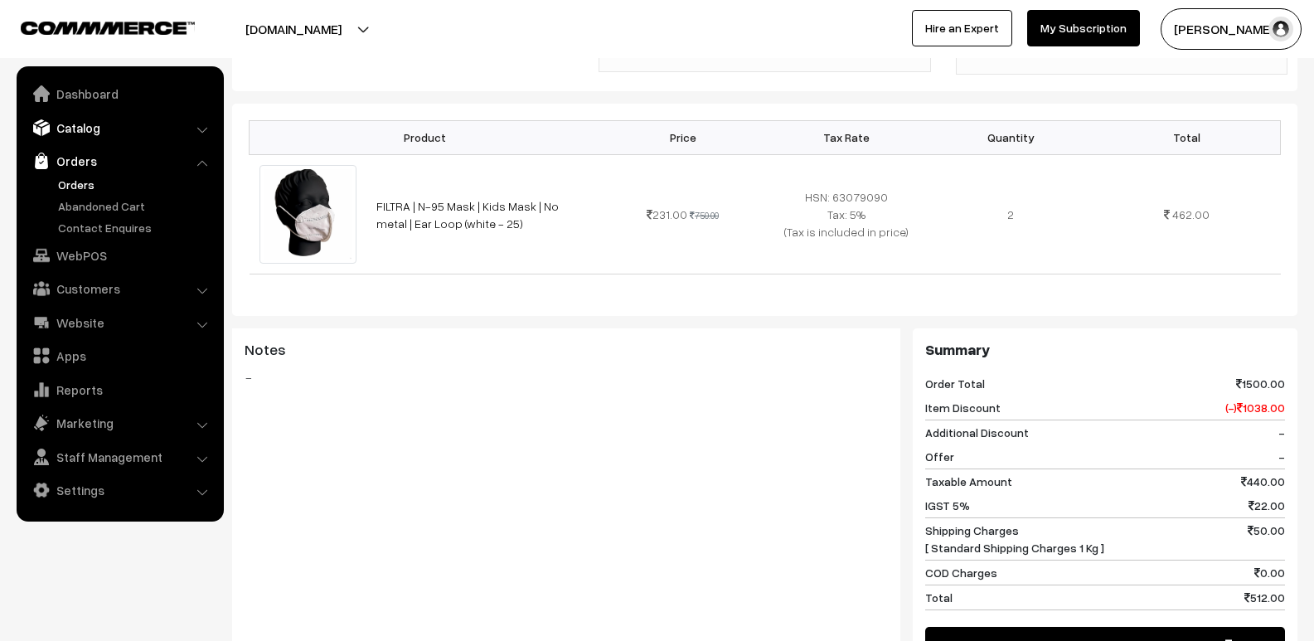
click at [102, 128] on link "Catalog" at bounding box center [119, 128] width 197 height 30
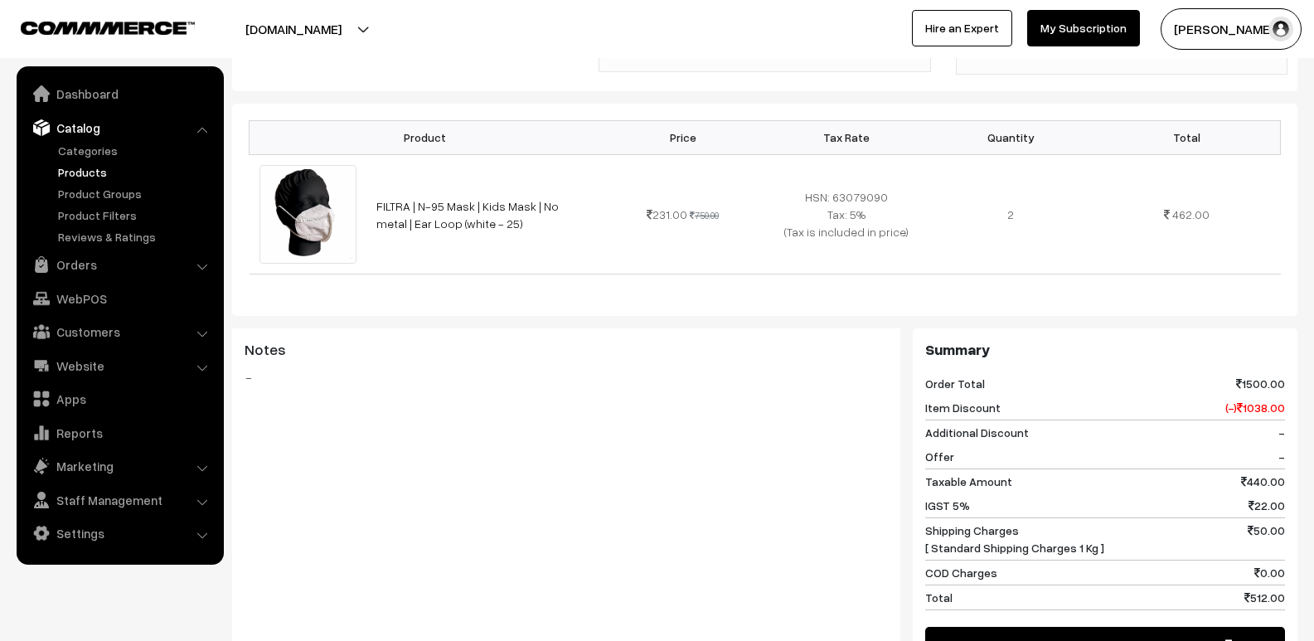
click at [109, 169] on link "Products" at bounding box center [136, 171] width 164 height 17
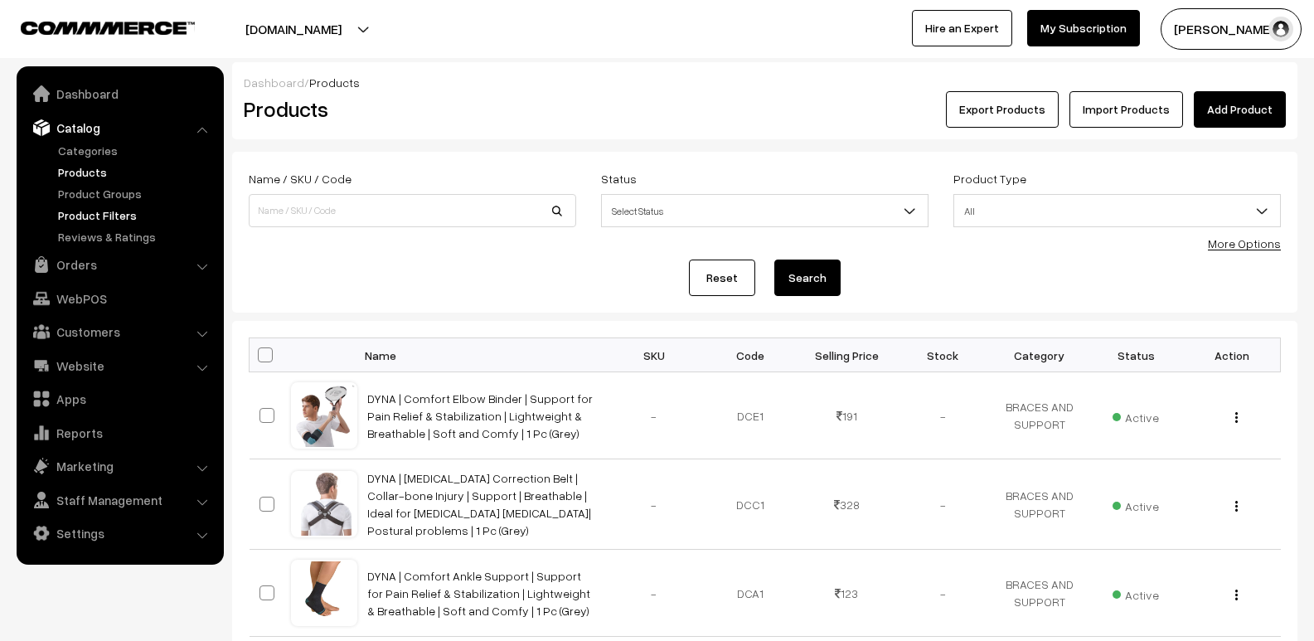
click at [122, 214] on link "Product Filters" at bounding box center [136, 214] width 164 height 17
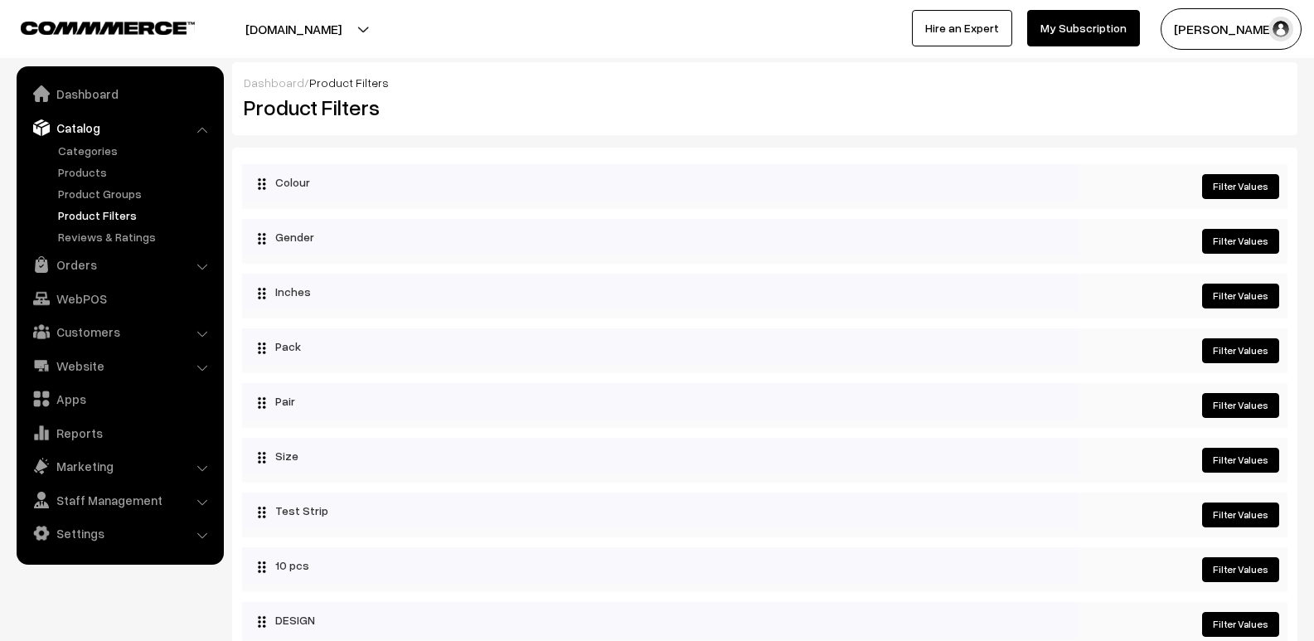
click at [1235, 186] on link "Filter Values" at bounding box center [1240, 186] width 77 height 25
click at [1239, 242] on link "Filter Values" at bounding box center [1240, 241] width 77 height 25
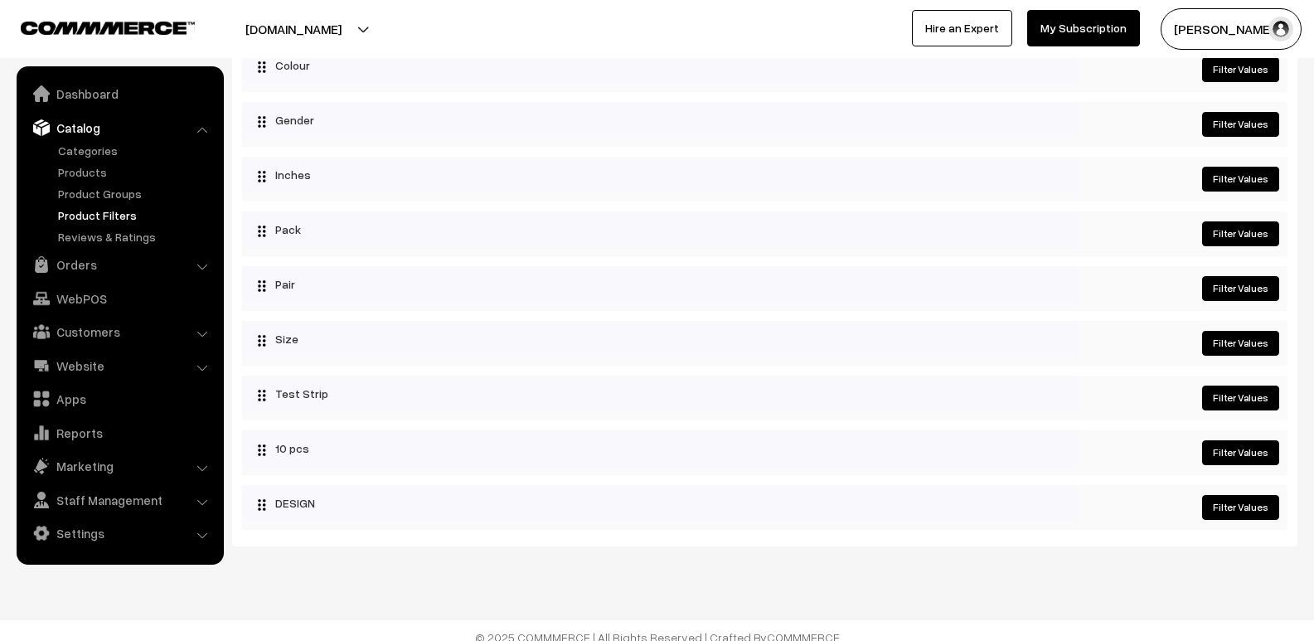
scroll to position [130, 0]
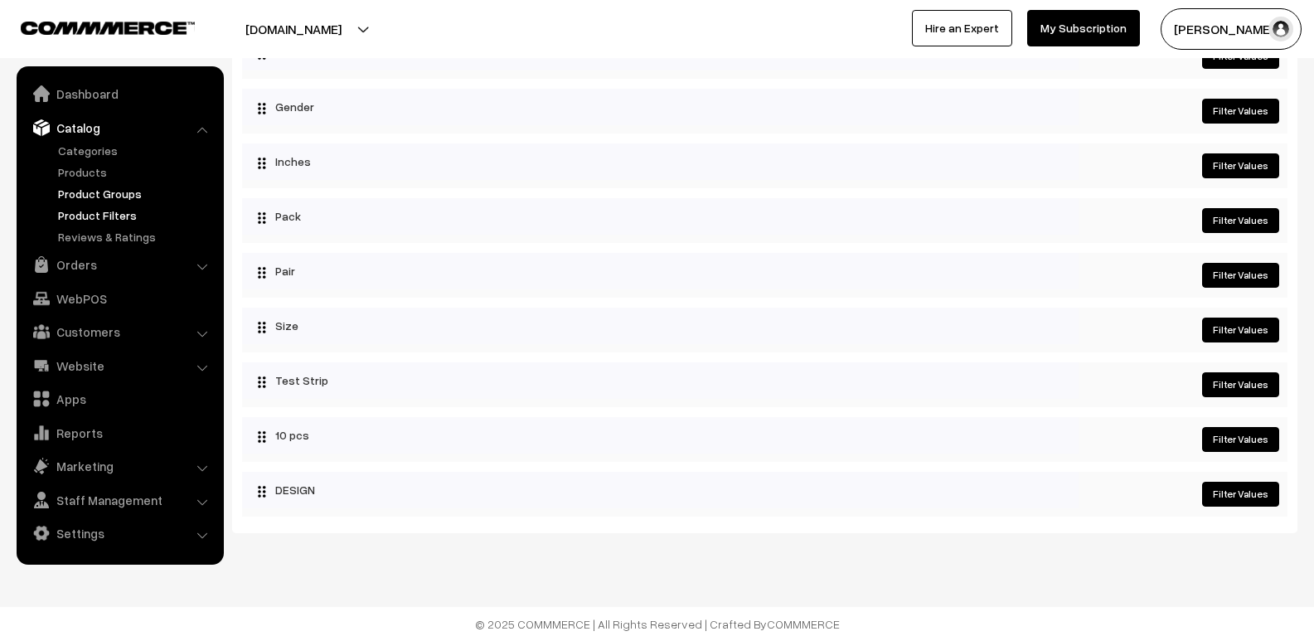
click at [133, 196] on link "Product Groups" at bounding box center [136, 193] width 164 height 17
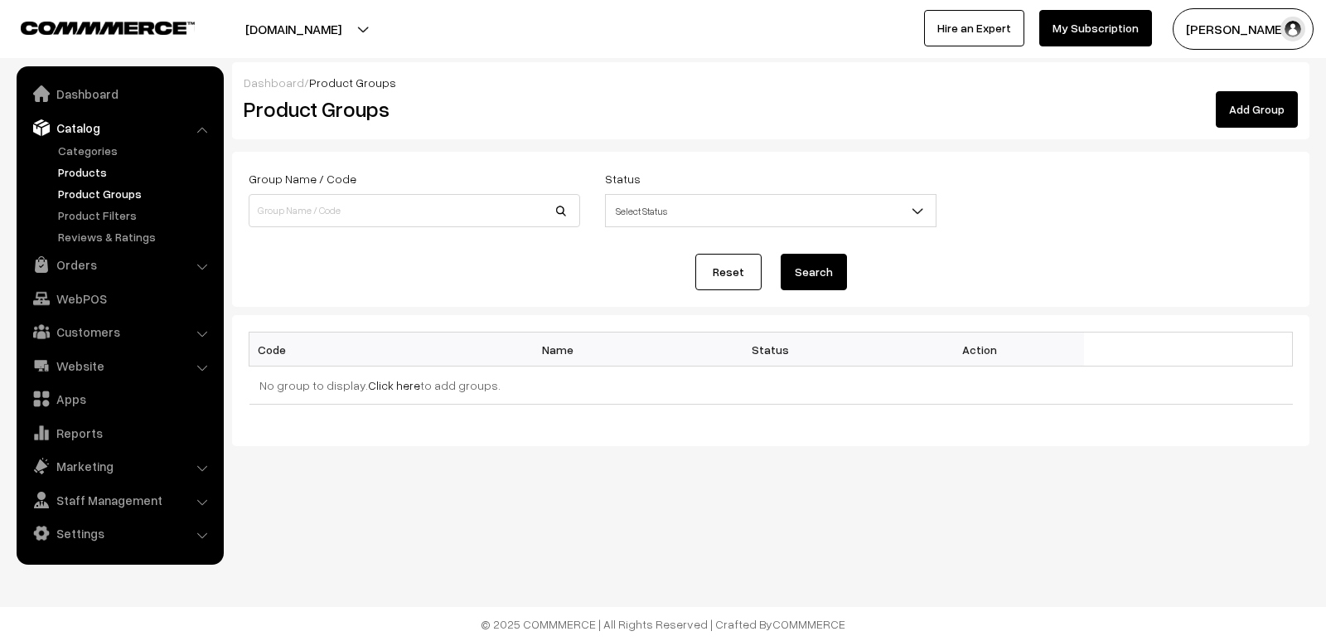
click at [75, 172] on link "Products" at bounding box center [136, 171] width 164 height 17
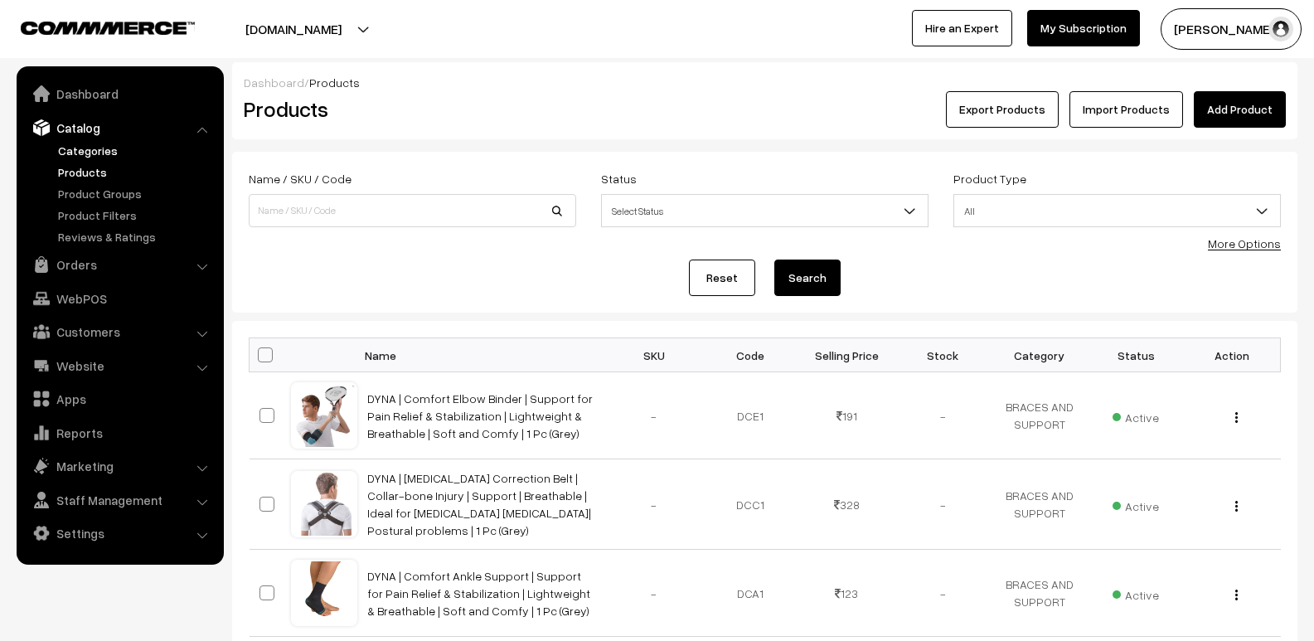
click at [96, 155] on link "Categories" at bounding box center [136, 150] width 164 height 17
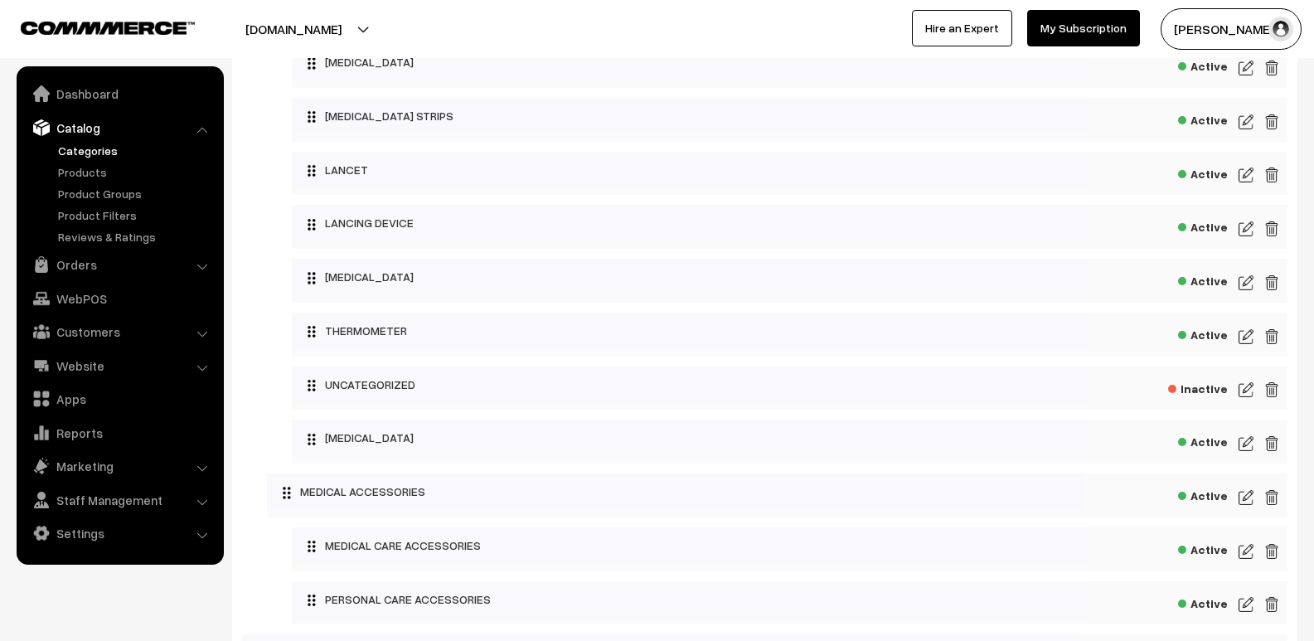
scroll to position [951, 0]
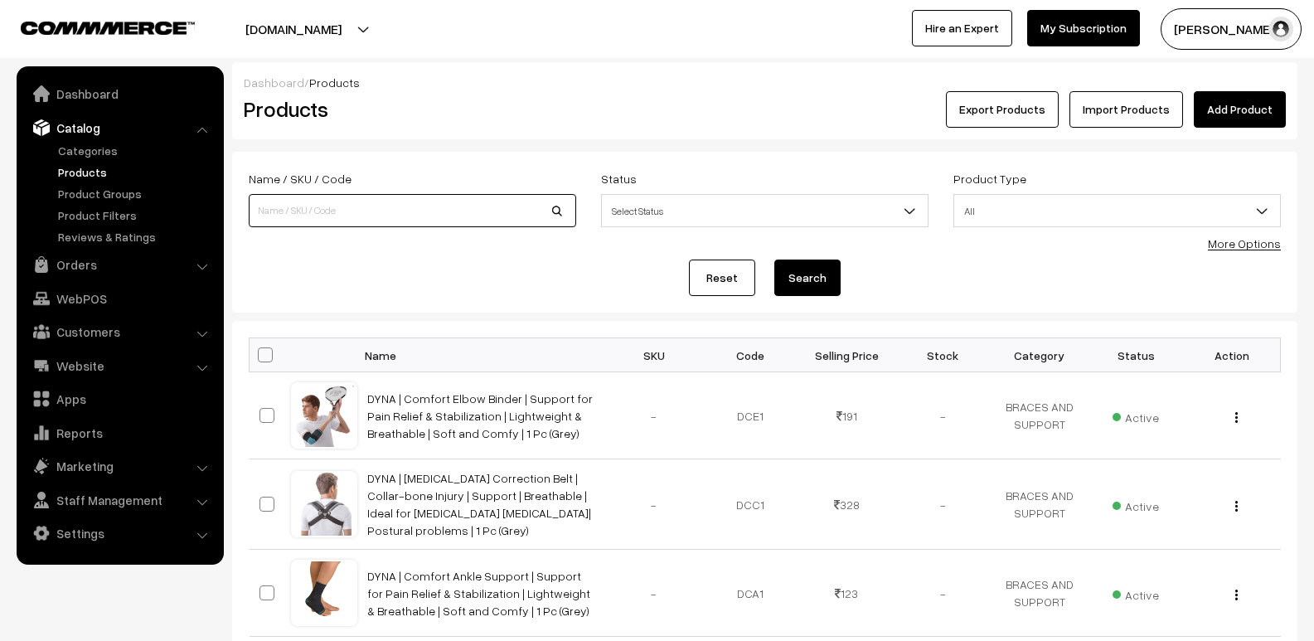
click at [328, 209] on input at bounding box center [412, 210] width 327 height 33
type input "FILTRA MASK"
click at [801, 278] on button "Search" at bounding box center [807, 277] width 66 height 36
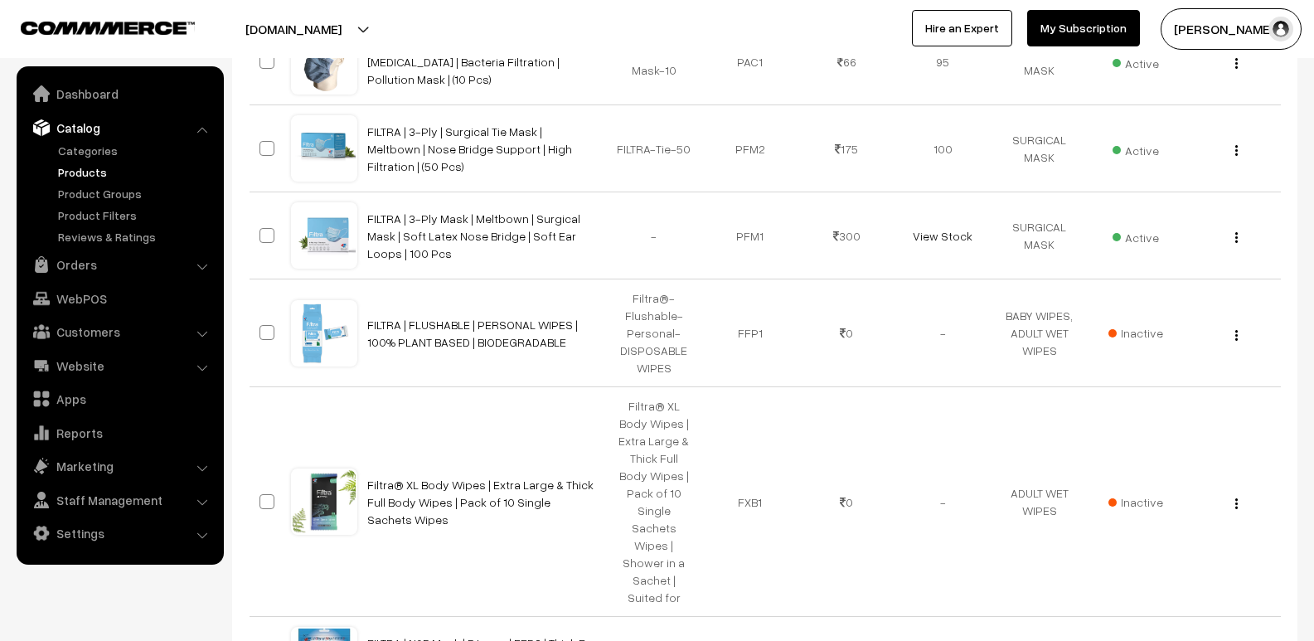
scroll to position [358, 0]
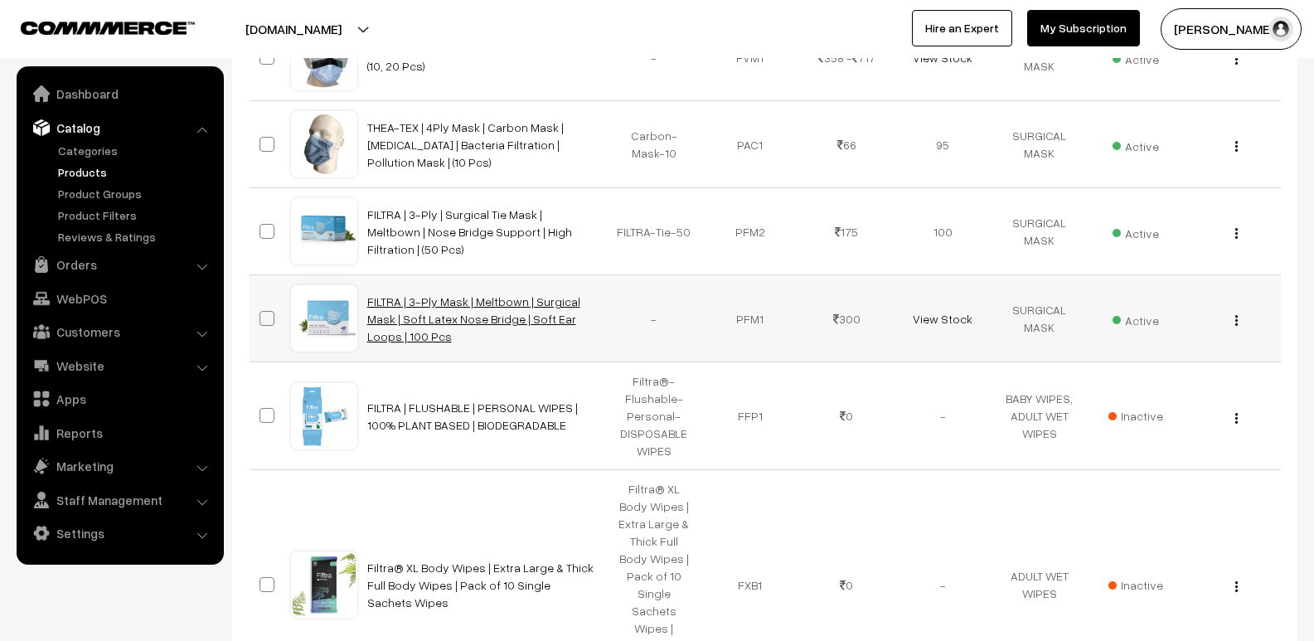
click at [492, 307] on link "FILTRA | 3-Ply Mask | Meltbown | Surgical Mask | Soft Latex Nose Bridge | Soft …" at bounding box center [473, 318] width 213 height 49
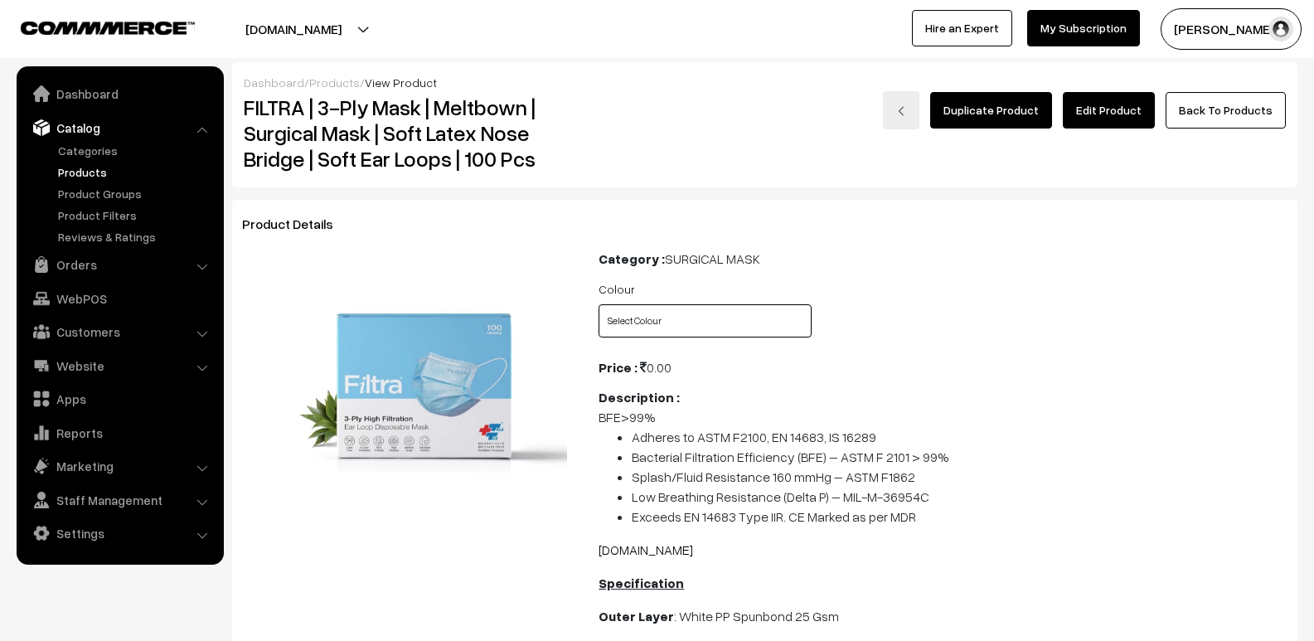
click at [724, 322] on select "Select Colour BLUE BLACK GREEN PINK YELLOW WHITE" at bounding box center [704, 320] width 213 height 33
click at [598, 304] on select "Select Colour BLUE BLACK GREEN PINK YELLOW WHITE" at bounding box center [704, 320] width 213 height 33
click at [738, 322] on select "Select Colour BLUE BLACK GREEN PINK YELLOW WHITE" at bounding box center [704, 320] width 213 height 33
click at [598, 304] on select "Select Colour BLUE BLACK GREEN PINK YELLOW WHITE" at bounding box center [704, 320] width 213 height 33
click at [661, 322] on select "Select Colour BLUE BLACK GREEN PINK YELLOW WHITE" at bounding box center [704, 320] width 213 height 33
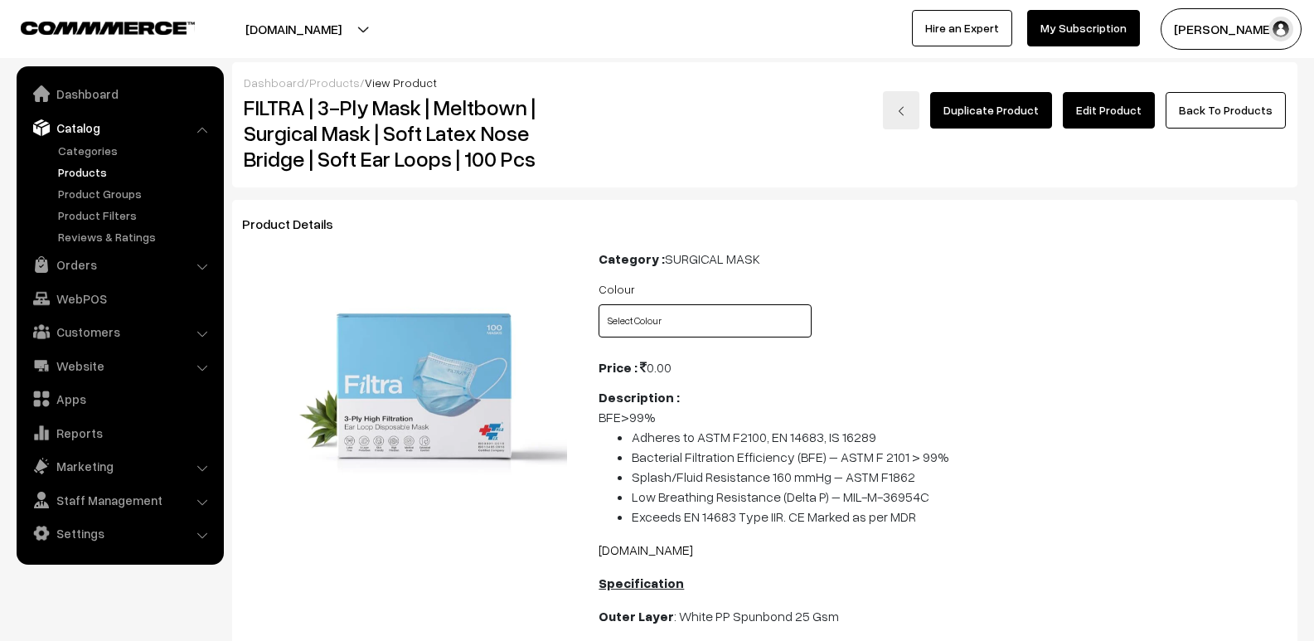
click at [598, 304] on select "Select Colour BLUE BLACK GREEN PINK YELLOW WHITE" at bounding box center [704, 320] width 213 height 33
click at [676, 326] on select "Select Colour BLUE BLACK GREEN PINK YELLOW WHITE" at bounding box center [704, 320] width 213 height 33
select select "PFM1_L0E"
click at [598, 304] on select "Select Colour BLUE BLACK GREEN PINK YELLOW WHITE" at bounding box center [704, 320] width 213 height 33
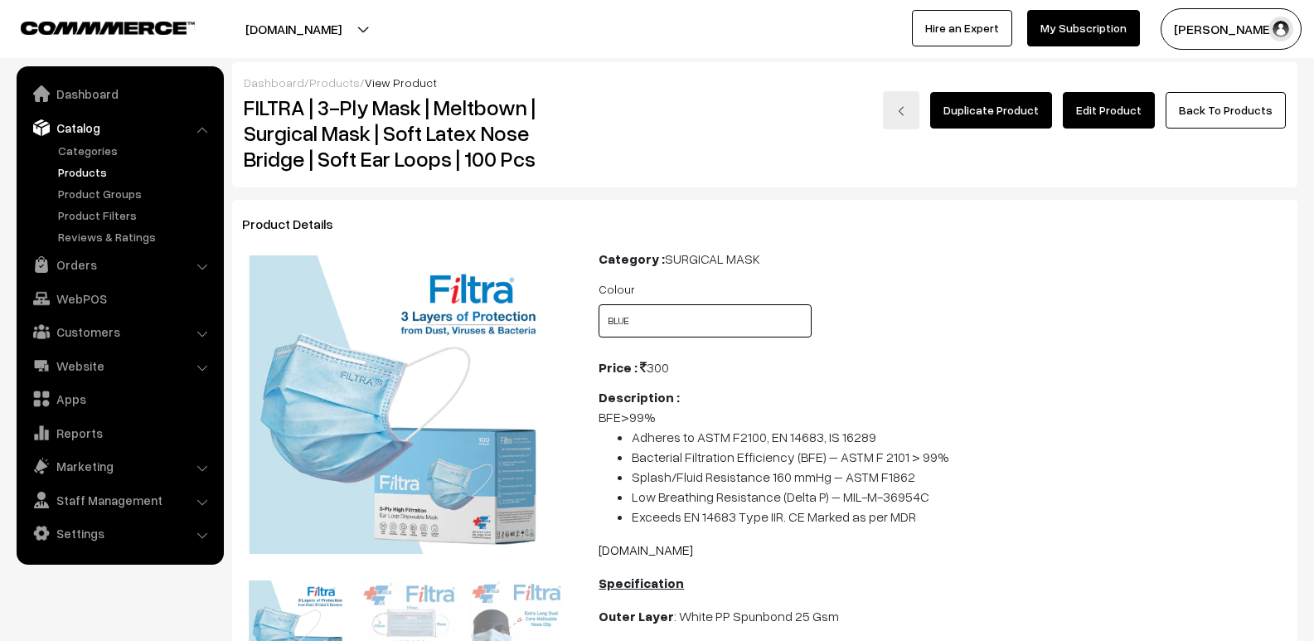
click at [719, 315] on select "Select Colour BLUE BLACK GREEN PINK YELLOW WHITE" at bounding box center [704, 320] width 213 height 33
select select "PFM1_JW0"
click at [598, 304] on select "Select Colour BLUE BLACK GREEN PINK YELLOW WHITE" at bounding box center [704, 320] width 213 height 33
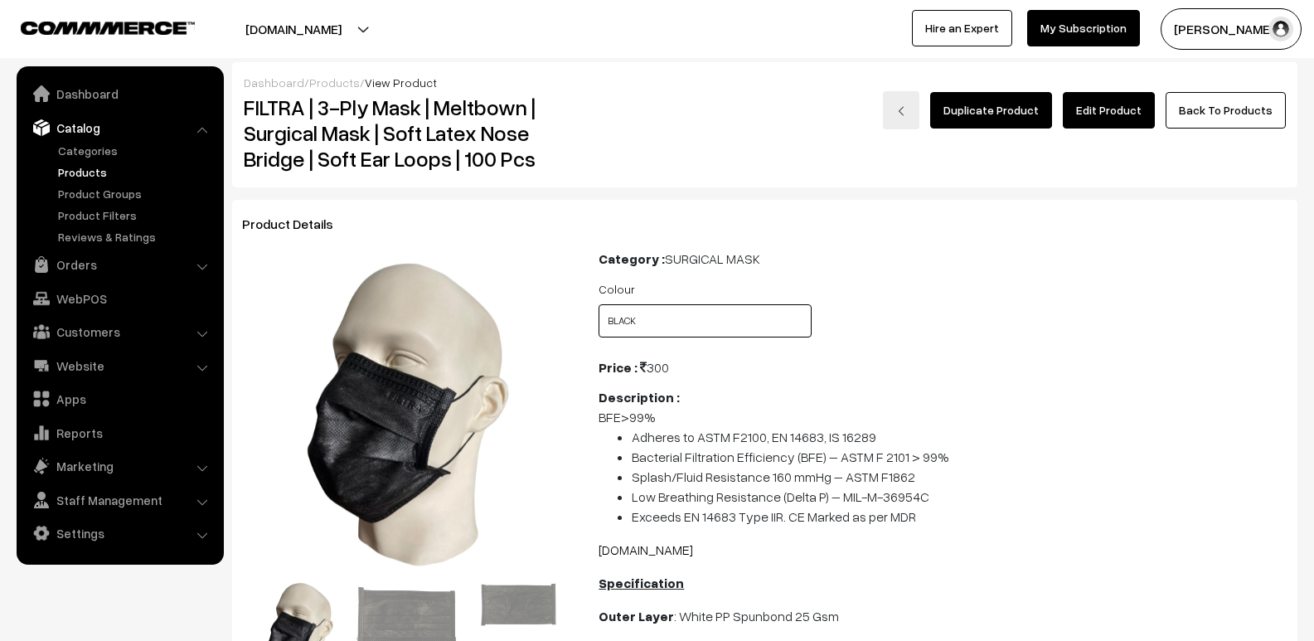
click at [724, 315] on select "Select Colour BLUE BLACK GREEN PINK YELLOW WHITE" at bounding box center [704, 320] width 213 height 33
select select "PFM1_Z0C"
click at [598, 304] on select "Select Colour BLUE BLACK GREEN PINK YELLOW WHITE" at bounding box center [704, 320] width 213 height 33
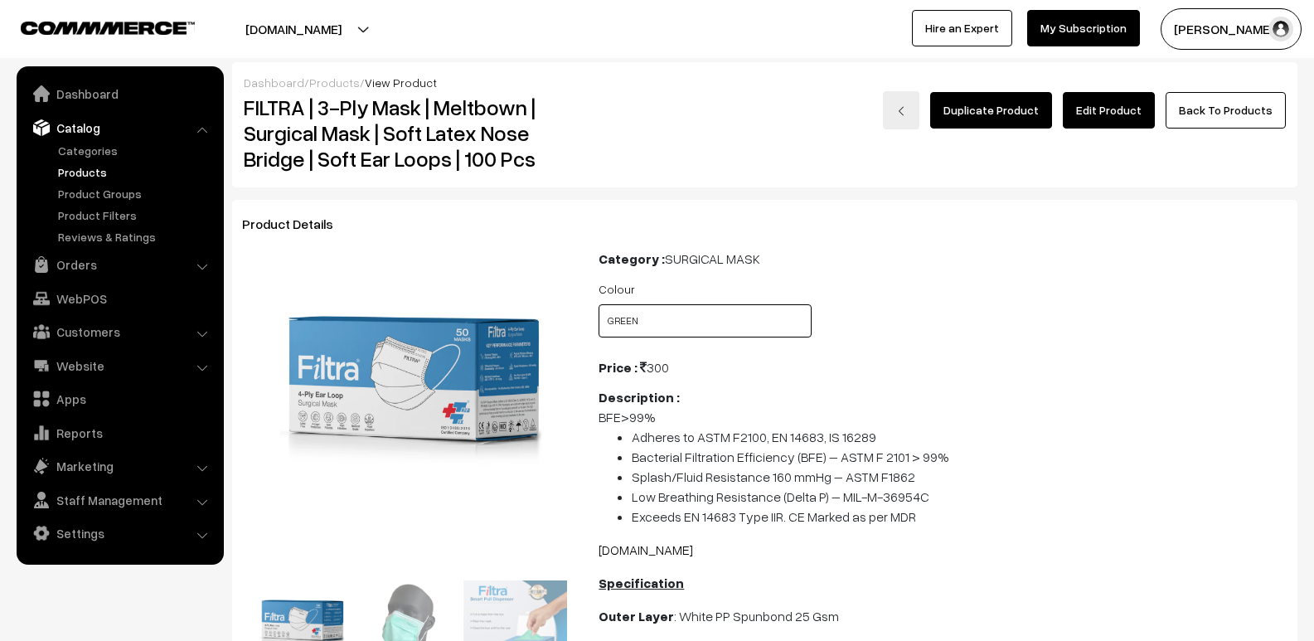
click at [713, 329] on select "Select Colour BLUE BLACK GREEN PINK YELLOW WHITE" at bounding box center [704, 320] width 213 height 33
select select "PFM1_HEP"
click at [598, 304] on select "Select Colour BLUE BLACK GREEN PINK YELLOW WHITE" at bounding box center [704, 320] width 213 height 33
click at [696, 317] on select "Select Colour BLUE BLACK GREEN PINK YELLOW WHITE" at bounding box center [704, 320] width 213 height 33
click at [598, 304] on select "Select Colour BLUE BLACK GREEN PINK YELLOW WHITE" at bounding box center [704, 320] width 213 height 33
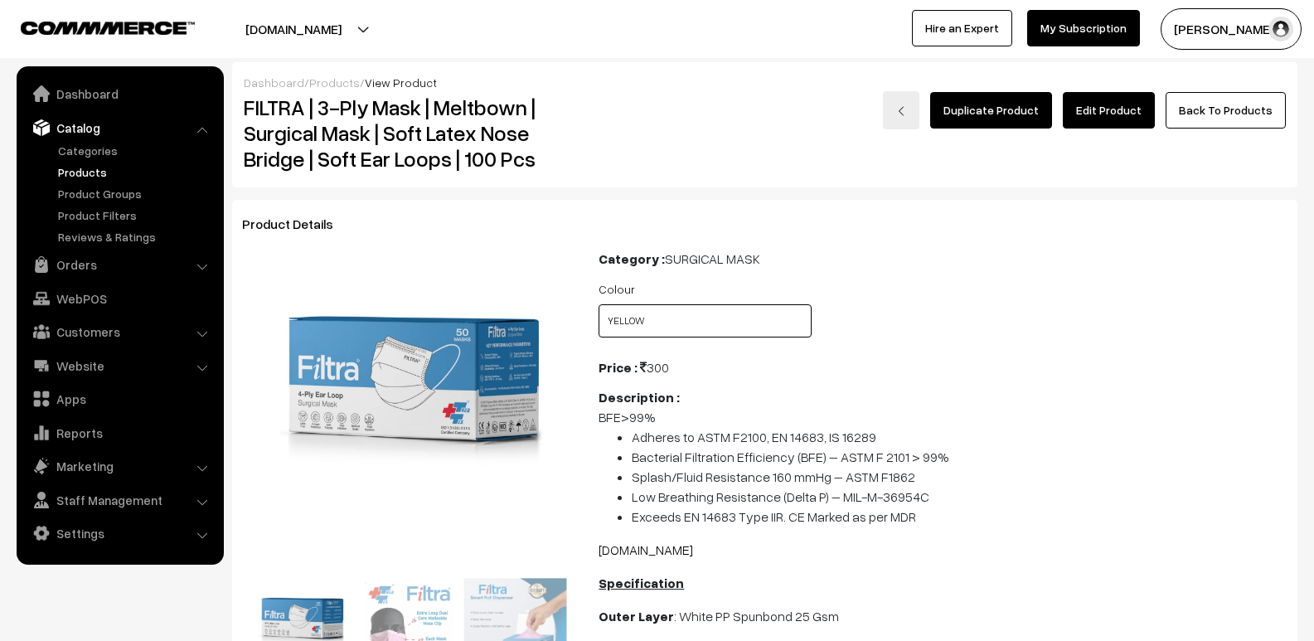
click at [702, 326] on select "Select Colour BLUE BLACK GREEN PINK YELLOW WHITE" at bounding box center [704, 320] width 213 height 33
click at [598, 304] on select "Select Colour BLUE BLACK GREEN PINK YELLOW WHITE" at bounding box center [704, 320] width 213 height 33
click at [726, 312] on select "Select Colour BLUE BLACK GREEN PINK YELLOW WHITE" at bounding box center [704, 320] width 213 height 33
select select "PFM1_QTK"
click at [598, 304] on select "Select Colour BLUE BLACK GREEN PINK YELLOW WHITE" at bounding box center [704, 320] width 213 height 33
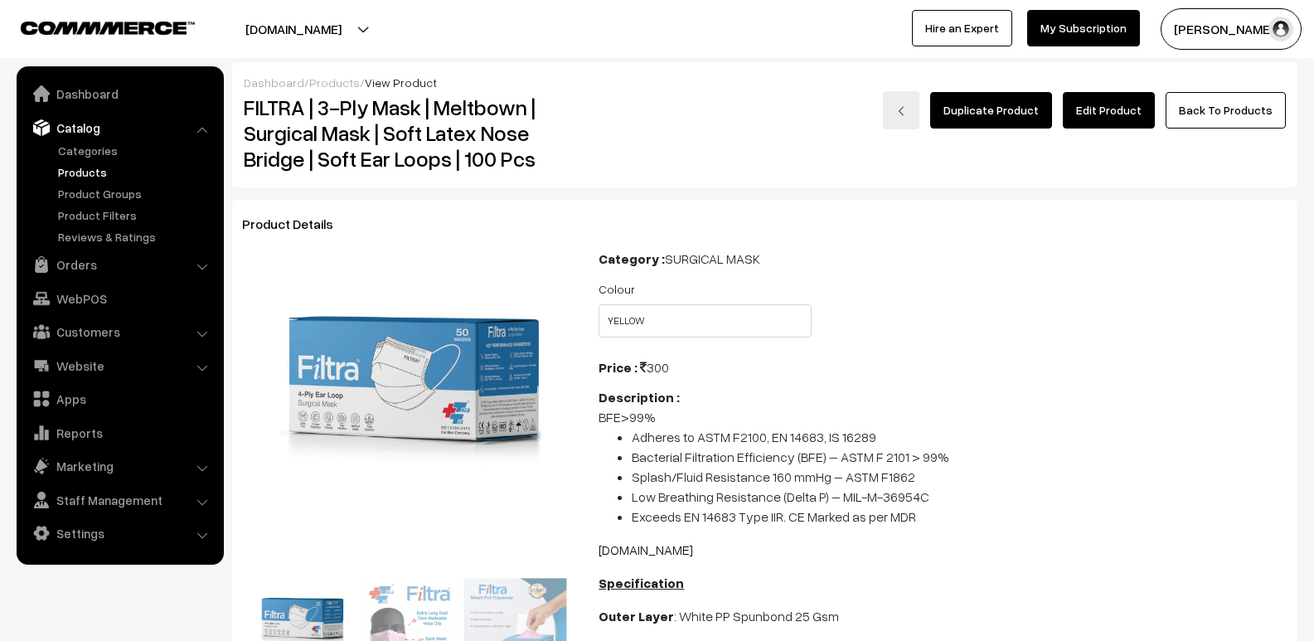
click at [1115, 115] on link "Edit Product" at bounding box center [1108, 110] width 92 height 36
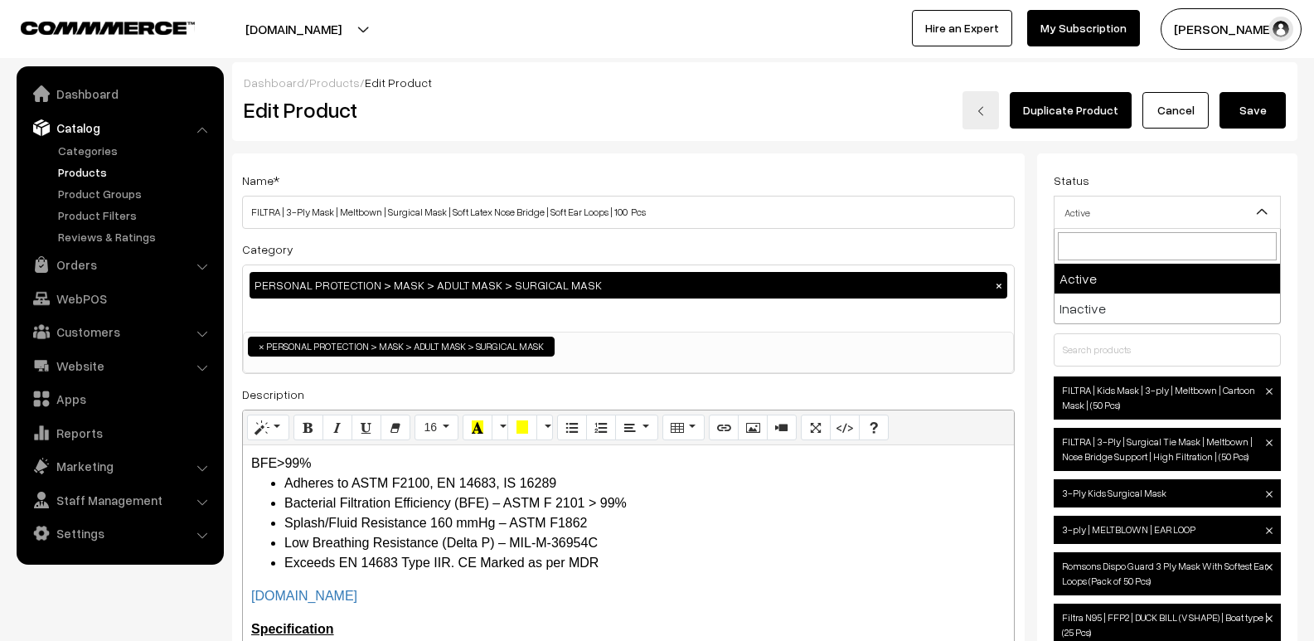
click at [1117, 211] on span "Active" at bounding box center [1166, 212] width 225 height 29
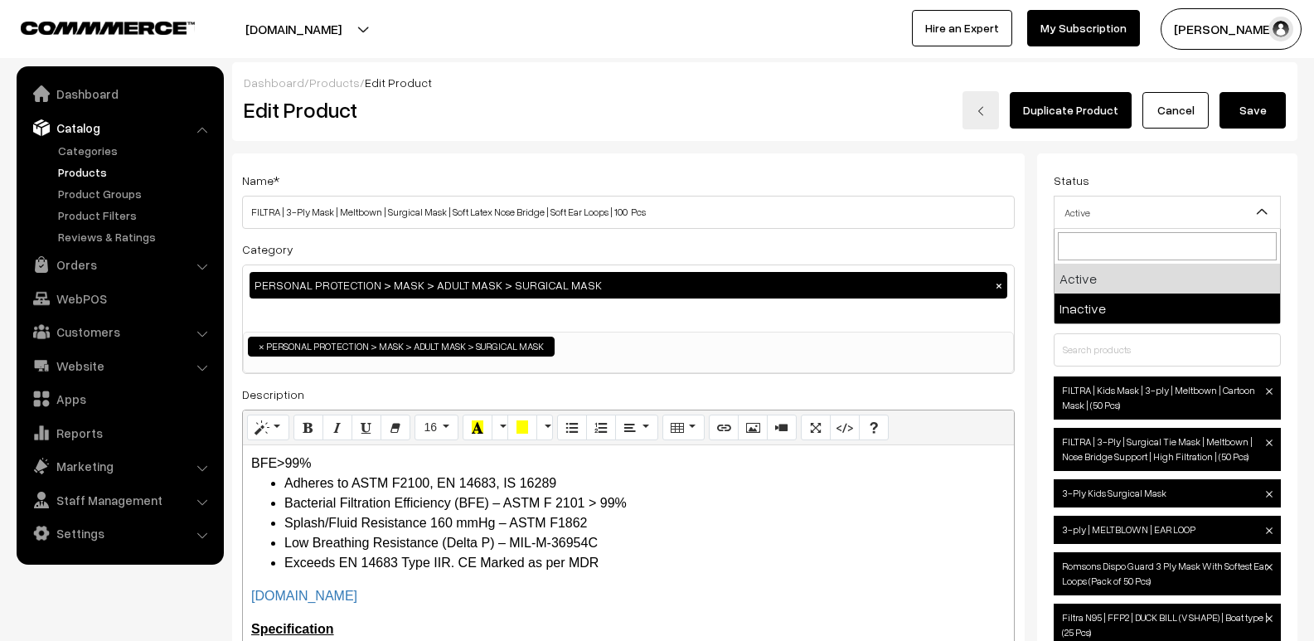
select select "2"
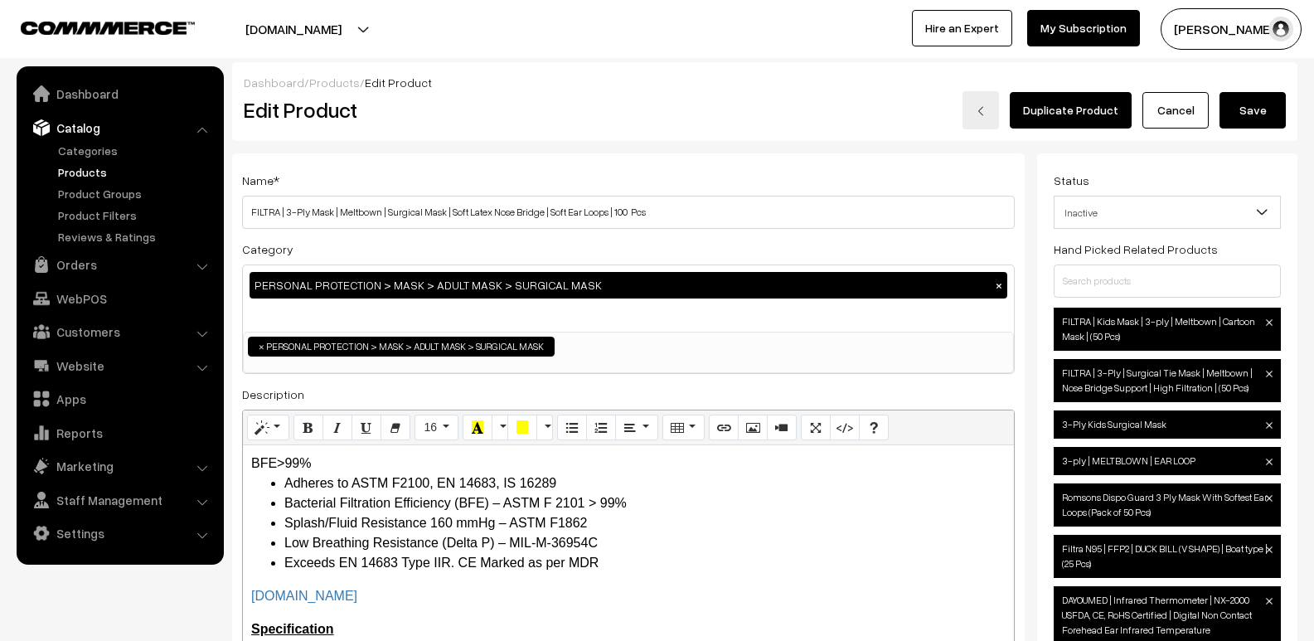
click at [1258, 108] on button "Save" at bounding box center [1252, 110] width 66 height 36
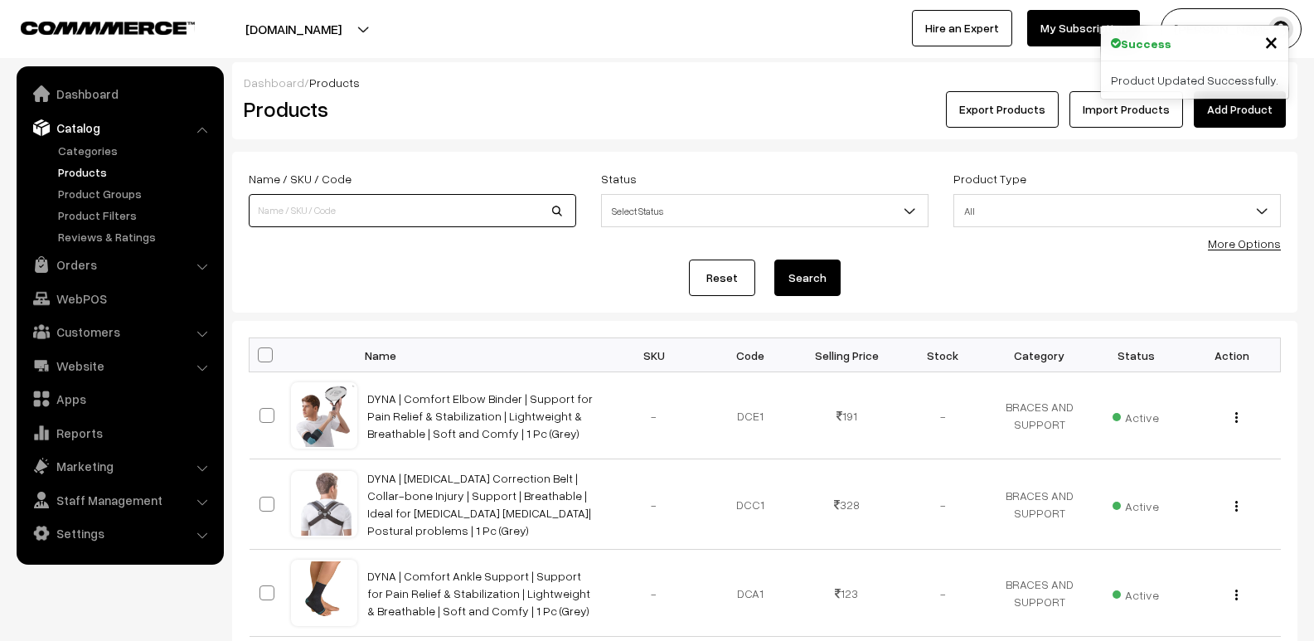
click at [297, 208] on input at bounding box center [412, 210] width 327 height 33
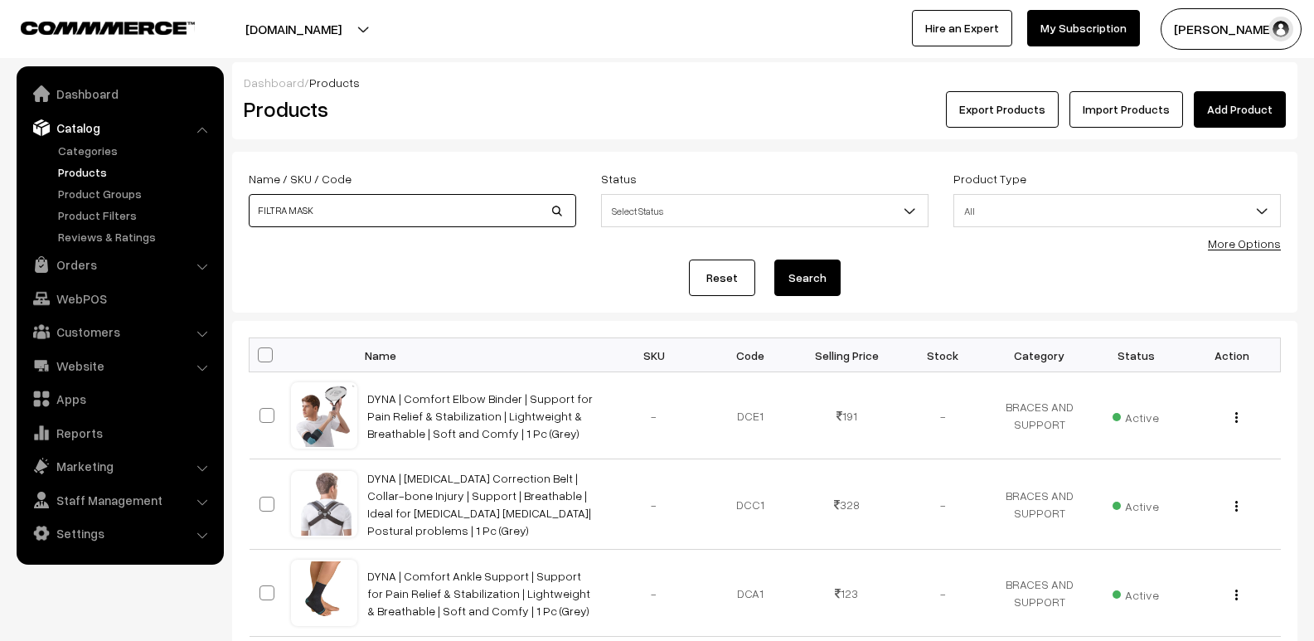
type input "FILTRA MASK"
click at [813, 278] on button "Search" at bounding box center [807, 277] width 66 height 36
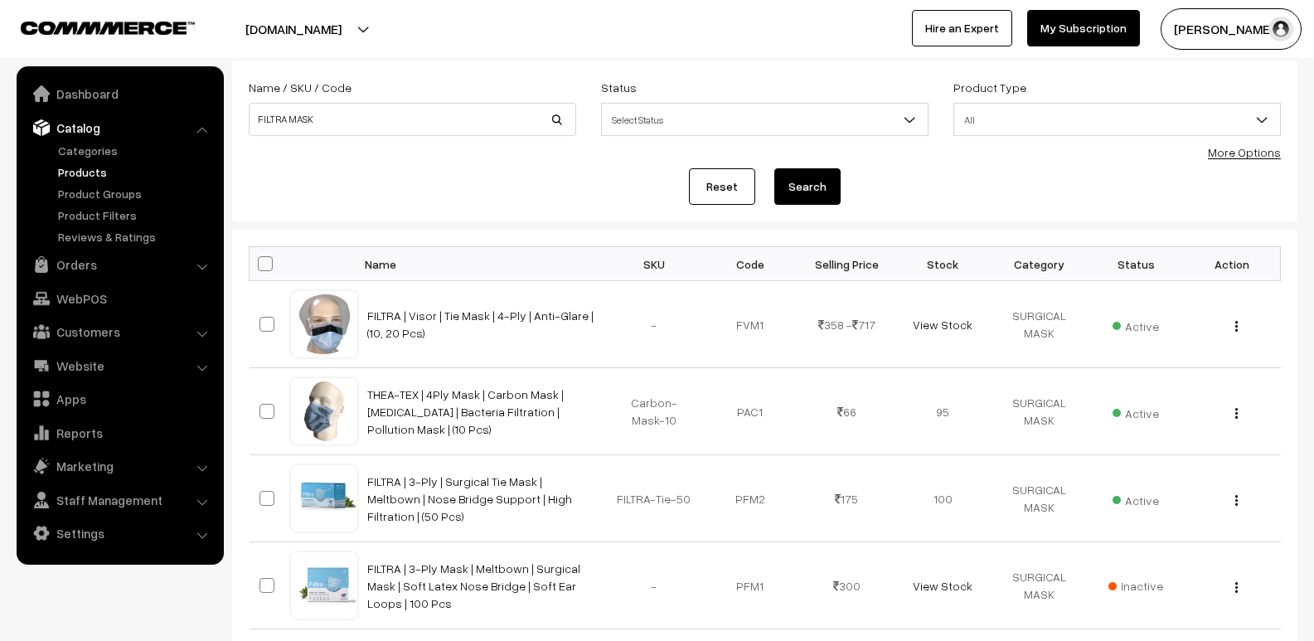
scroll to position [332, 0]
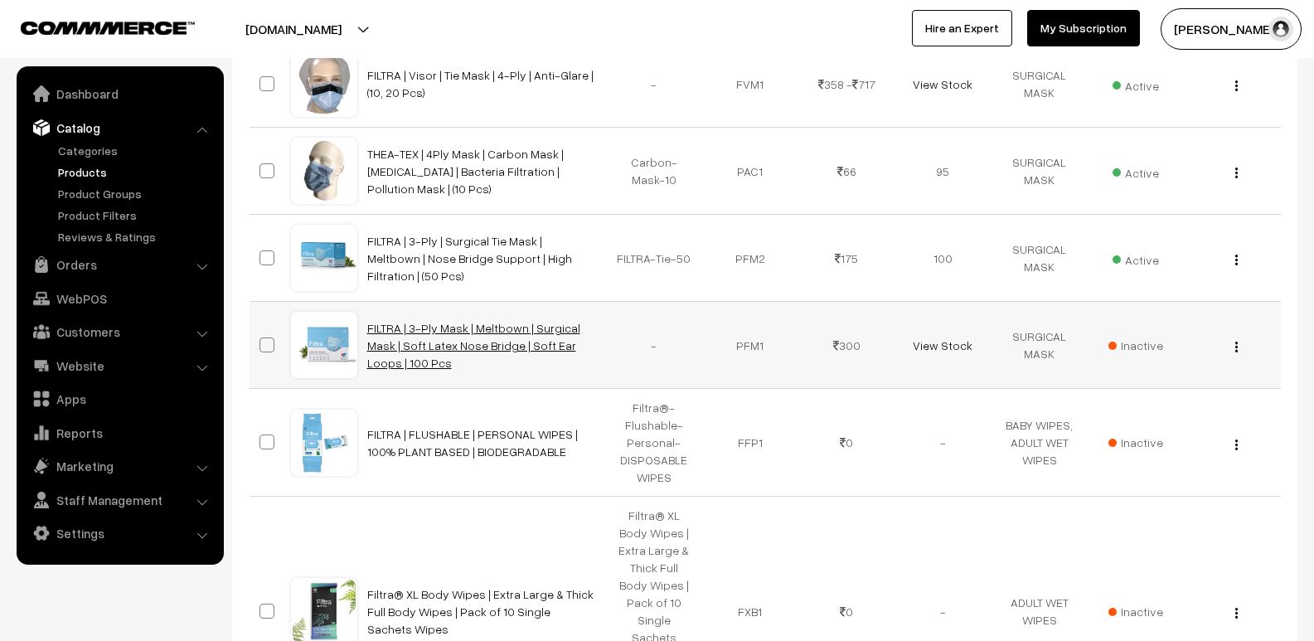
click at [459, 340] on link "FILTRA | 3-Ply Mask | Meltbown | Surgical Mask | Soft Latex Nose Bridge | Soft …" at bounding box center [473, 345] width 213 height 49
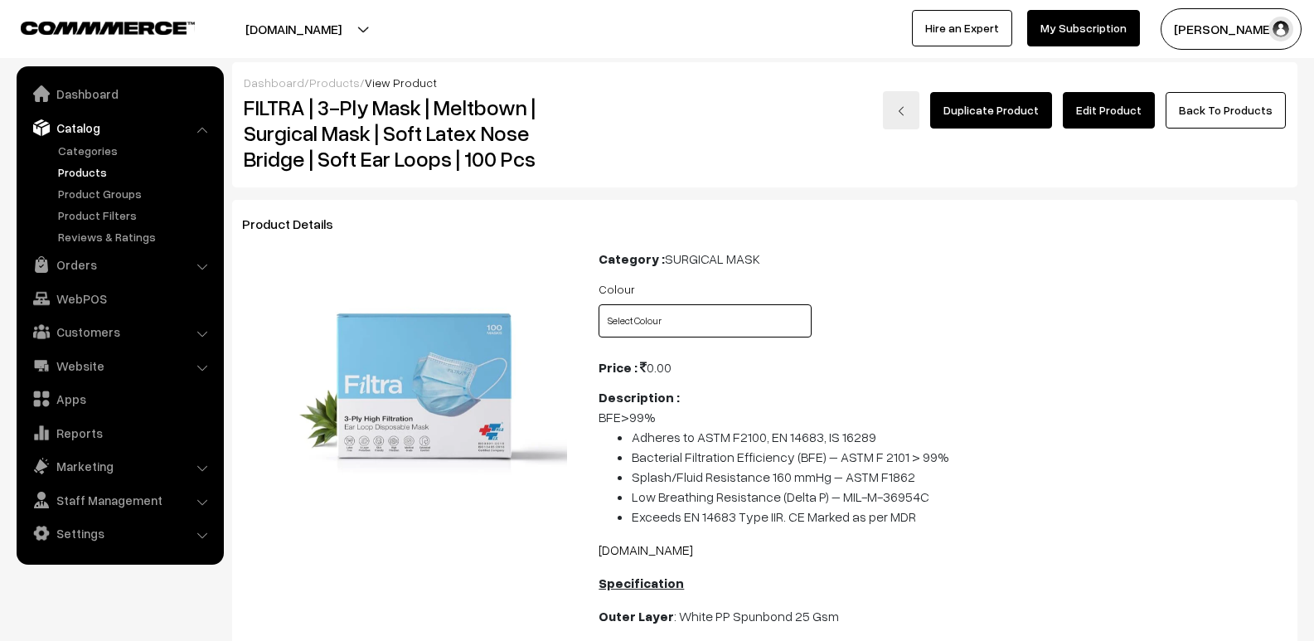
click at [737, 312] on select "Select Colour BLUE BLACK GREEN PINK YELLOW WHITE" at bounding box center [704, 320] width 213 height 33
select select "PFM1_L0E"
click at [598, 304] on select "Select Colour BLUE BLACK GREEN PINK YELLOW WHITE" at bounding box center [704, 320] width 213 height 33
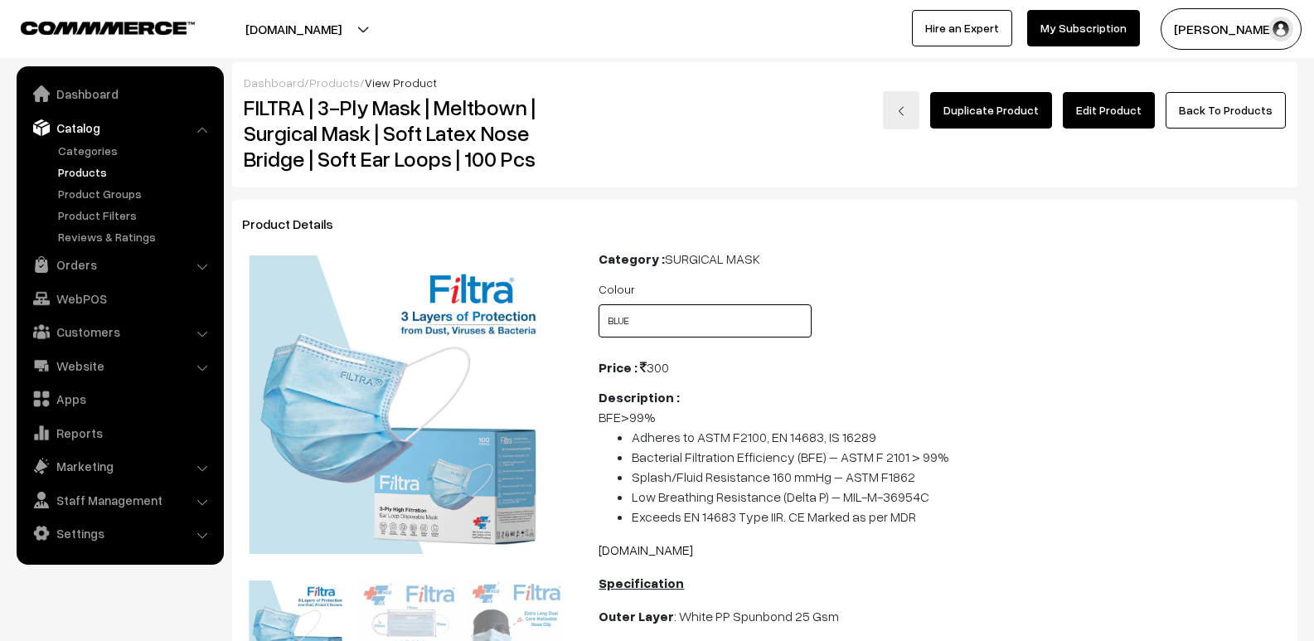
click at [705, 324] on select "Select Colour BLUE BLACK GREEN PINK YELLOW WHITE" at bounding box center [704, 320] width 213 height 33
click at [598, 304] on select "Select Colour BLUE BLACK GREEN PINK YELLOW WHITE" at bounding box center [704, 320] width 213 height 33
click at [709, 322] on select "Select Colour BLUE BLACK GREEN PINK YELLOW WHITE" at bounding box center [704, 320] width 213 height 33
select select "PFM1_SD9"
click at [598, 304] on select "Select Colour BLUE BLACK GREEN PINK YELLOW WHITE" at bounding box center [704, 320] width 213 height 33
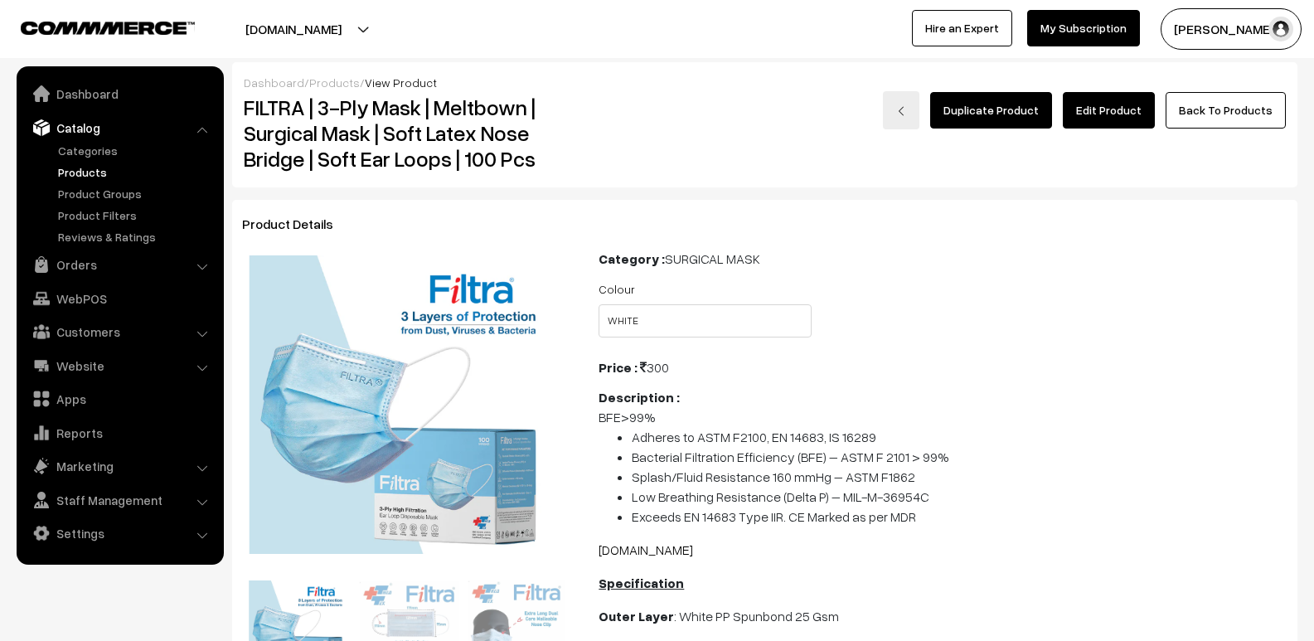
click at [1130, 111] on link "Edit Product" at bounding box center [1108, 110] width 92 height 36
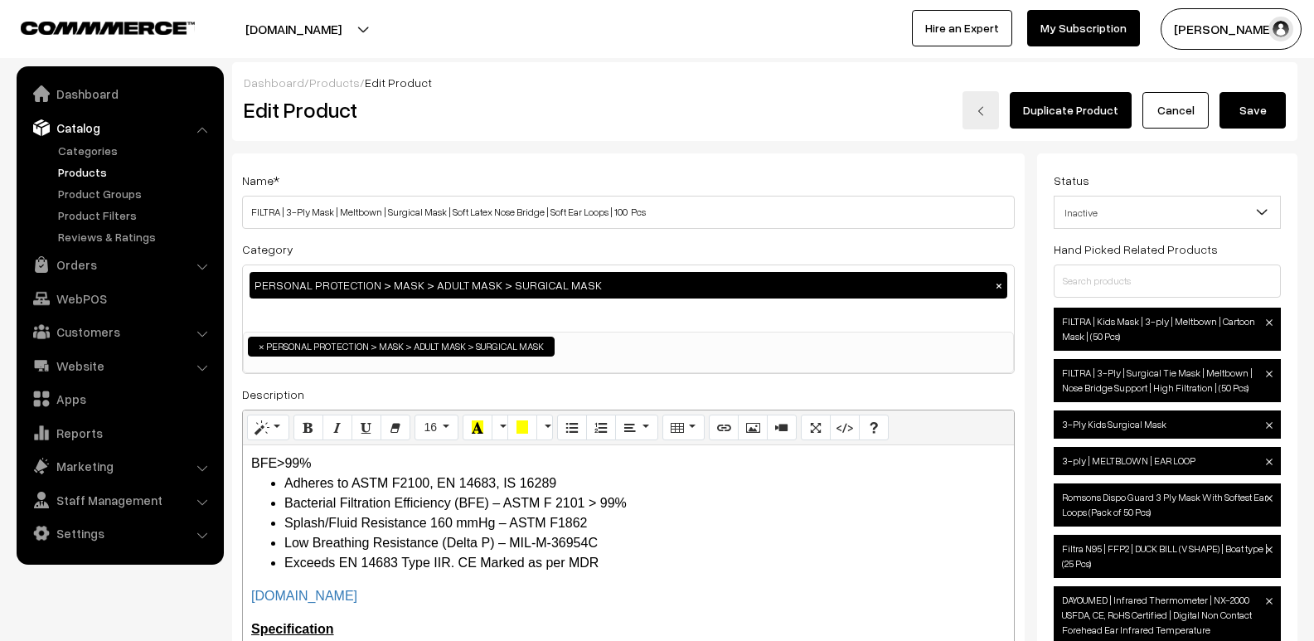
scroll to position [488, 0]
click at [1256, 107] on button "Save" at bounding box center [1252, 110] width 66 height 36
